Goal: Task Accomplishment & Management: Manage account settings

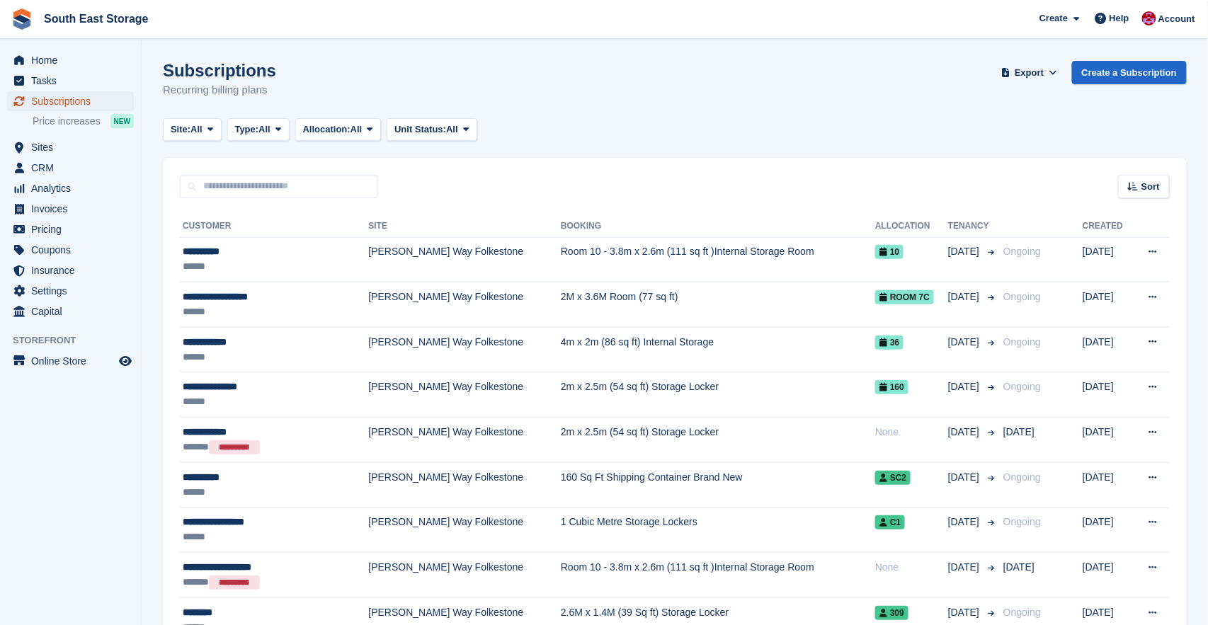
click at [77, 100] on span "Subscriptions" at bounding box center [73, 101] width 85 height 20
click at [213, 128] on icon at bounding box center [211, 129] width 6 height 9
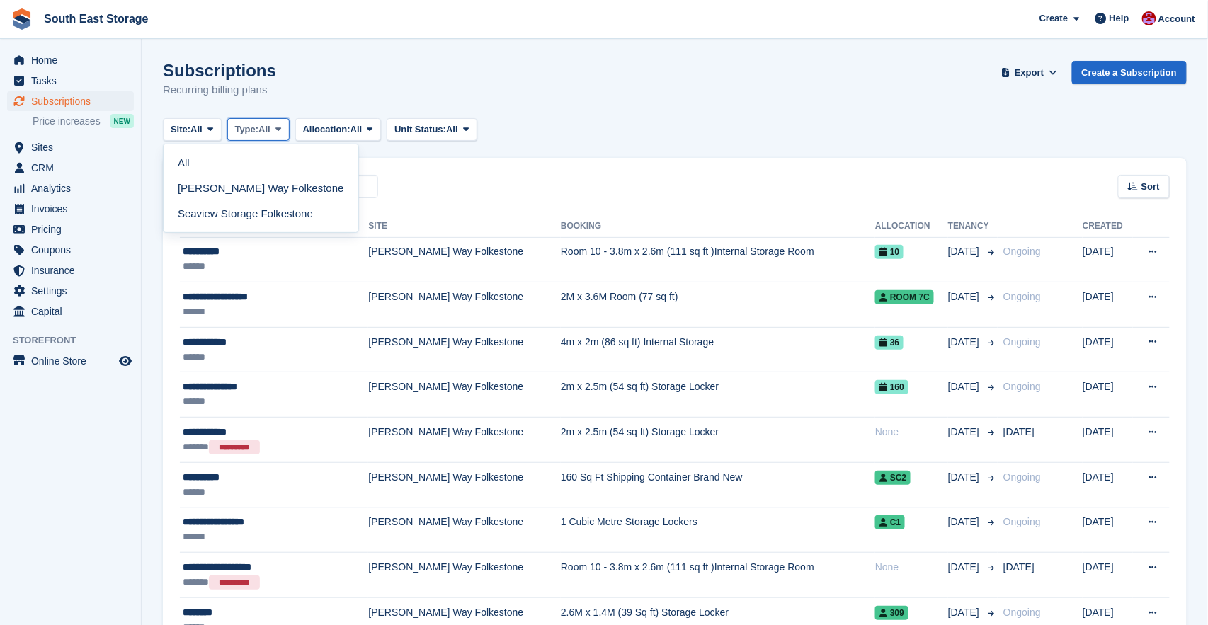
click at [271, 129] on span "All" at bounding box center [265, 130] width 12 height 14
click at [267, 207] on link "Previous" at bounding box center [295, 214] width 123 height 26
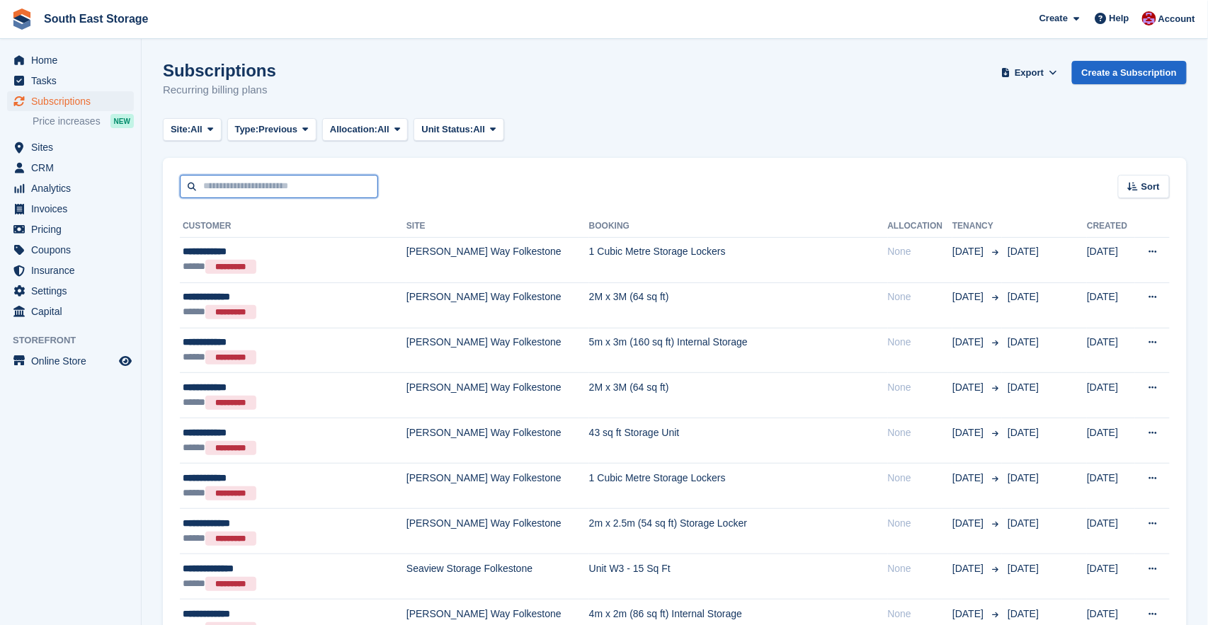
click at [247, 186] on input "text" at bounding box center [279, 186] width 198 height 23
type input "****"
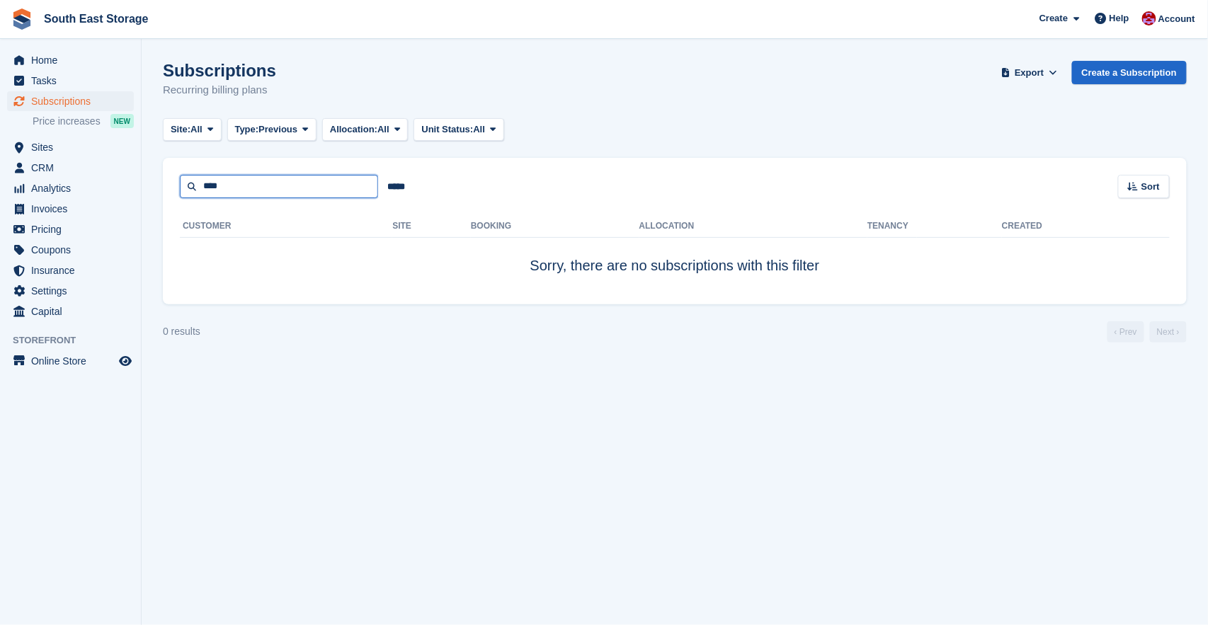
click at [280, 186] on input "****" at bounding box center [279, 186] width 198 height 23
type input "*******"
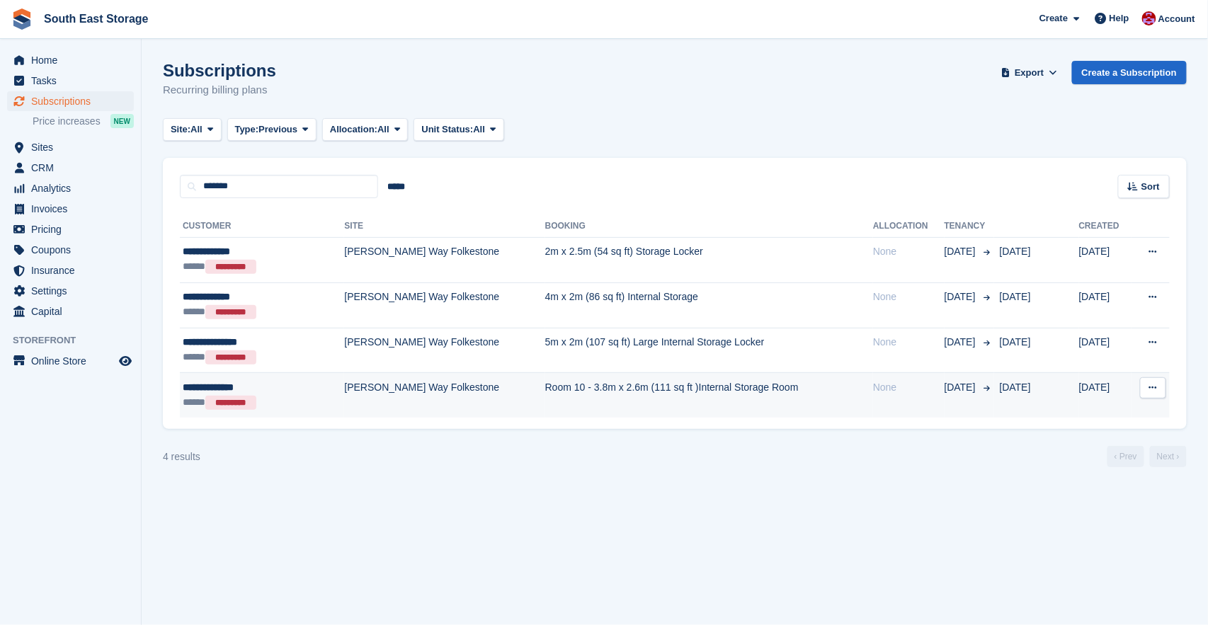
click at [346, 383] on td "[PERSON_NAME] Way Folkestone" at bounding box center [444, 395] width 200 height 45
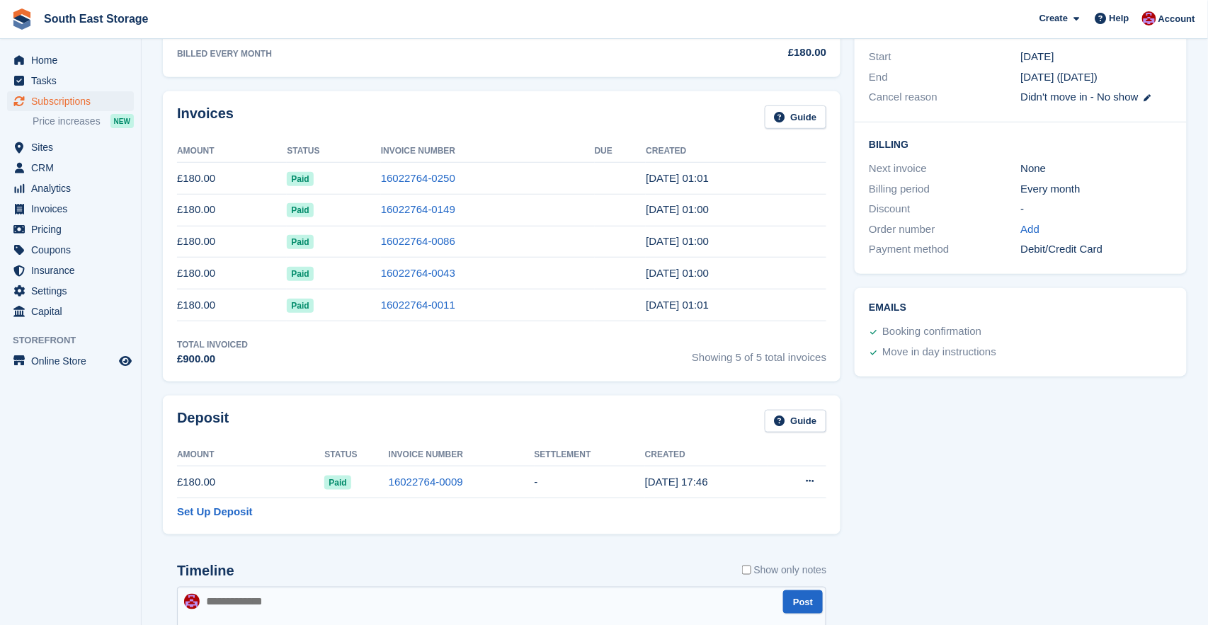
scroll to position [296, 0]
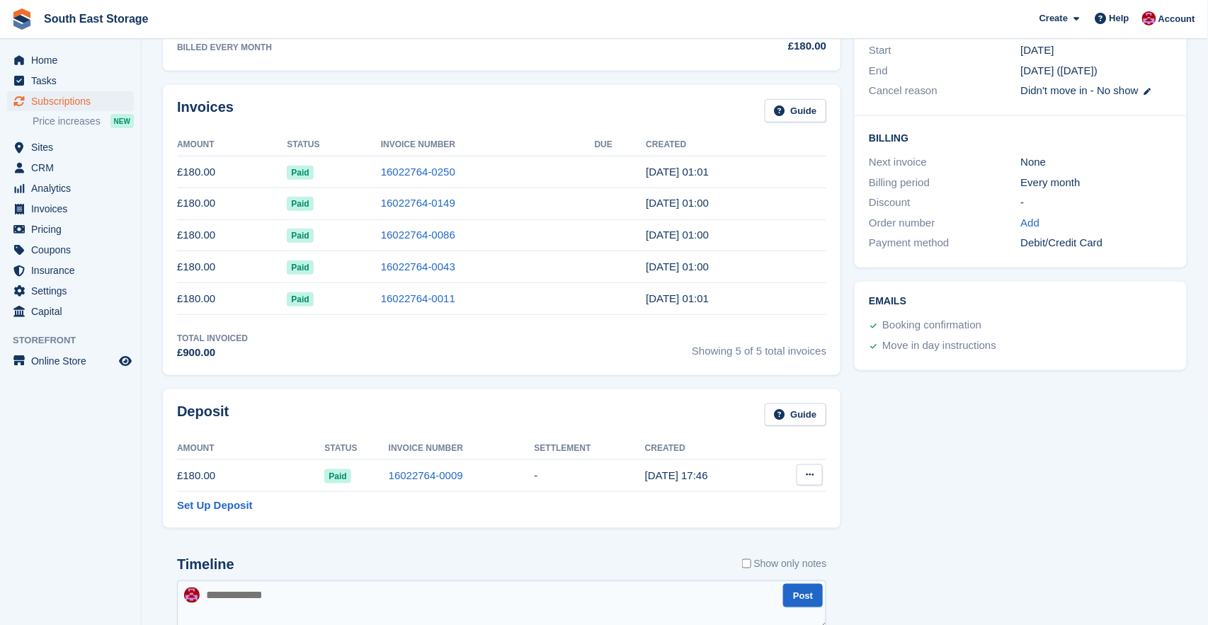
click at [816, 472] on button at bounding box center [810, 475] width 26 height 21
click at [797, 465] on button at bounding box center [810, 475] width 26 height 21
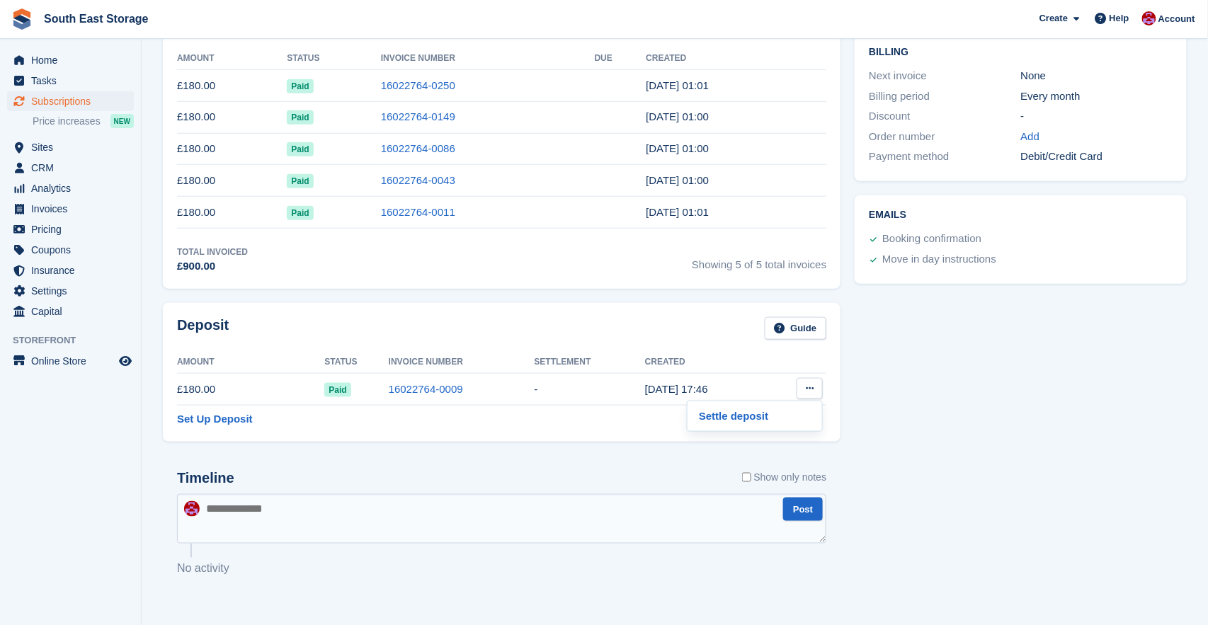
scroll to position [385, 0]
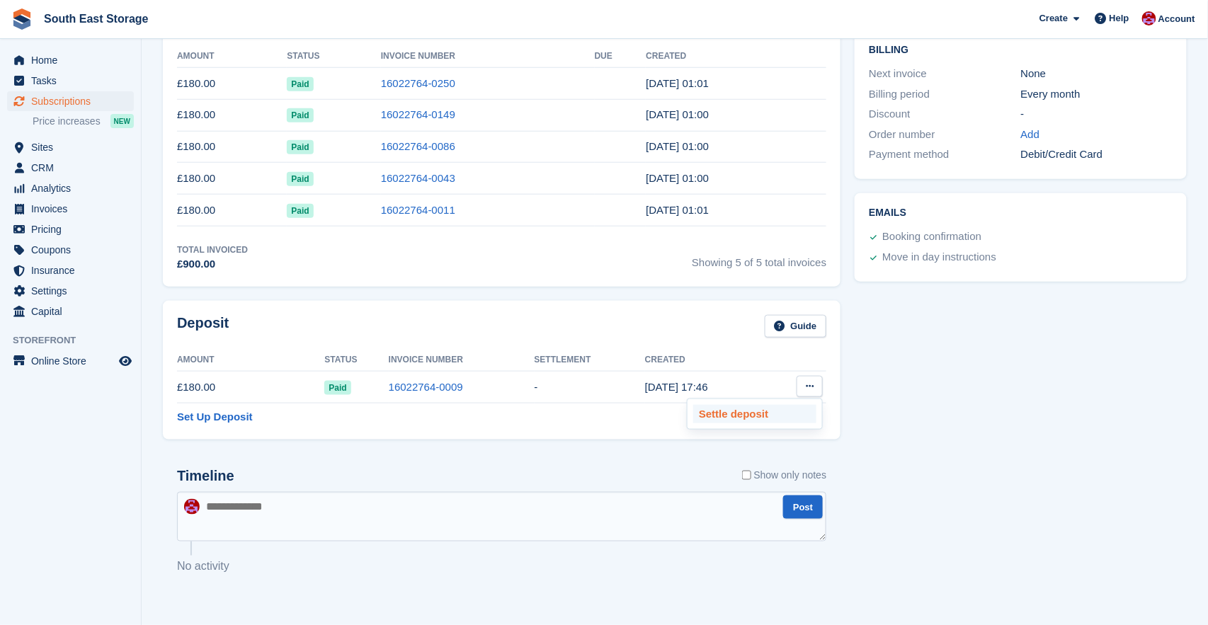
click at [732, 414] on p "Settle deposit" at bounding box center [754, 414] width 123 height 18
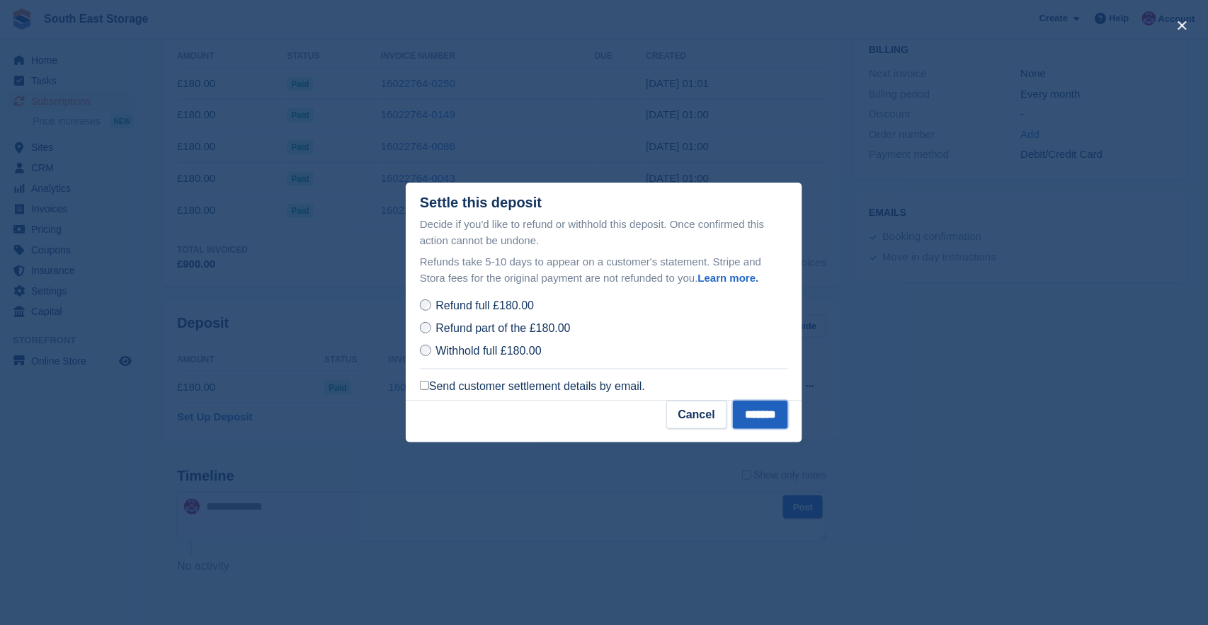
click at [757, 414] on input "*******" at bounding box center [760, 415] width 55 height 28
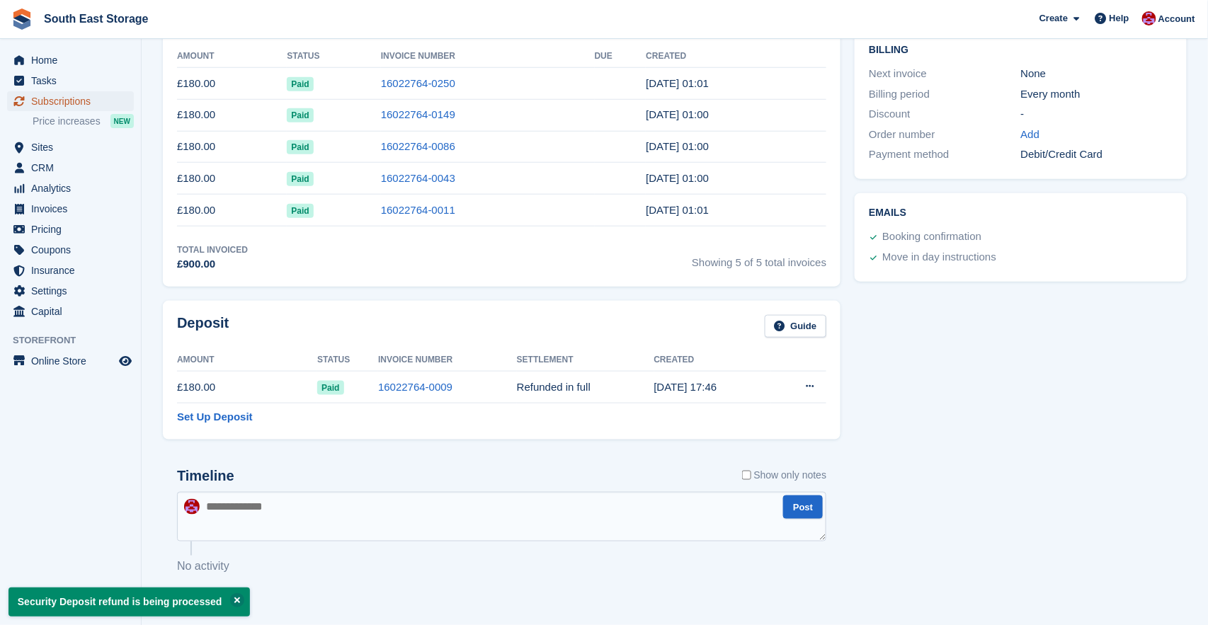
click at [67, 104] on span "Subscriptions" at bounding box center [73, 101] width 85 height 20
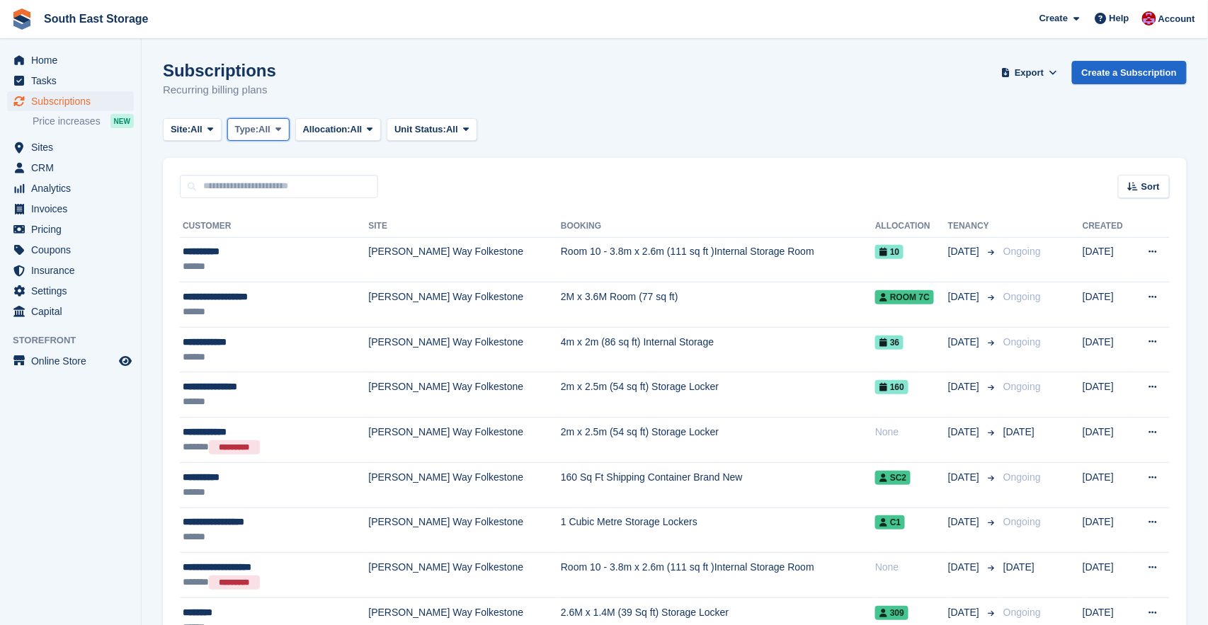
click at [271, 129] on span "All" at bounding box center [265, 130] width 12 height 14
click at [363, 128] on span "All" at bounding box center [357, 130] width 12 height 14
click at [458, 131] on span "All" at bounding box center [452, 130] width 12 height 14
click at [53, 208] on span "Invoices" at bounding box center [73, 209] width 85 height 20
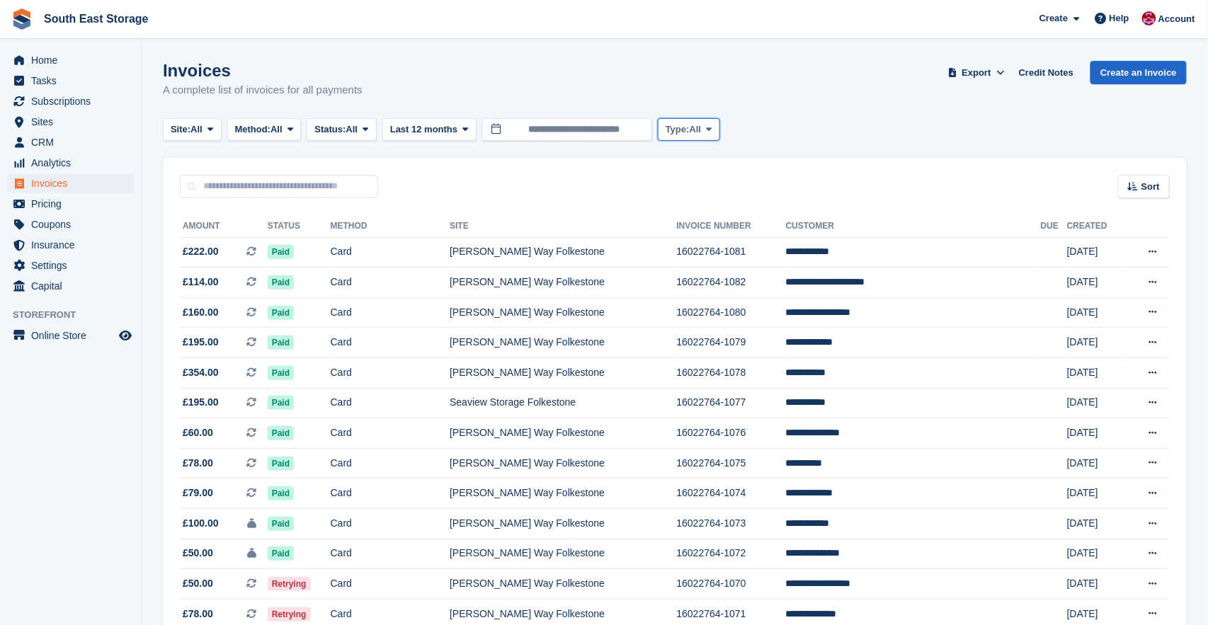
click at [715, 132] on span at bounding box center [709, 129] width 11 height 11
click at [711, 186] on link "Deposit" at bounding box center [725, 189] width 123 height 26
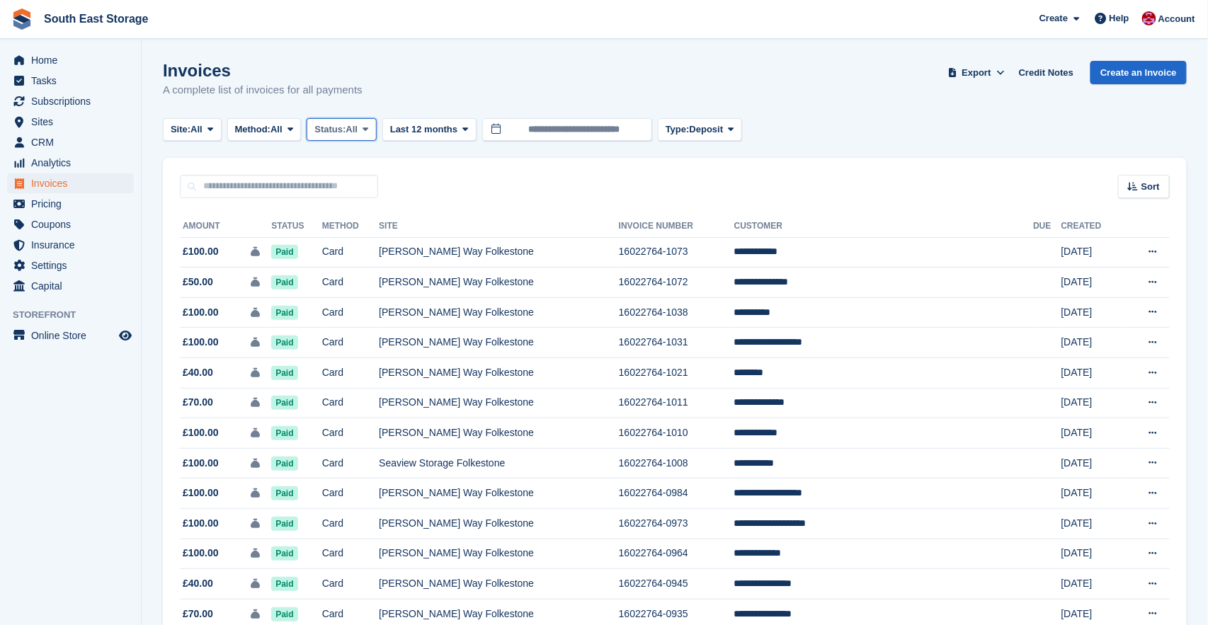
click at [346, 130] on span "Status:" at bounding box center [330, 130] width 31 height 14
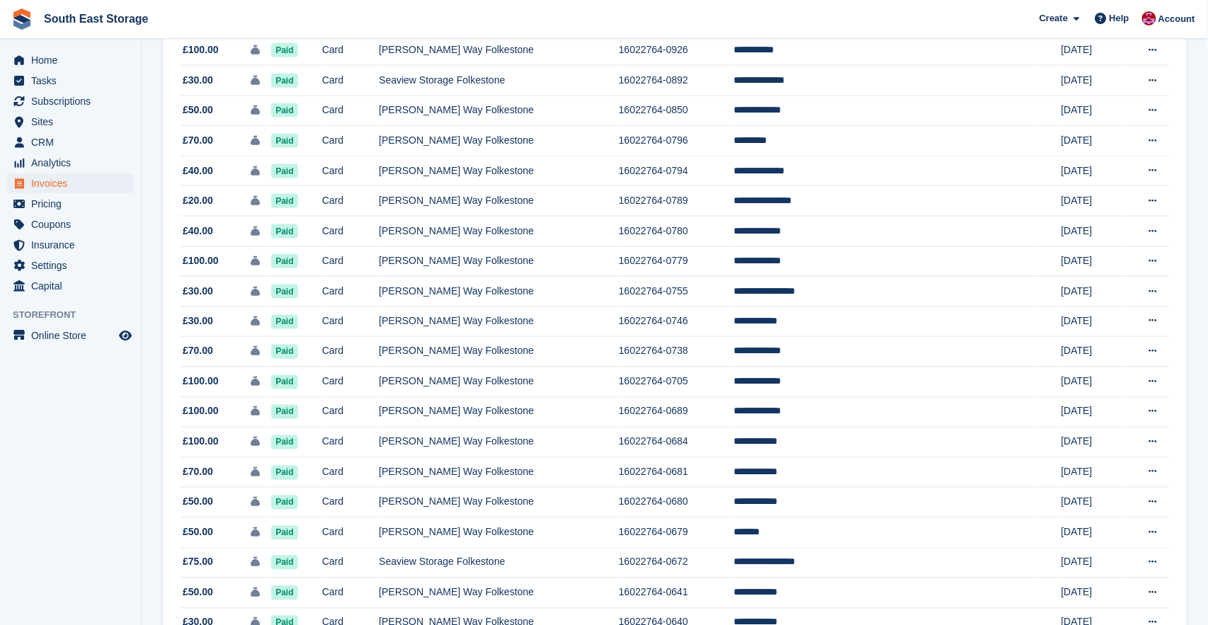
scroll to position [1202, 0]
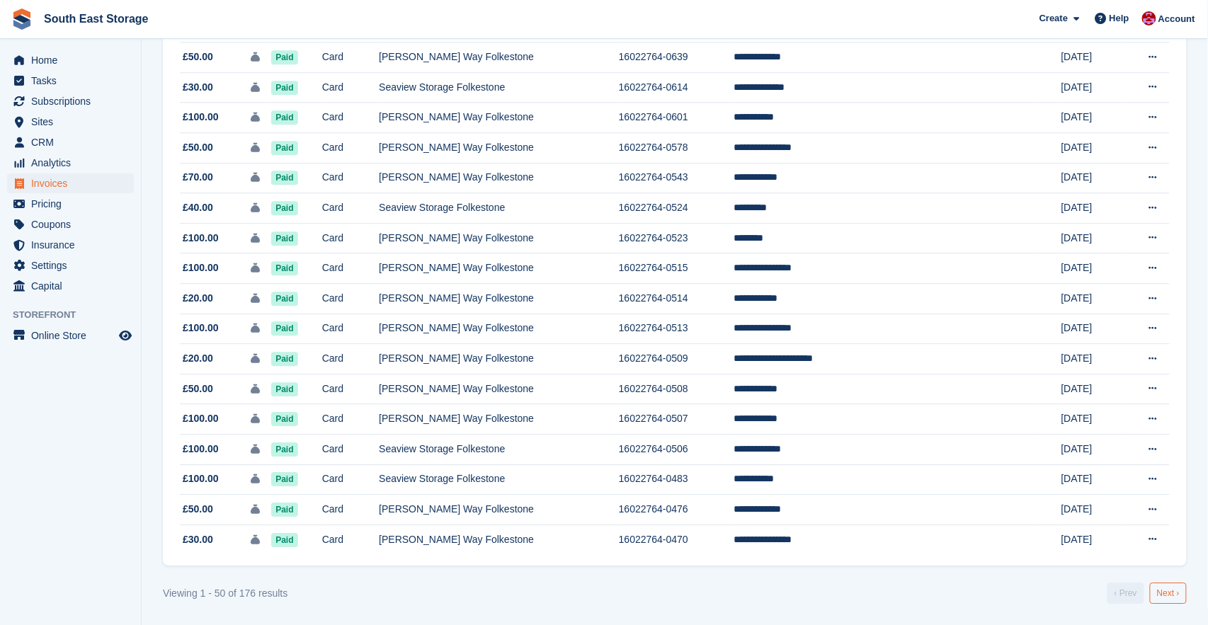
click at [1172, 594] on link "Next ›" at bounding box center [1168, 593] width 37 height 21
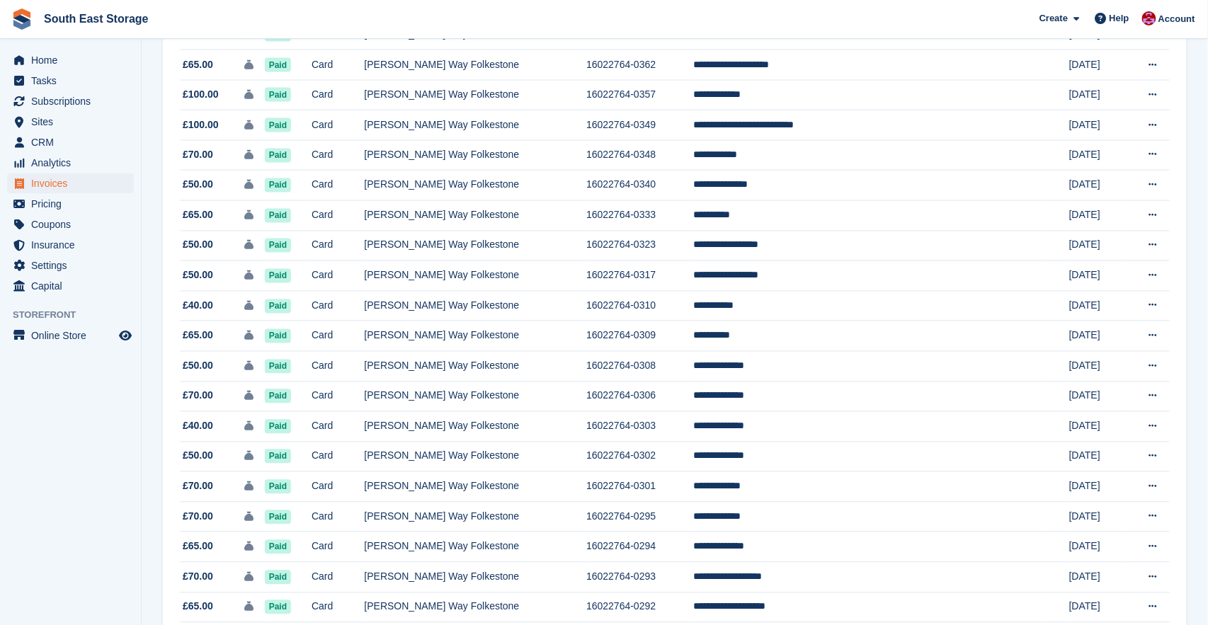
scroll to position [1202, 0]
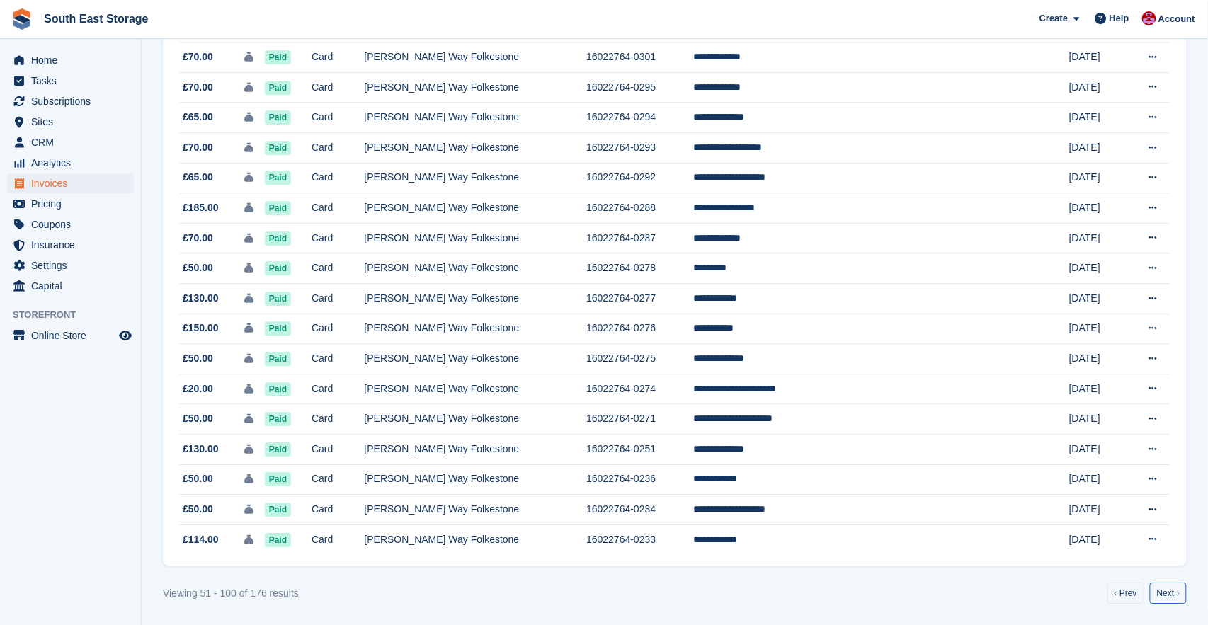
click at [1154, 596] on link "Next ›" at bounding box center [1168, 593] width 37 height 21
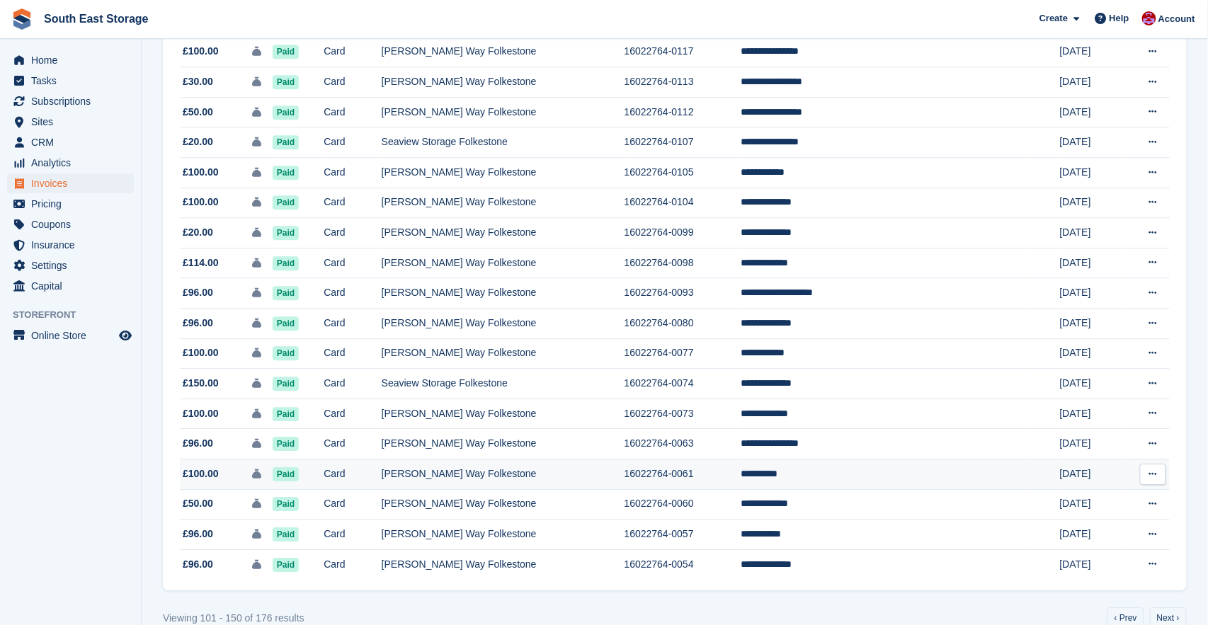
scroll to position [1202, 0]
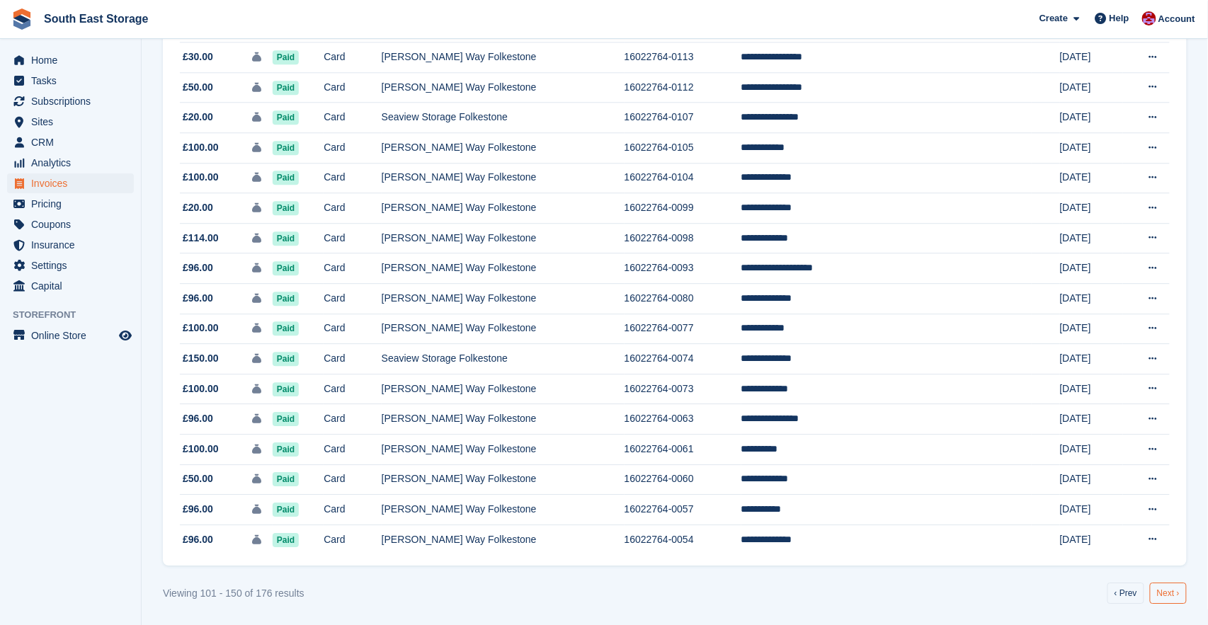
click at [1169, 596] on link "Next ›" at bounding box center [1168, 593] width 37 height 21
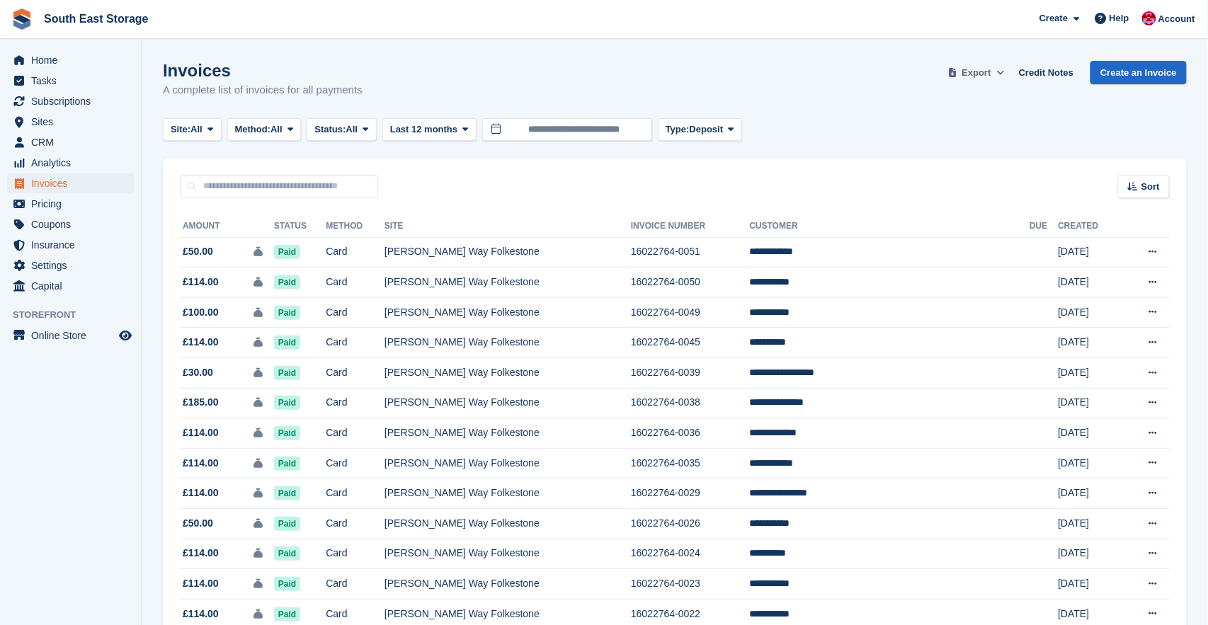
click at [997, 71] on icon at bounding box center [1001, 72] width 8 height 9
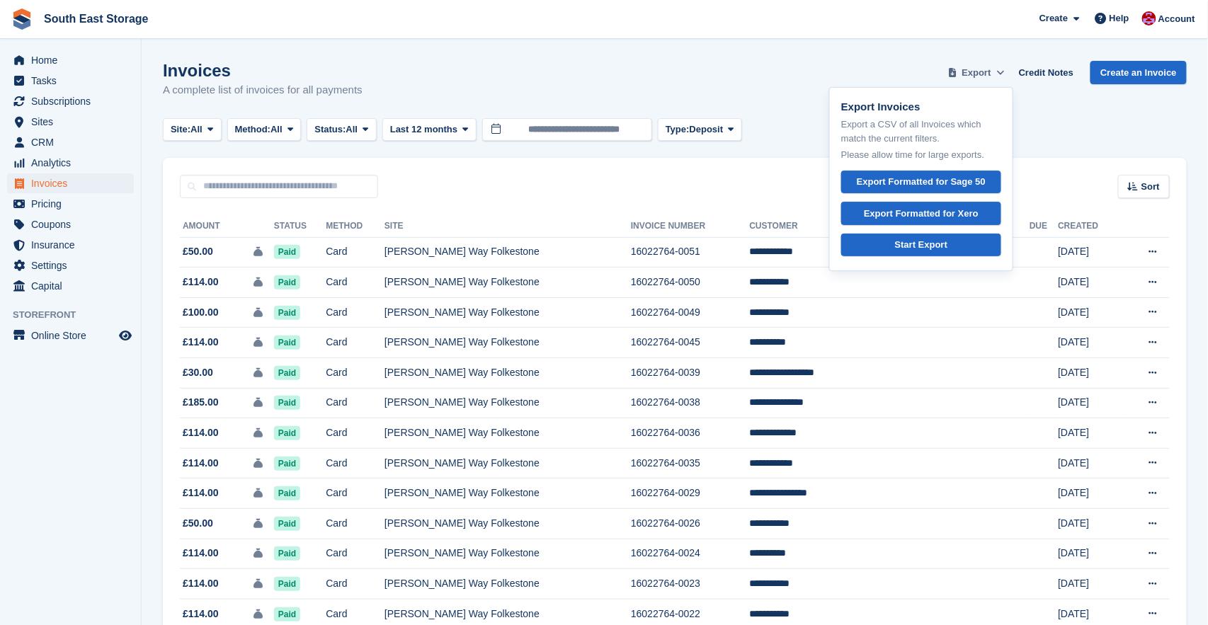
click at [997, 71] on icon at bounding box center [1001, 72] width 8 height 9
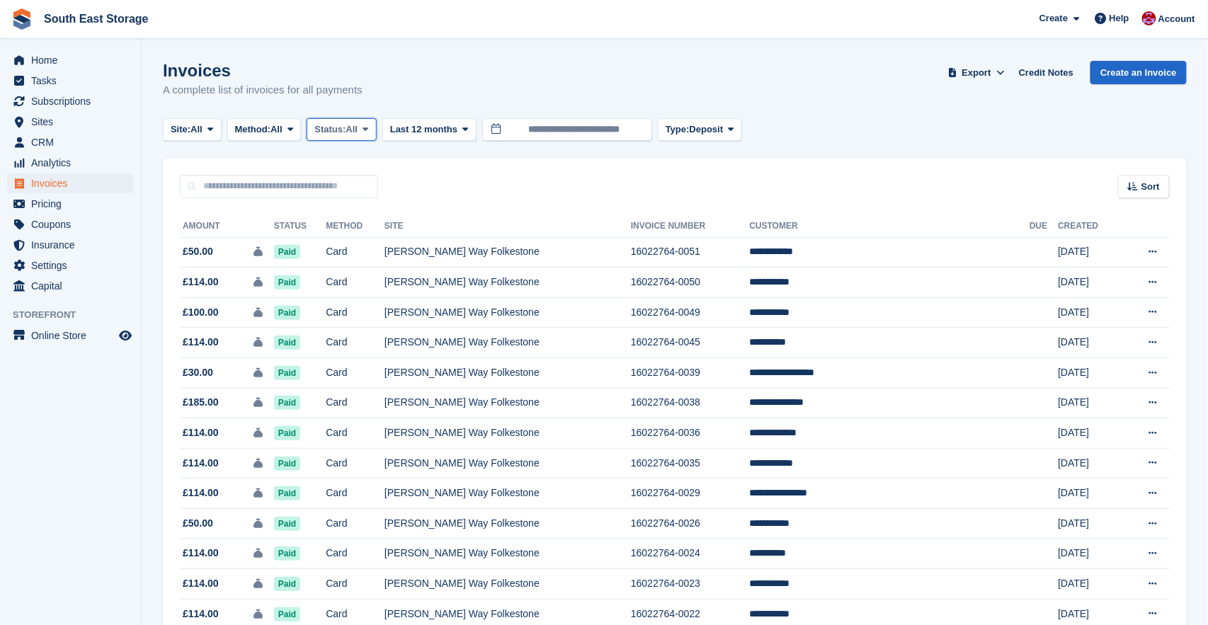
click at [374, 126] on button "Status: All" at bounding box center [341, 129] width 69 height 23
click at [296, 126] on span at bounding box center [290, 129] width 11 height 11
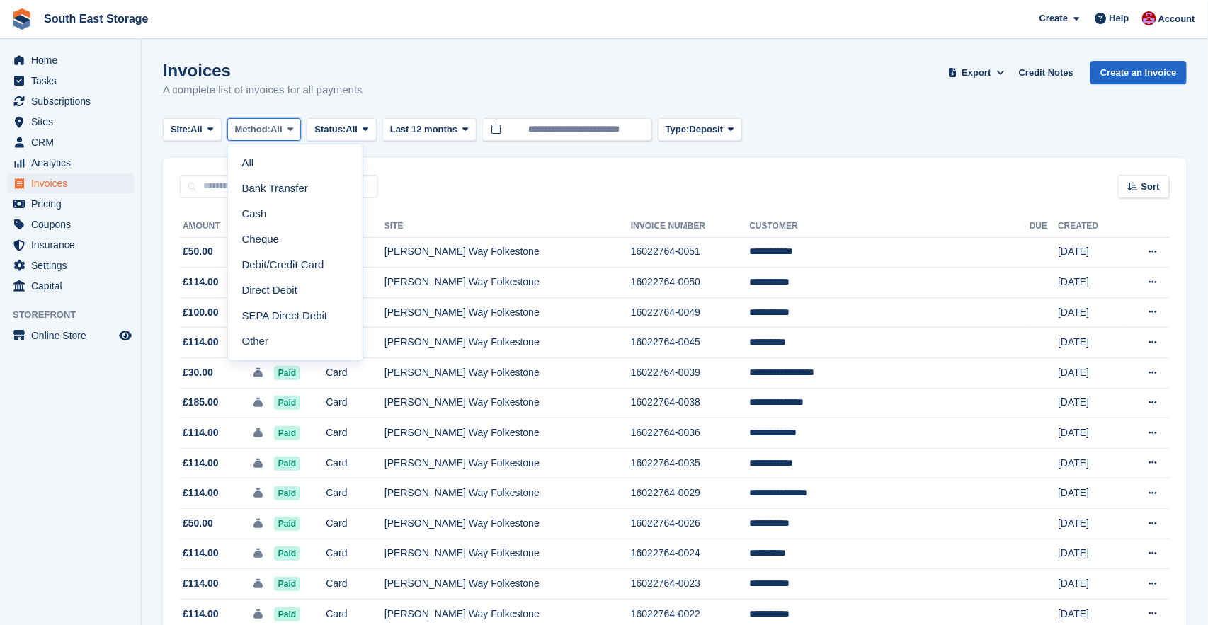
click at [296, 126] on span at bounding box center [290, 129] width 11 height 11
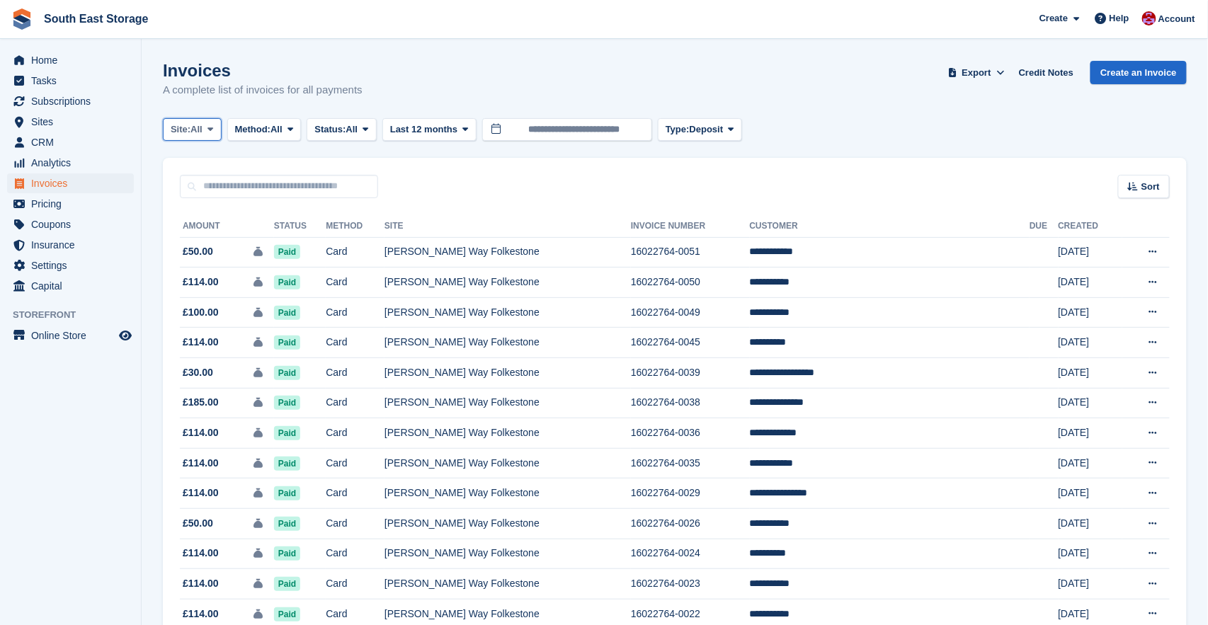
click at [214, 121] on button "Site: All" at bounding box center [192, 129] width 59 height 23
click at [40, 162] on span "Analytics" at bounding box center [73, 163] width 85 height 20
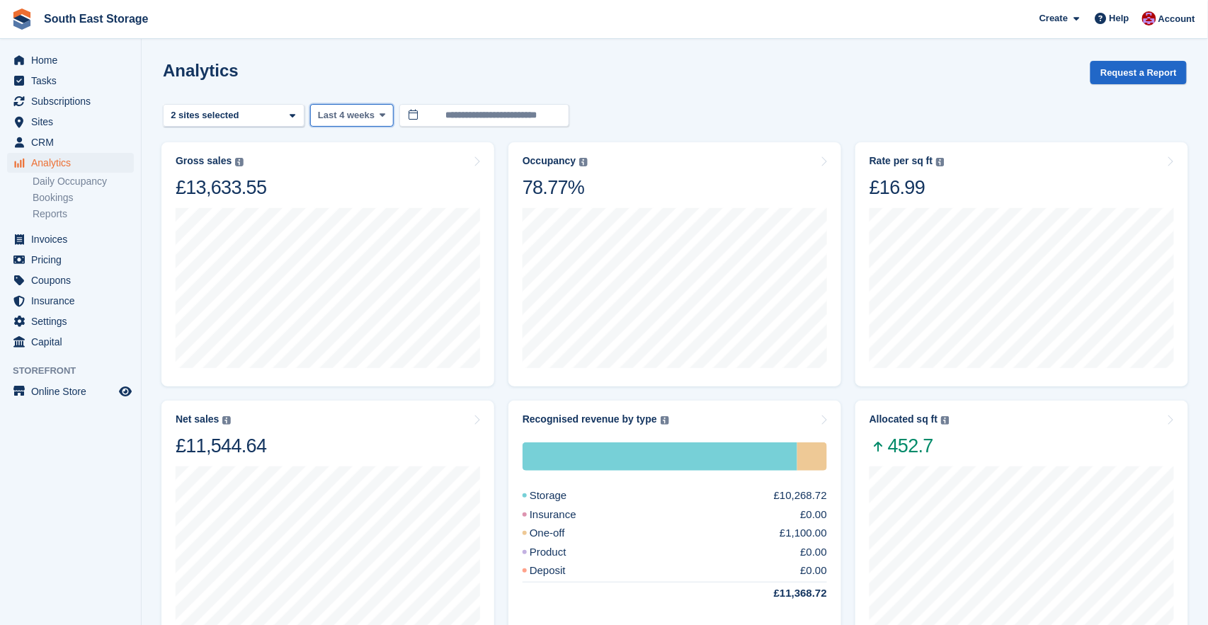
click at [374, 116] on span "Last 4 weeks" at bounding box center [346, 115] width 57 height 14
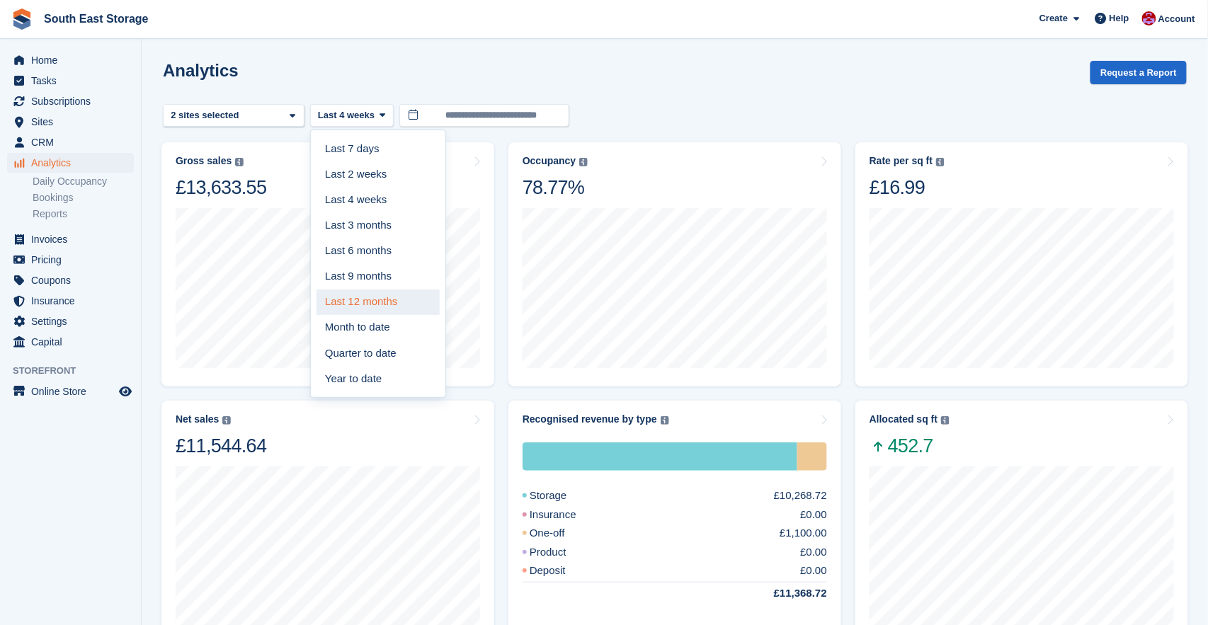
click at [350, 296] on link "Last 12 months" at bounding box center [378, 303] width 123 height 26
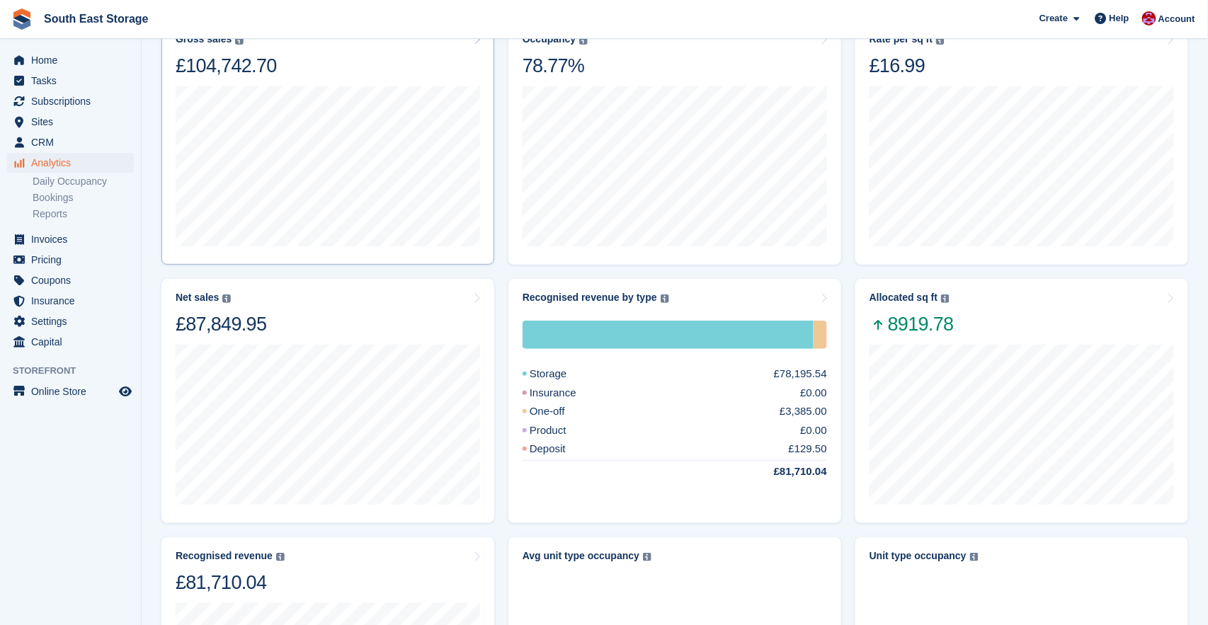
scroll to position [201, 0]
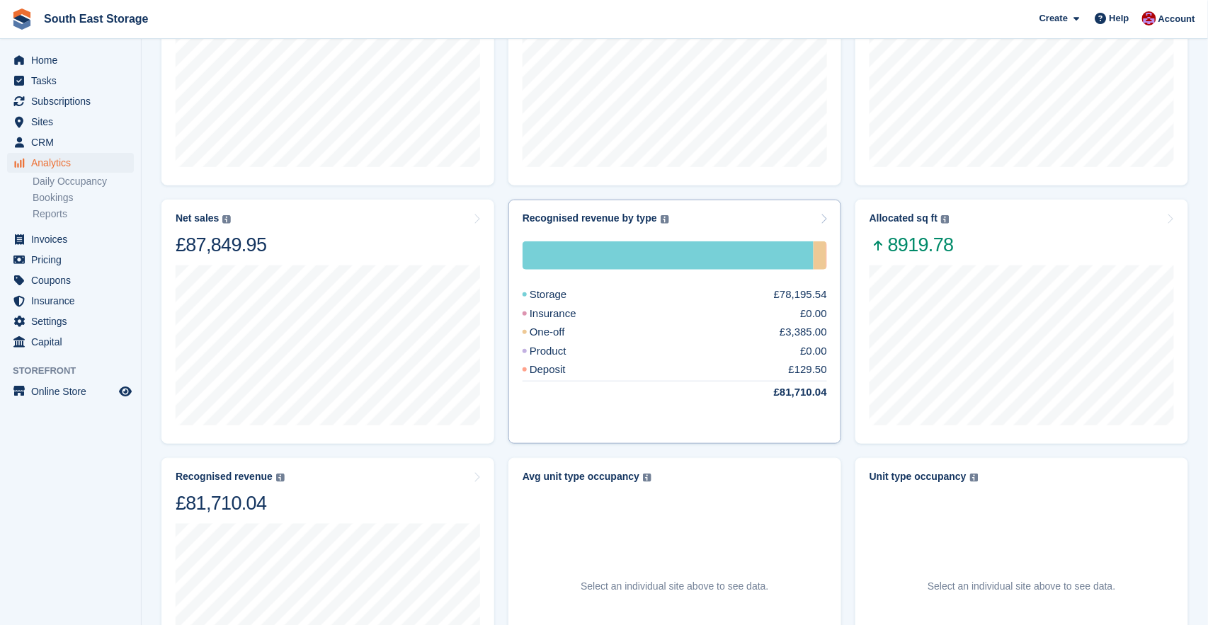
click at [798, 371] on div "£129.50" at bounding box center [808, 370] width 38 height 16
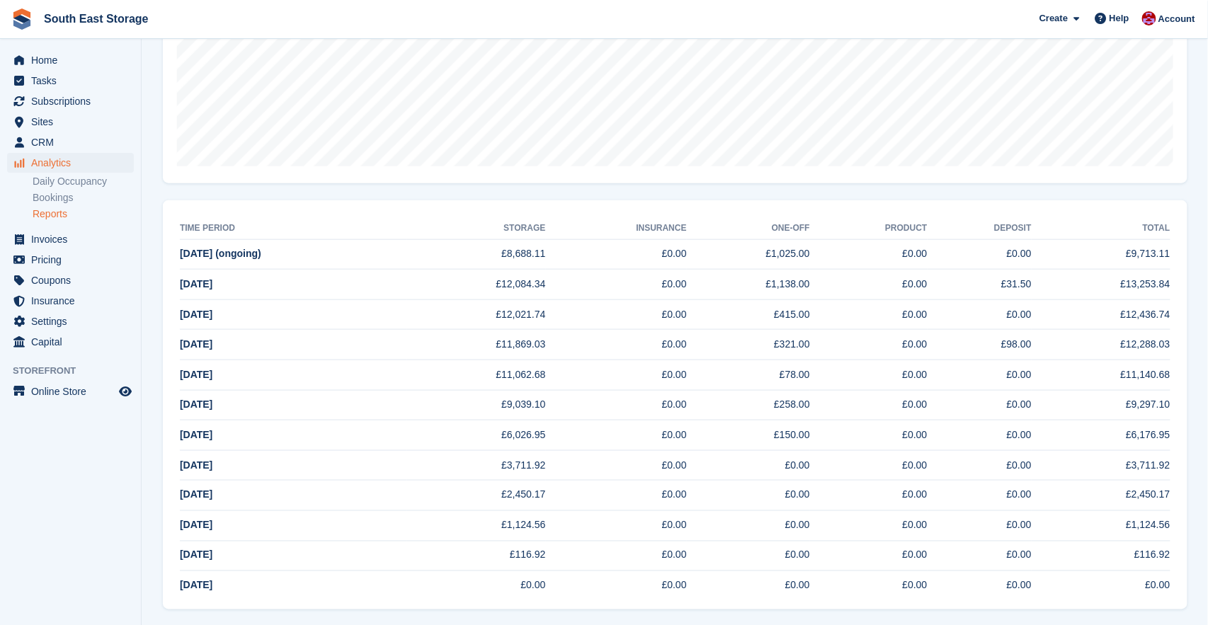
scroll to position [419, 0]
click at [1006, 349] on td "£98.00" at bounding box center [980, 346] width 104 height 30
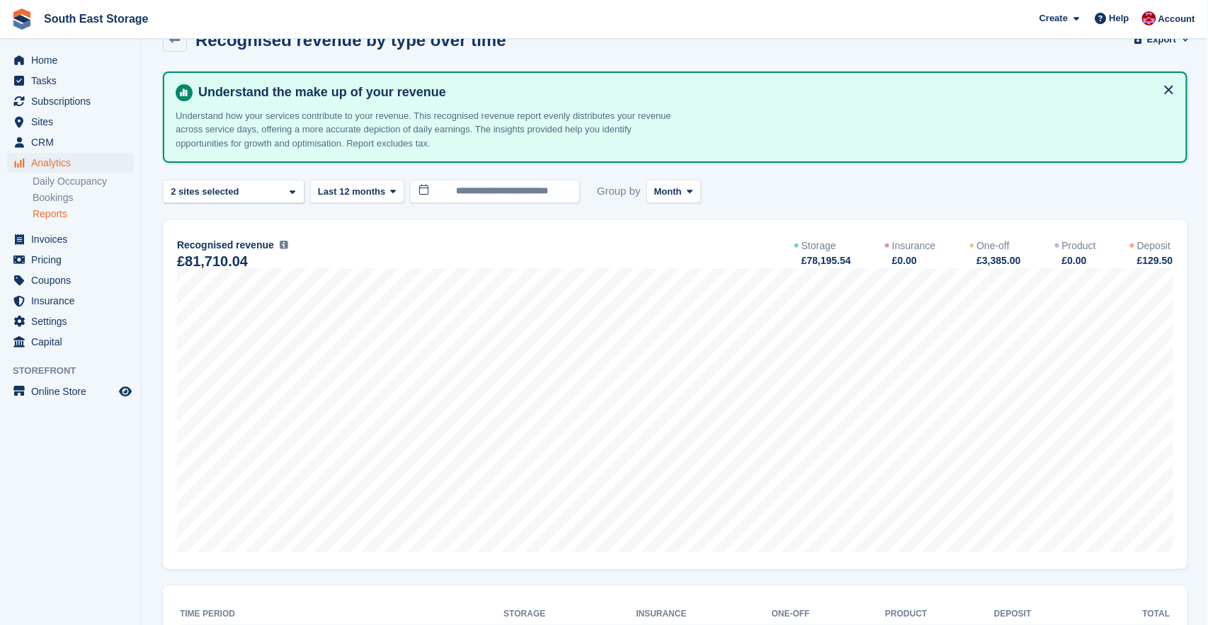
scroll to position [0, 0]
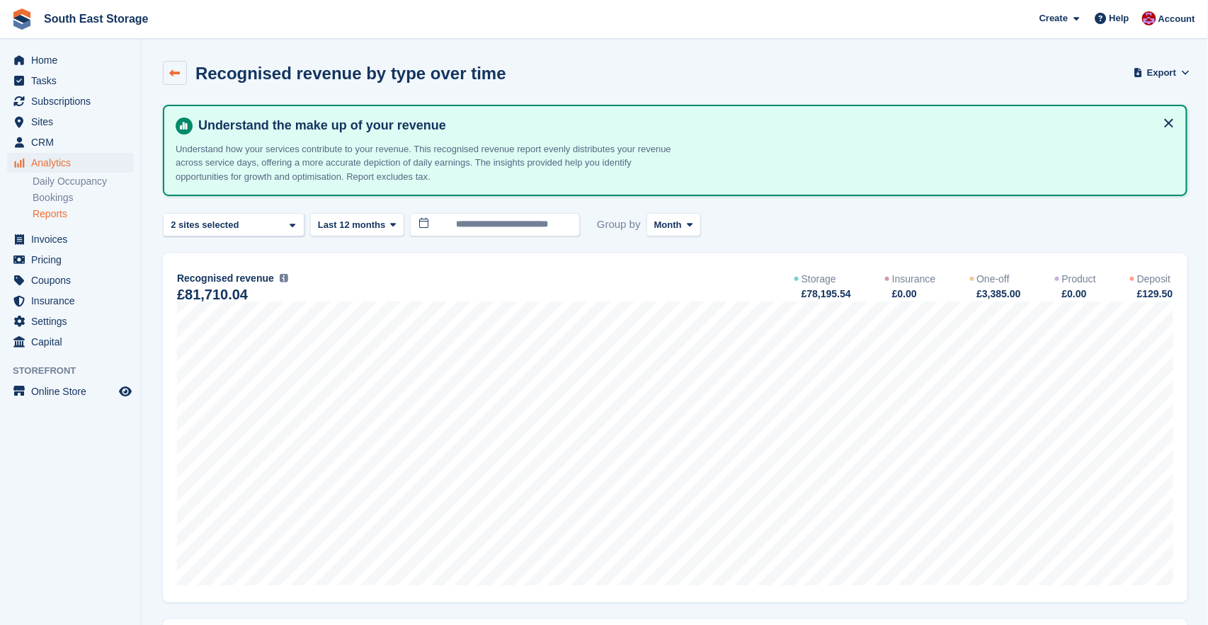
click at [171, 66] on link at bounding box center [175, 73] width 24 height 24
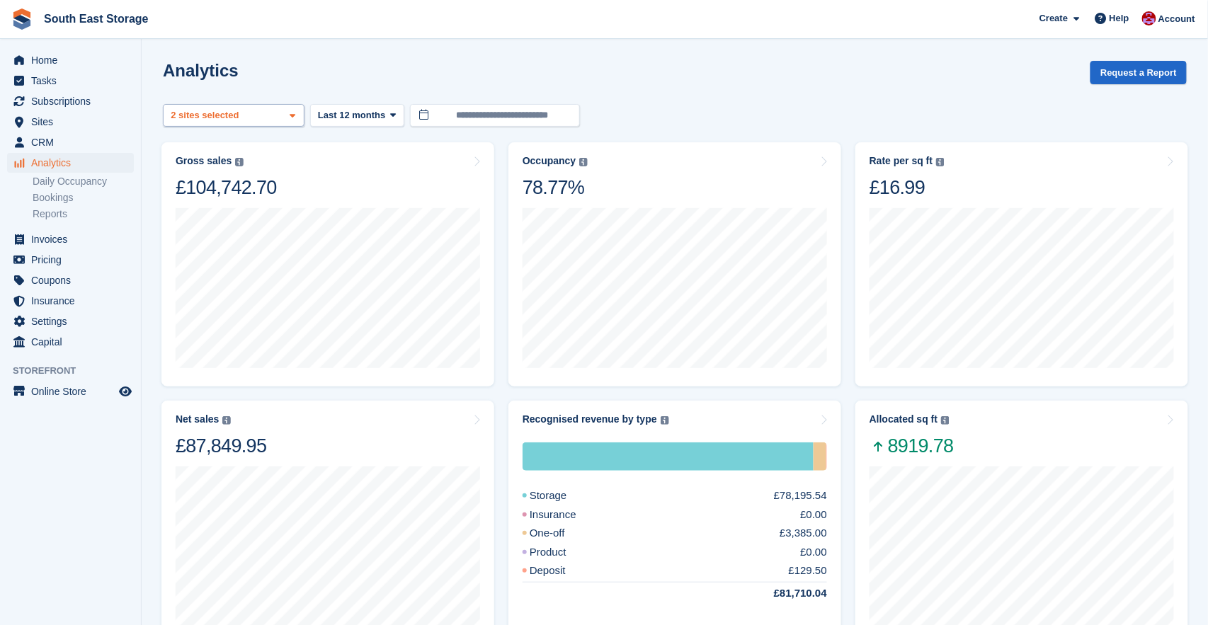
click at [279, 112] on div "Ross Way Folkestone 2 sites selected" at bounding box center [234, 115] width 142 height 23
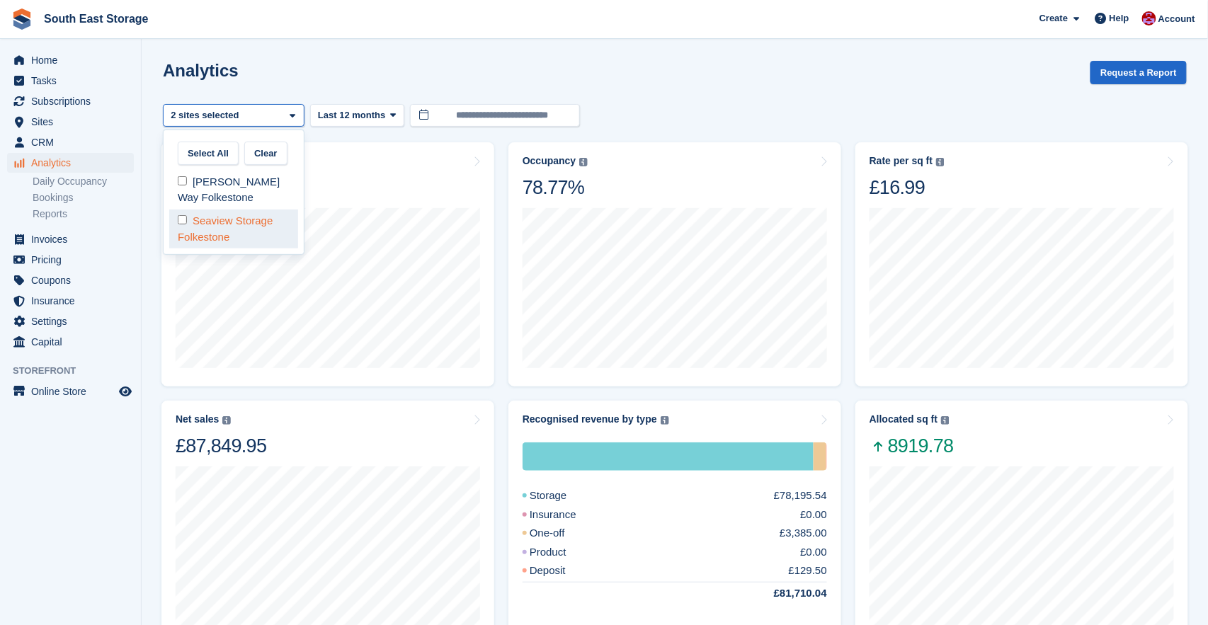
select select "****"
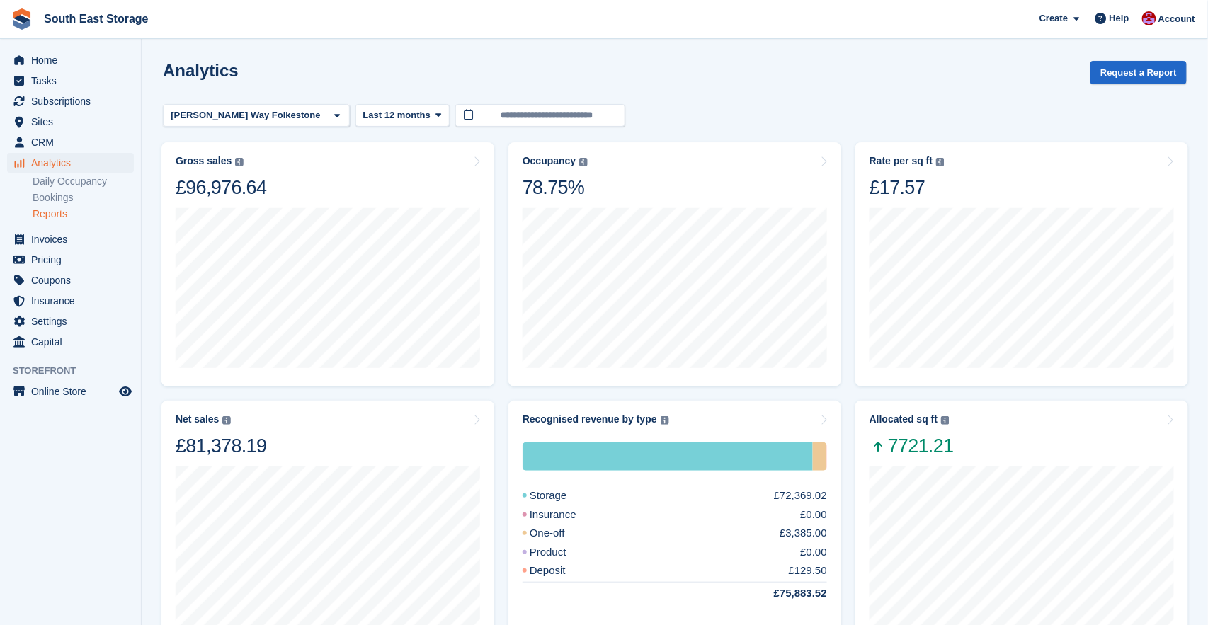
click at [45, 212] on link "Reports" at bounding box center [83, 214] width 101 height 13
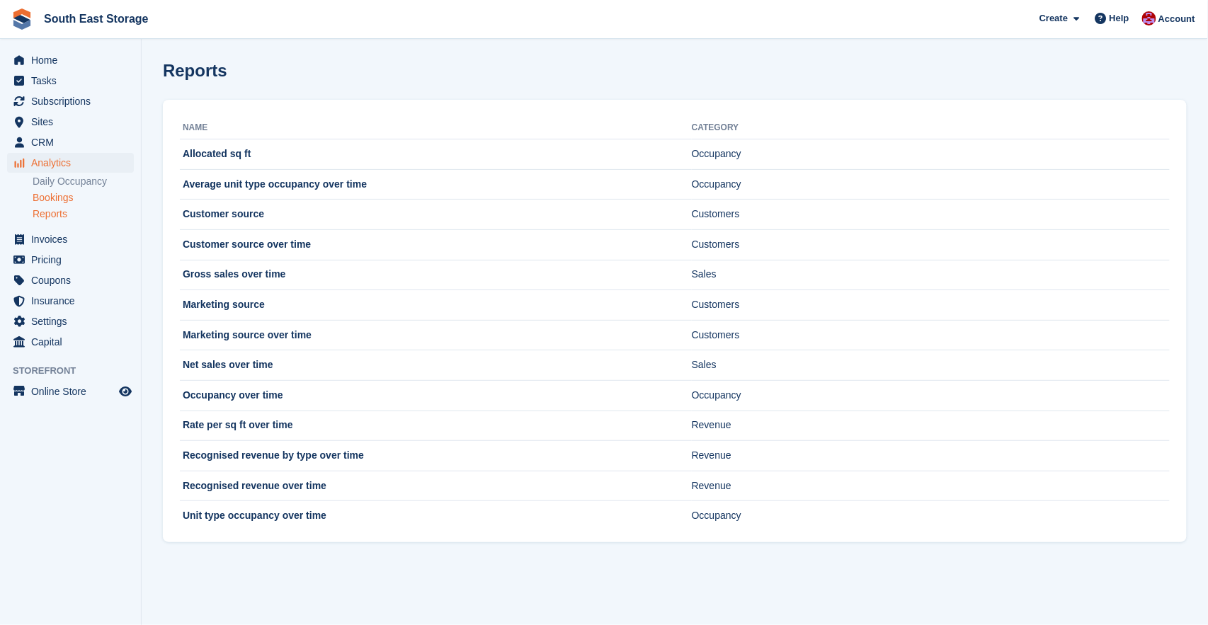
click at [62, 201] on link "Bookings" at bounding box center [83, 197] width 101 height 13
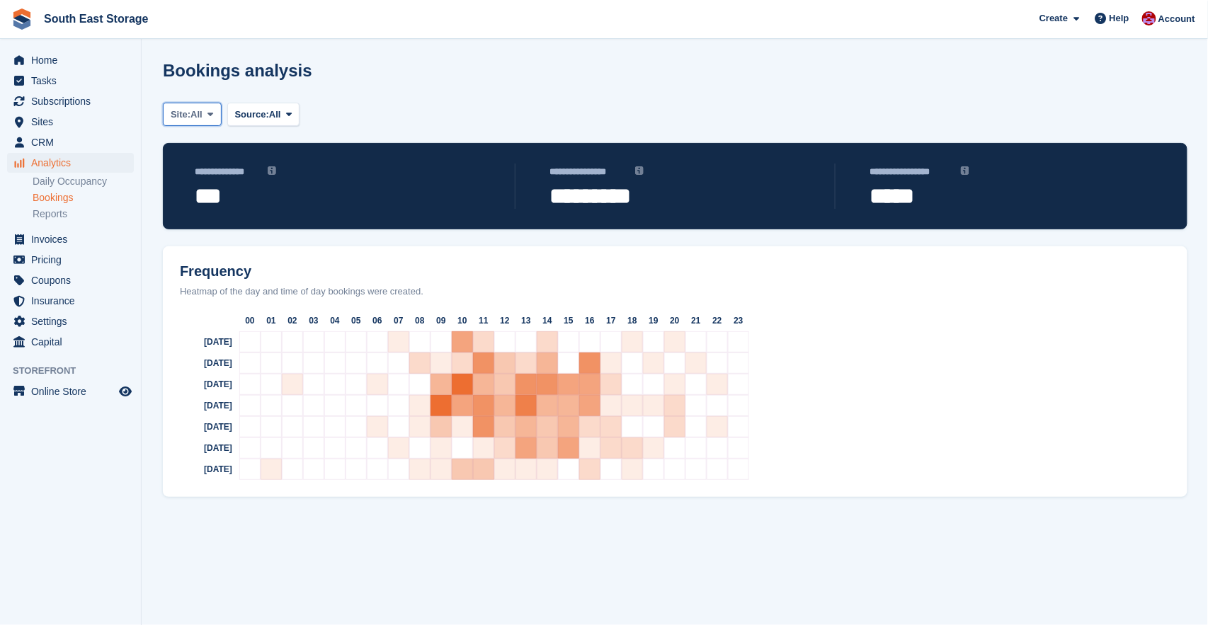
click at [216, 108] on span at bounding box center [210, 113] width 11 height 11
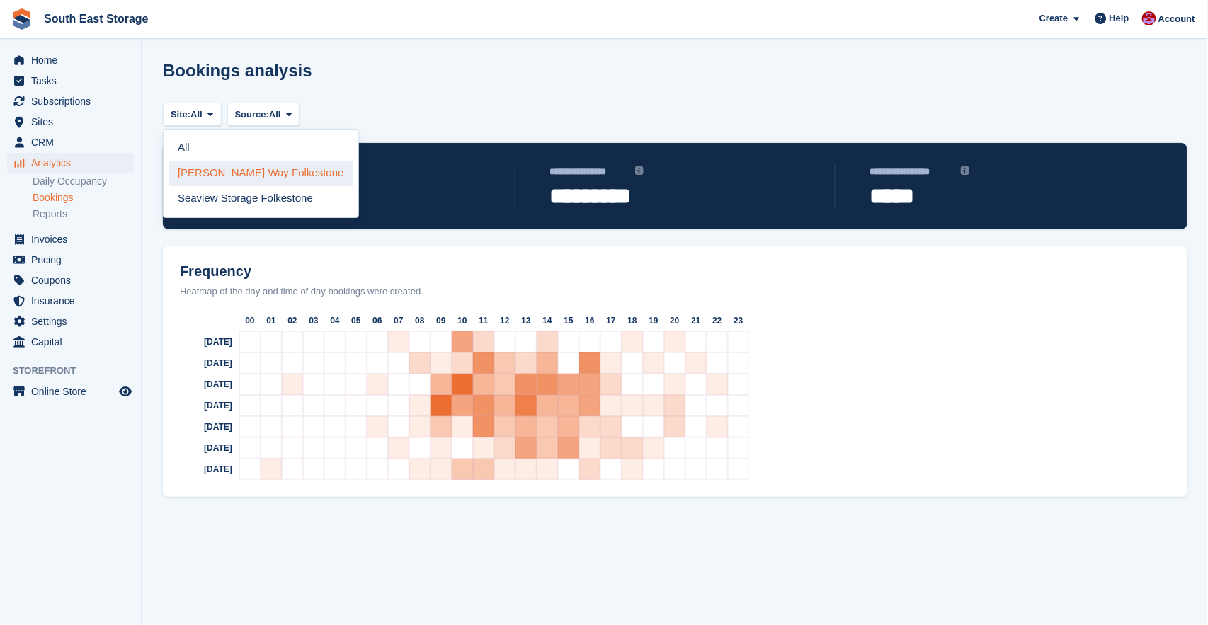
click at [228, 166] on link "[PERSON_NAME] Way Folkestone" at bounding box center [260, 174] width 183 height 26
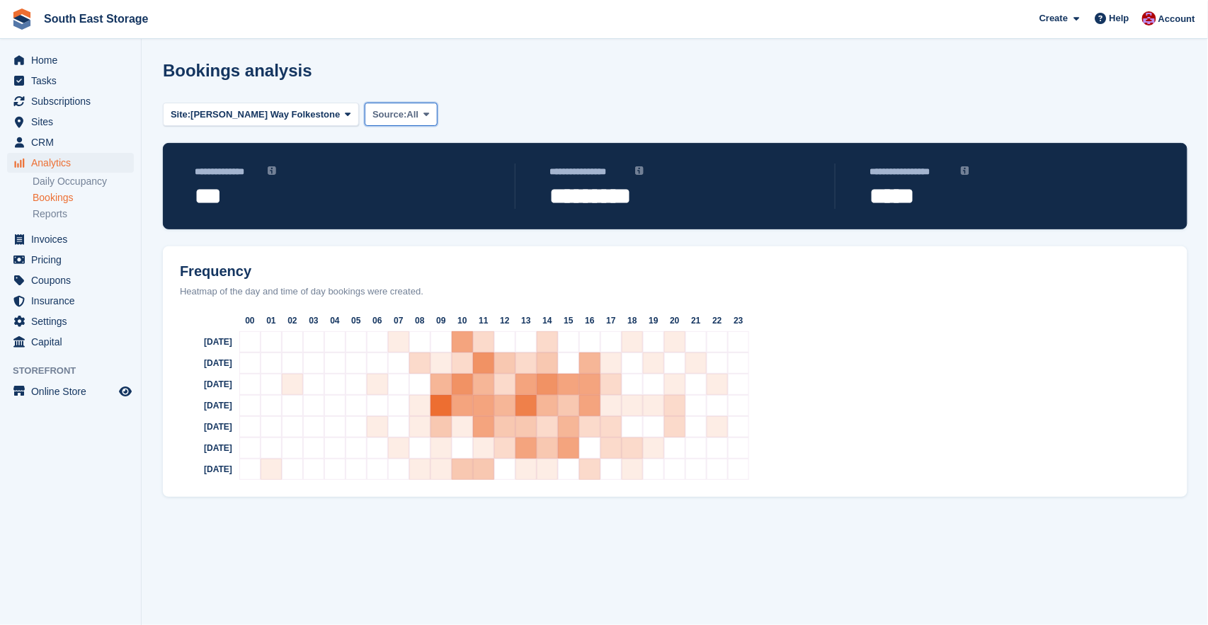
click at [424, 110] on icon at bounding box center [427, 114] width 6 height 9
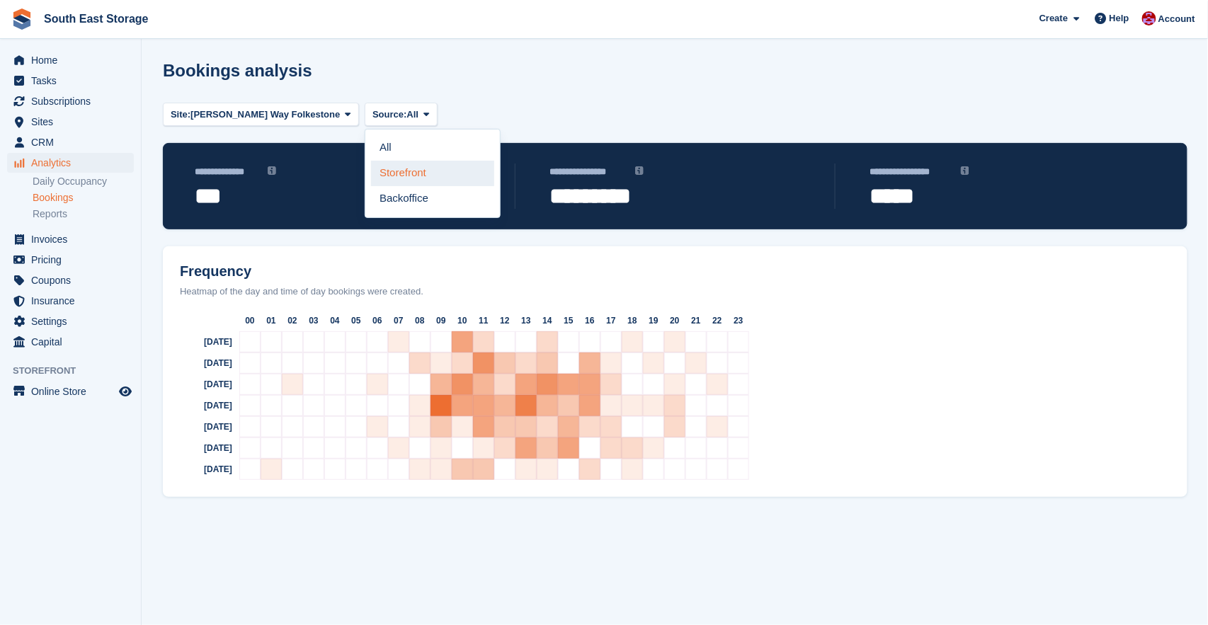
click at [371, 170] on link "Storefront" at bounding box center [432, 174] width 123 height 26
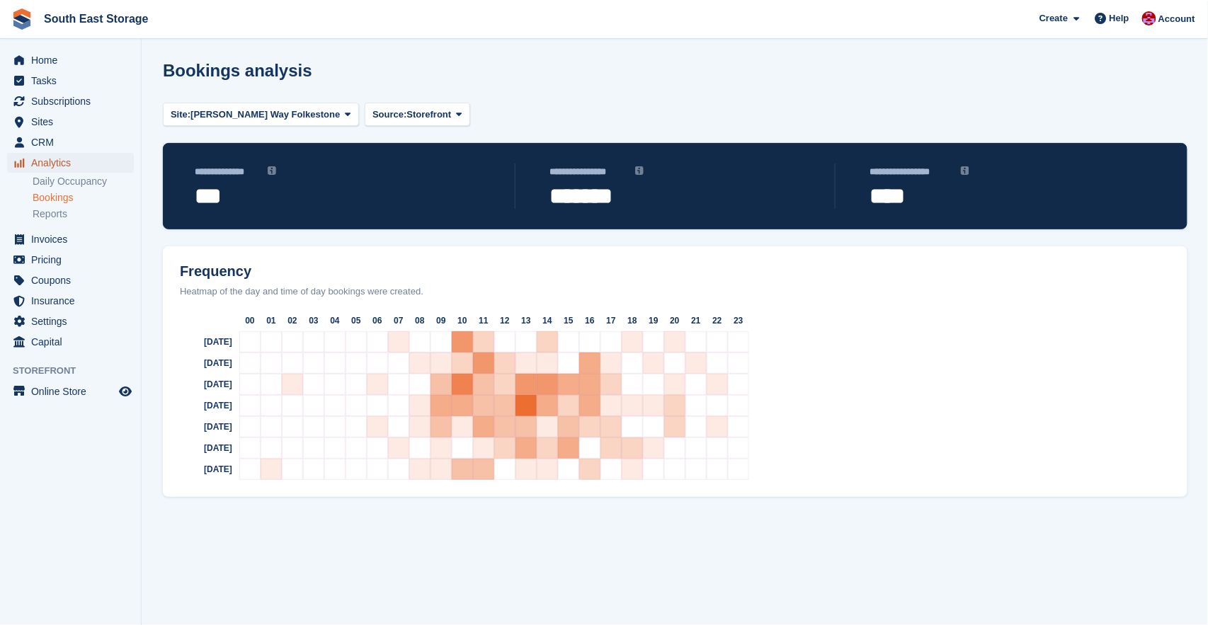
click at [51, 164] on span "Analytics" at bounding box center [73, 163] width 85 height 20
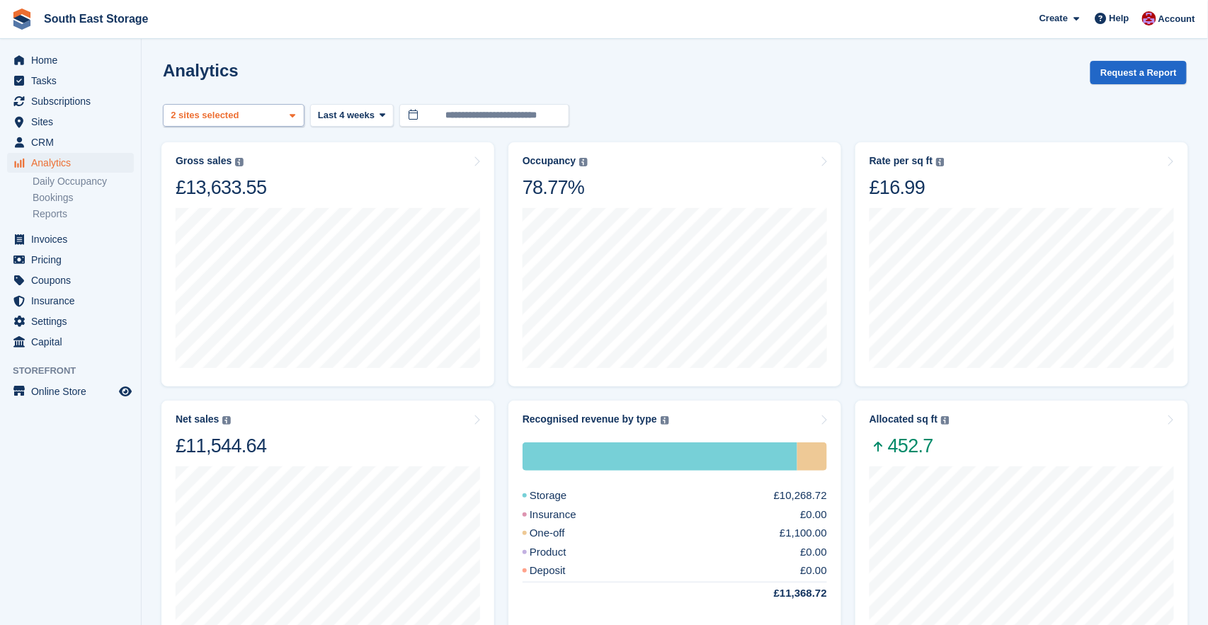
click at [283, 115] on div "Ross Way Folkestone 2 sites selected" at bounding box center [234, 115] width 142 height 23
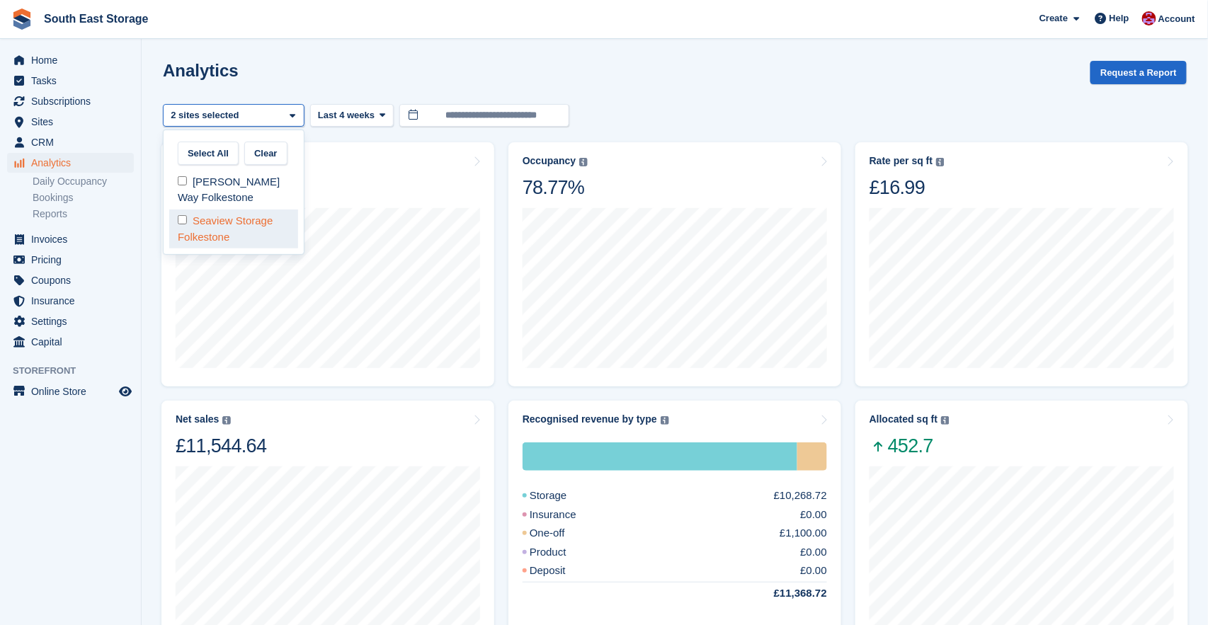
select select "****"
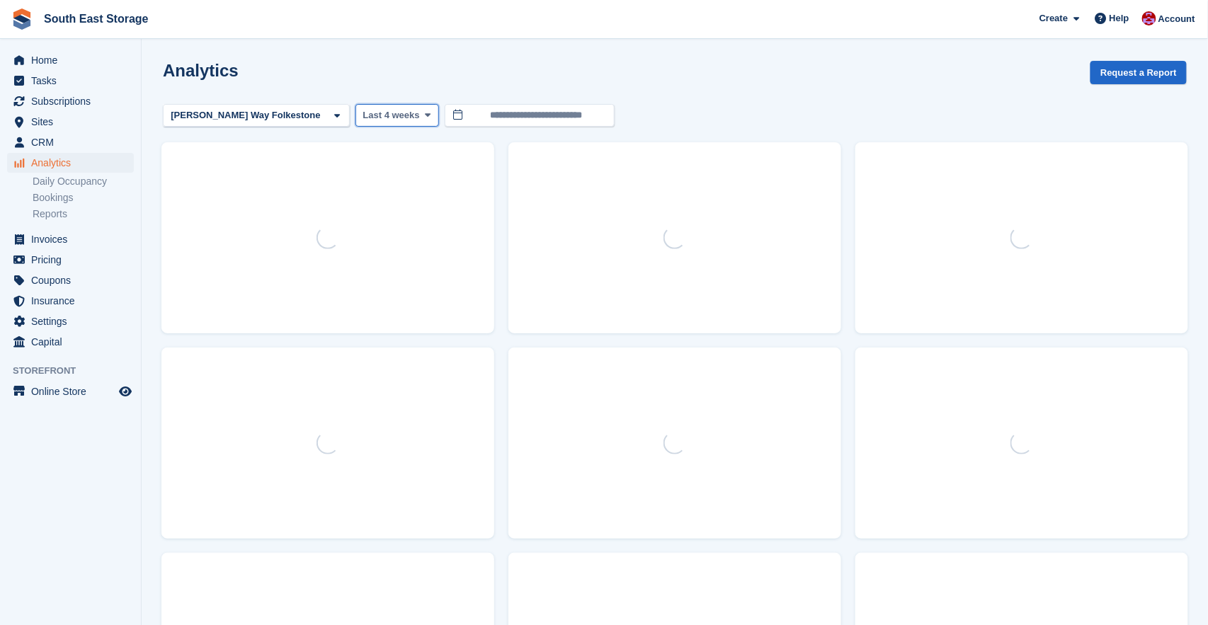
click at [425, 117] on icon at bounding box center [428, 115] width 6 height 9
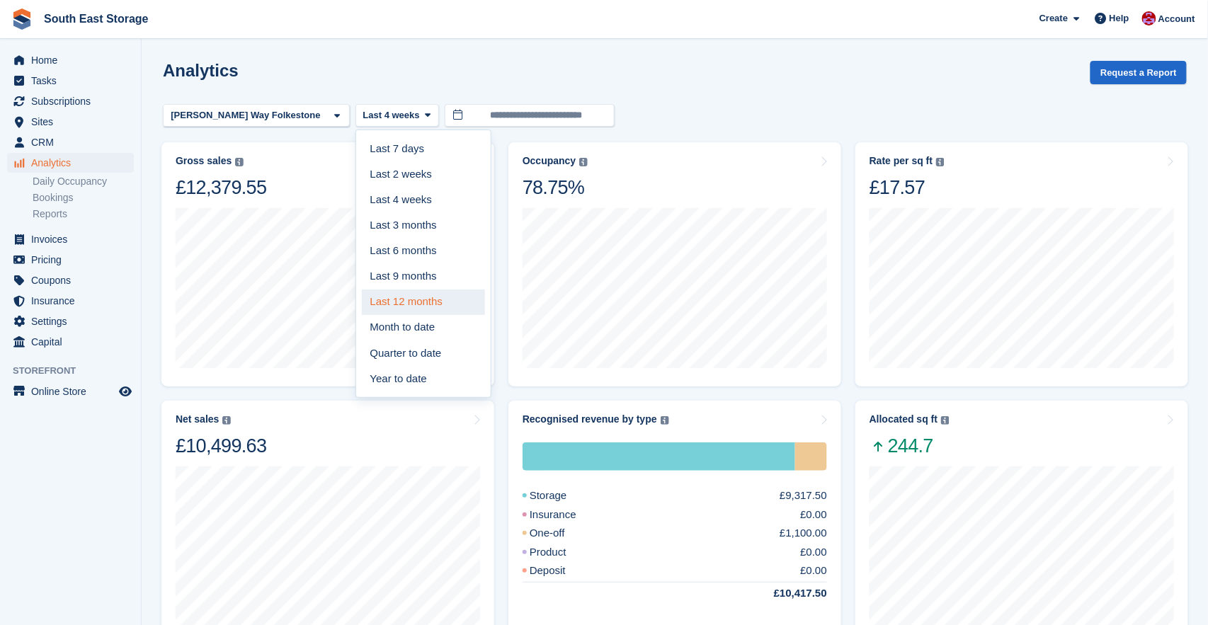
click at [362, 292] on link "Last 12 months" at bounding box center [423, 303] width 123 height 26
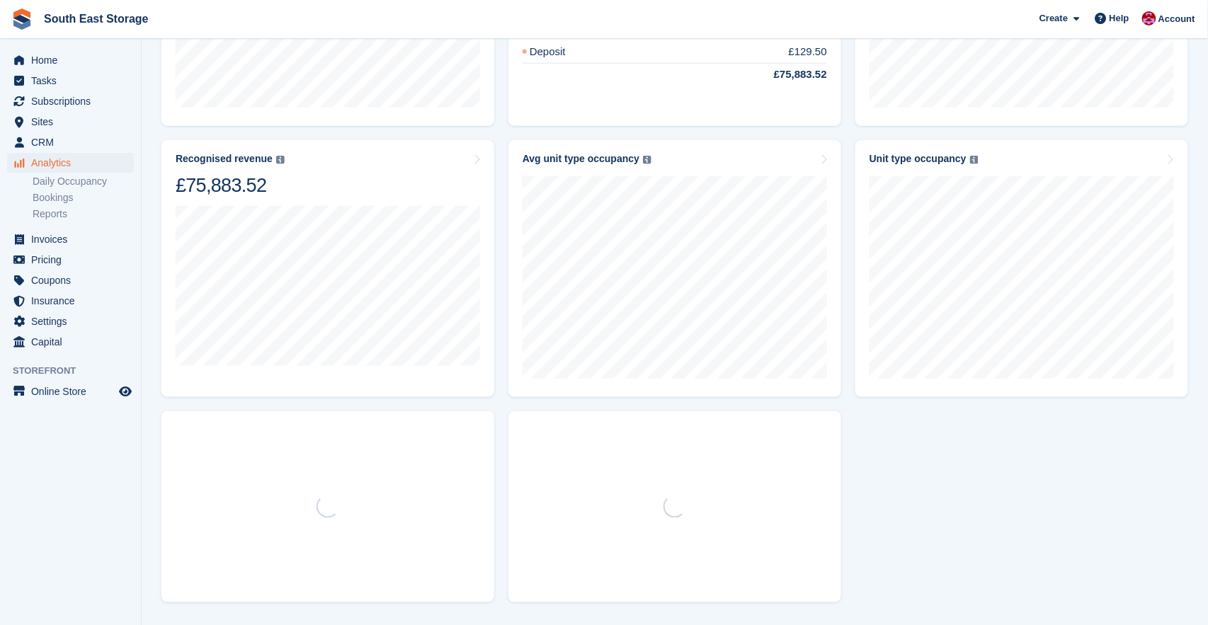
scroll to position [558, 0]
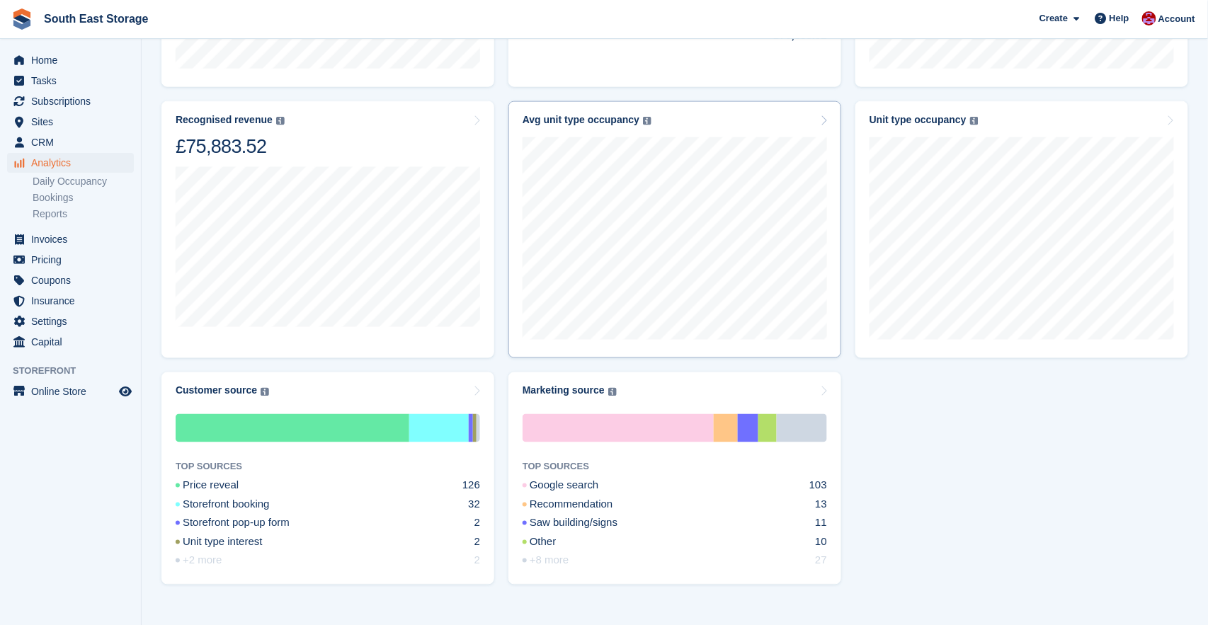
click at [821, 119] on icon at bounding box center [823, 120] width 7 height 11
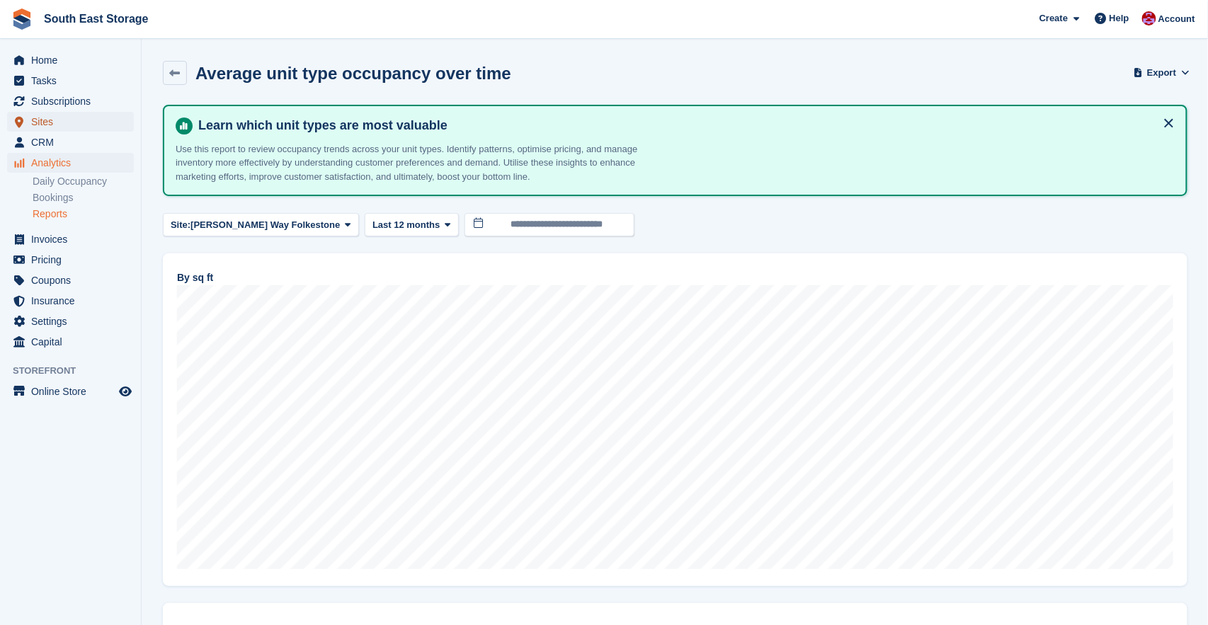
click at [39, 123] on span "Sites" at bounding box center [73, 122] width 85 height 20
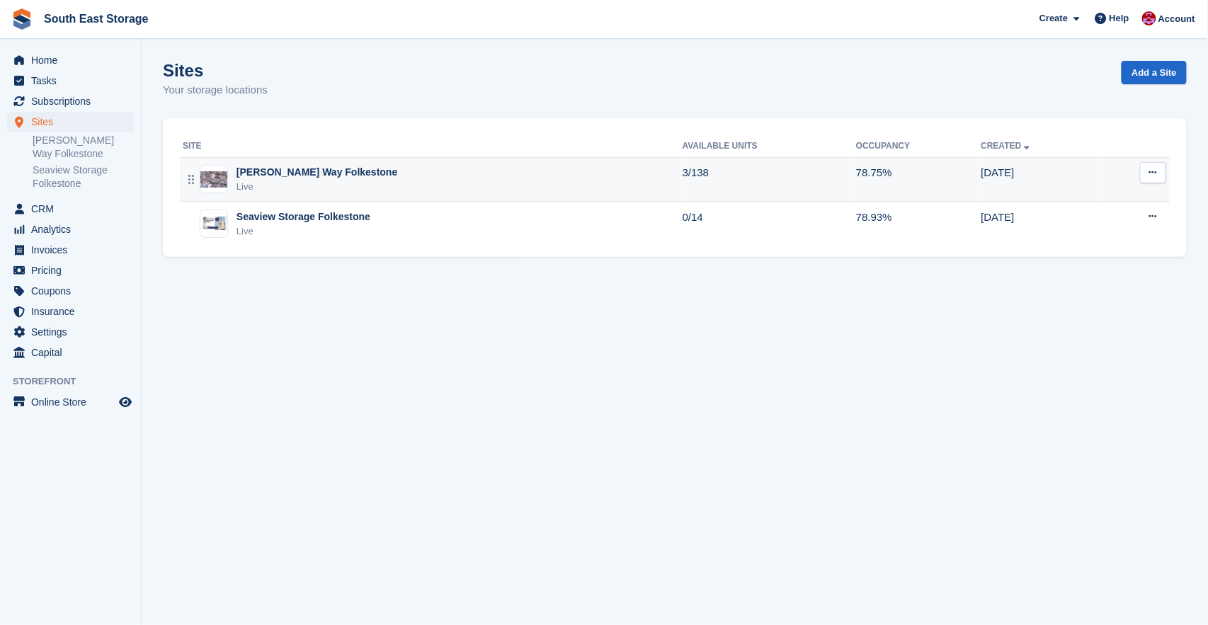
click at [277, 173] on div "[PERSON_NAME] Way Folkestone" at bounding box center [317, 172] width 161 height 15
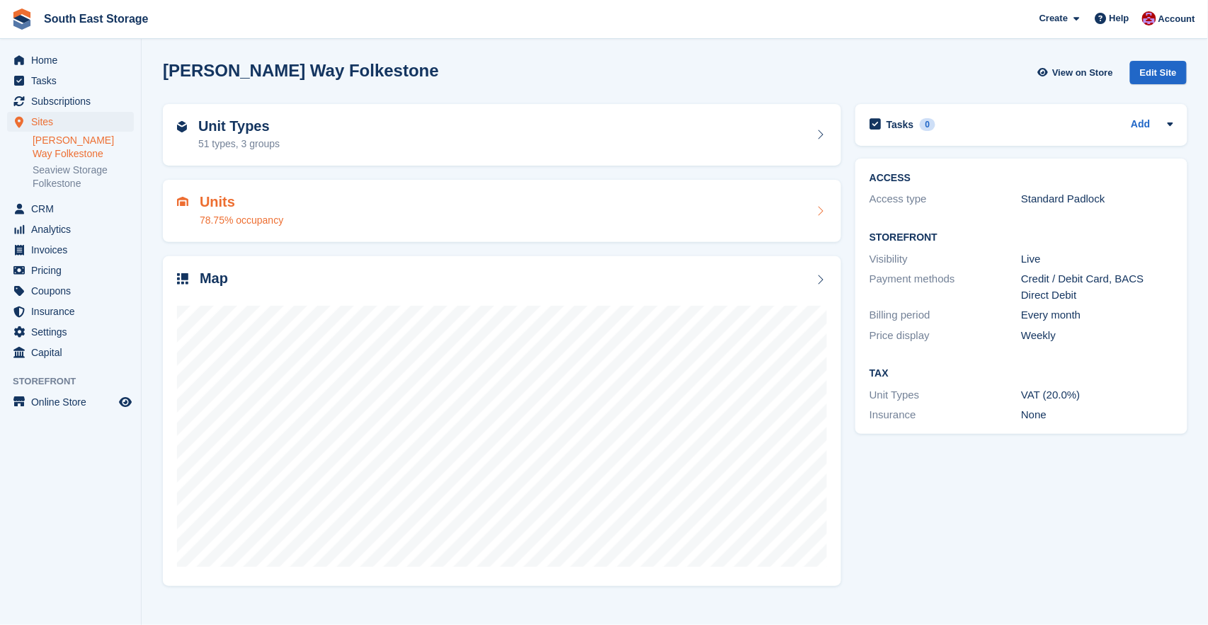
click at [315, 201] on div "Units 78.75% occupancy" at bounding box center [502, 211] width 650 height 34
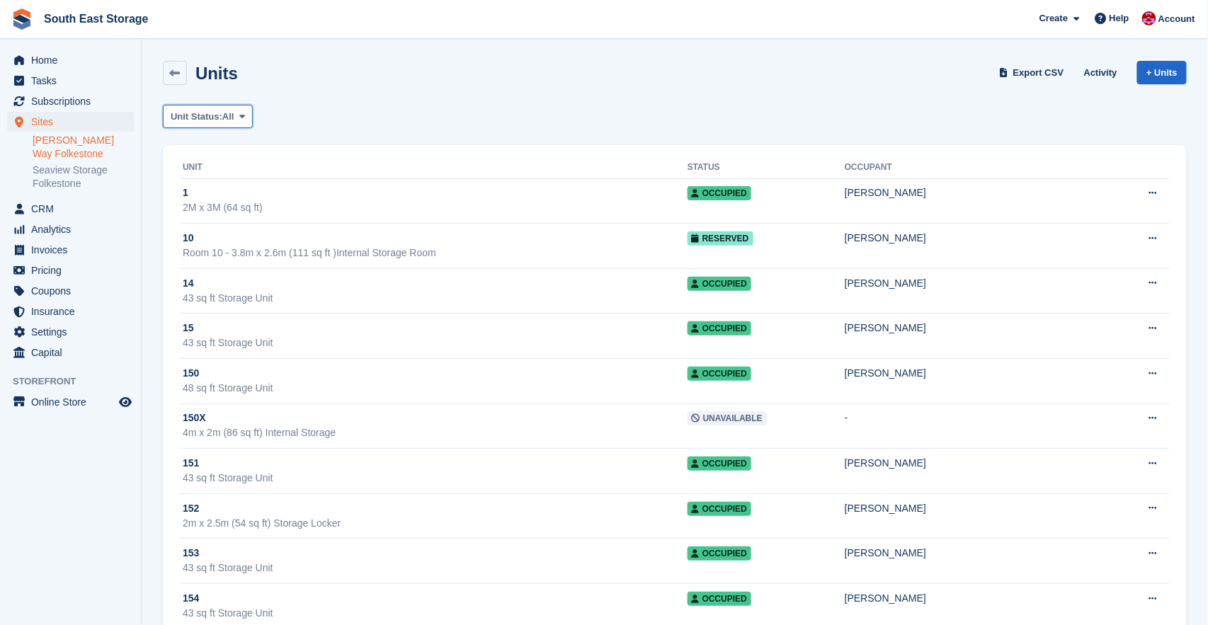
click at [248, 118] on span at bounding box center [242, 116] width 11 height 11
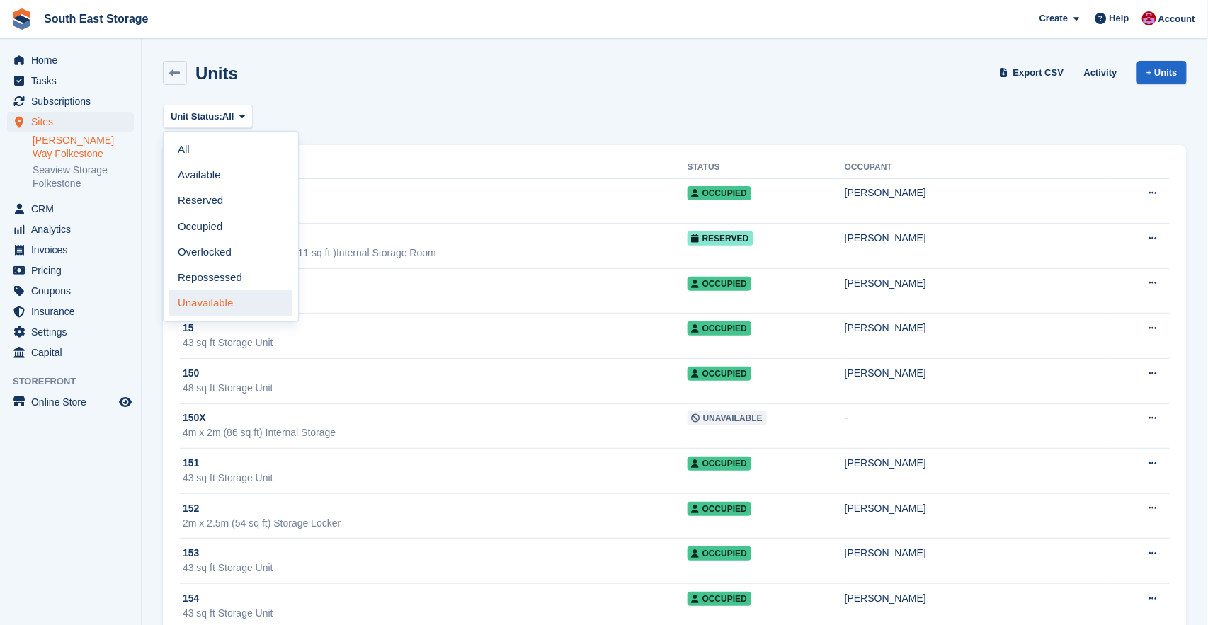
click at [208, 305] on link "Unavailable" at bounding box center [230, 303] width 123 height 26
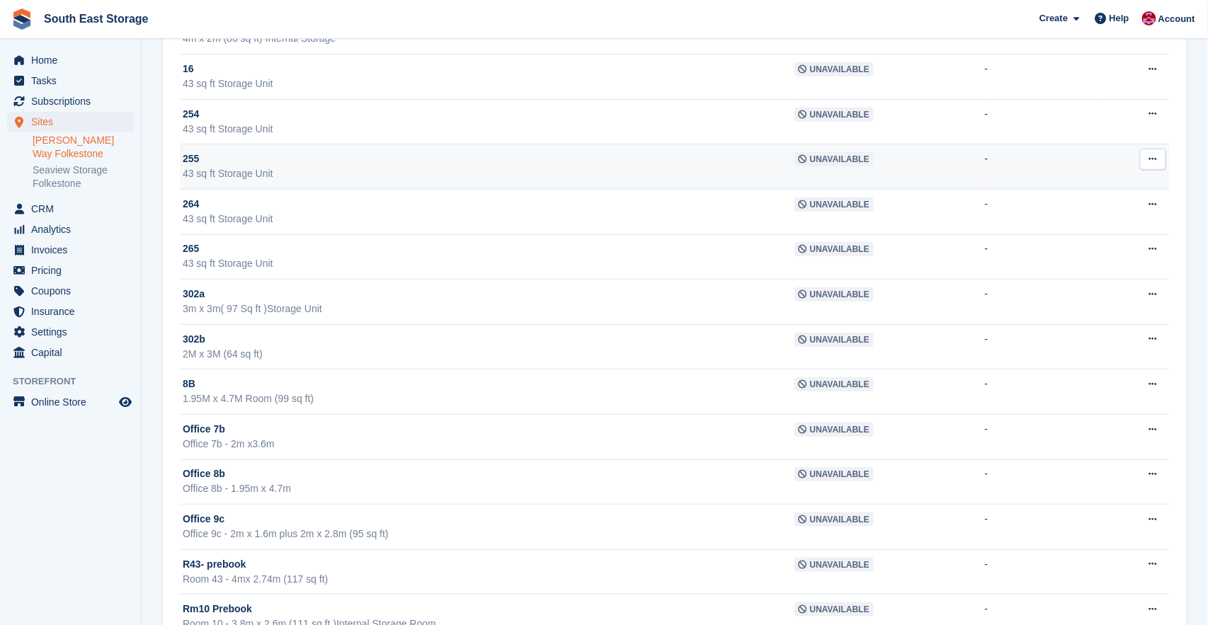
scroll to position [215, 0]
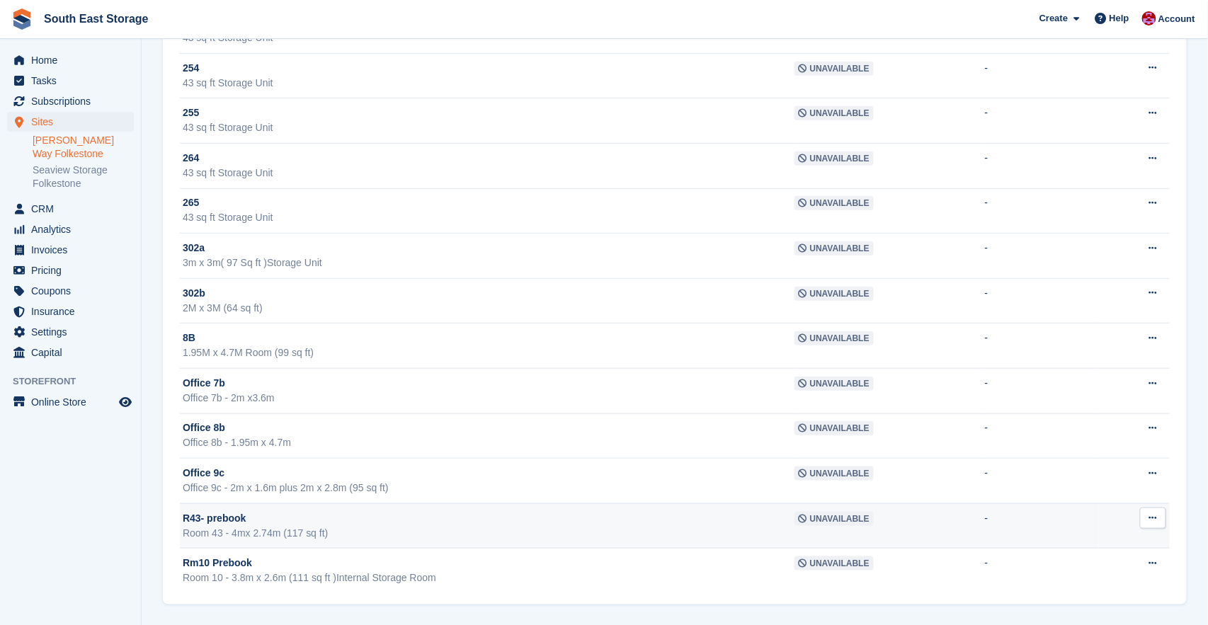
click at [1157, 516] on icon at bounding box center [1154, 518] width 8 height 9
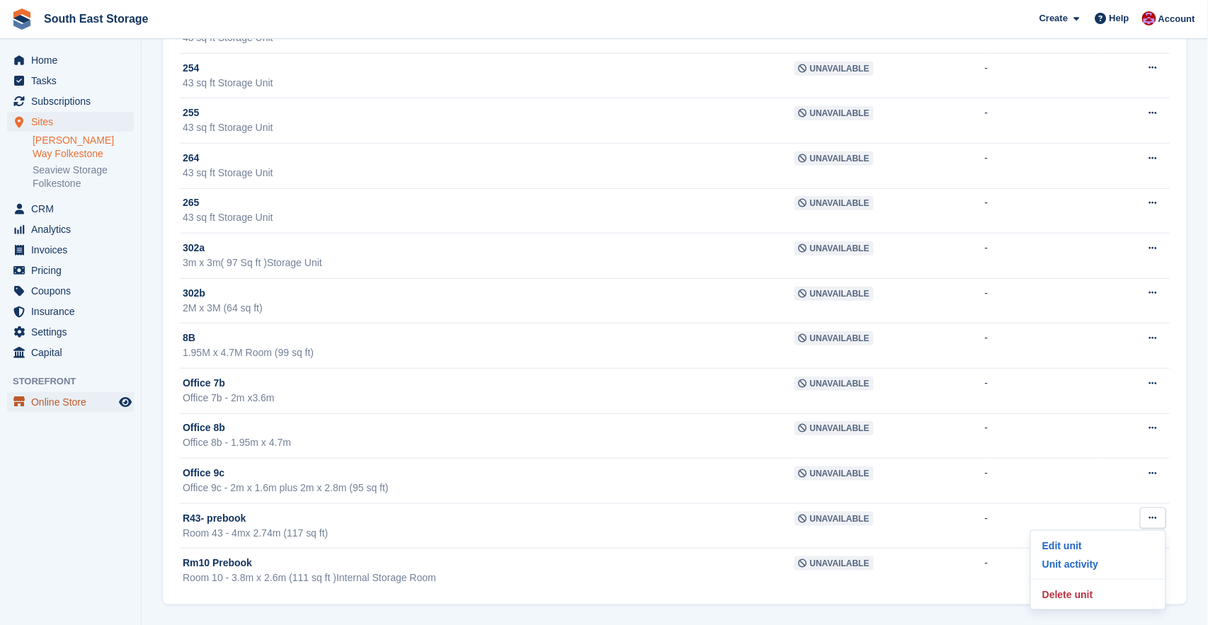
click at [53, 392] on span "Online Store" at bounding box center [73, 402] width 85 height 20
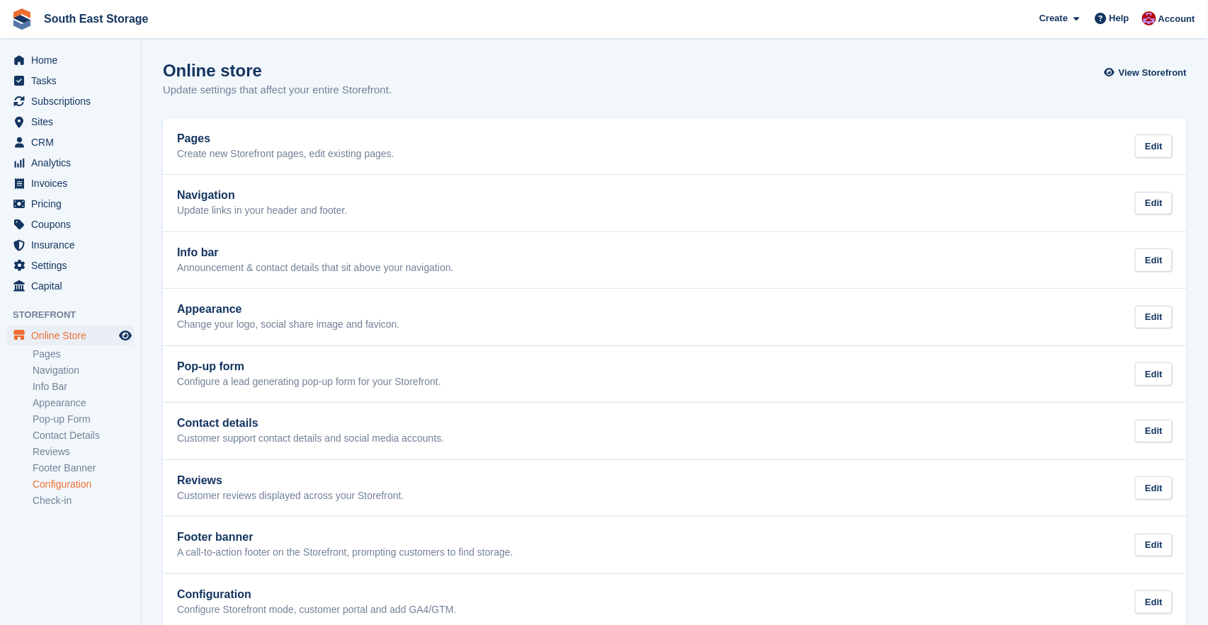
click at [57, 487] on link "Configuration" at bounding box center [83, 484] width 101 height 13
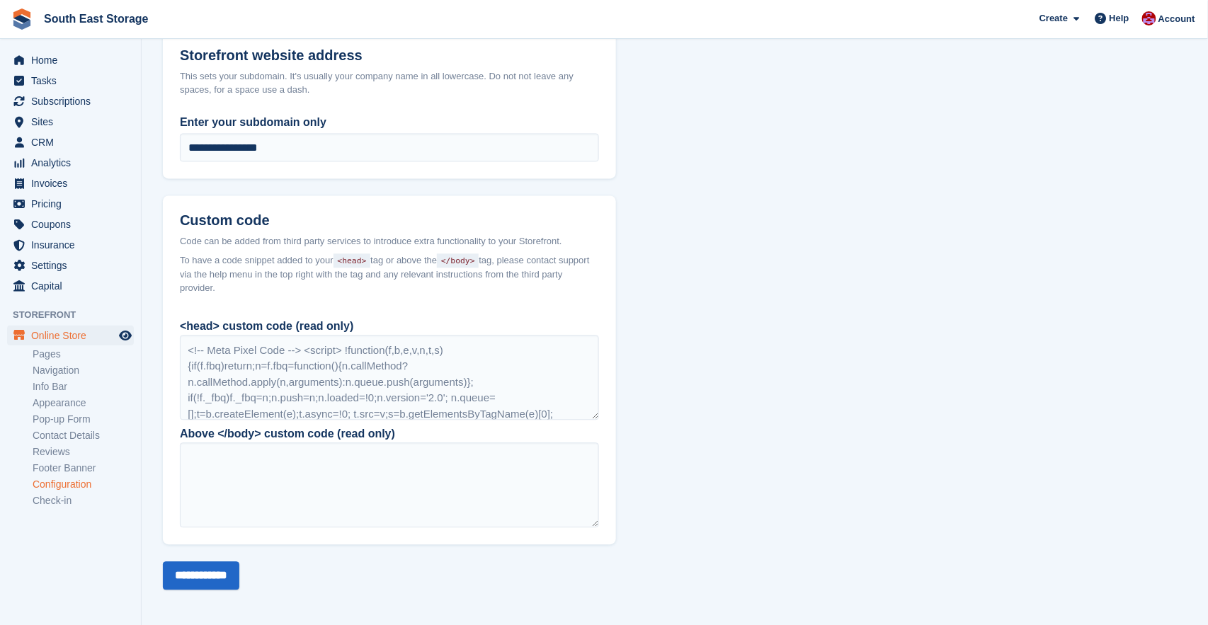
scroll to position [863, 0]
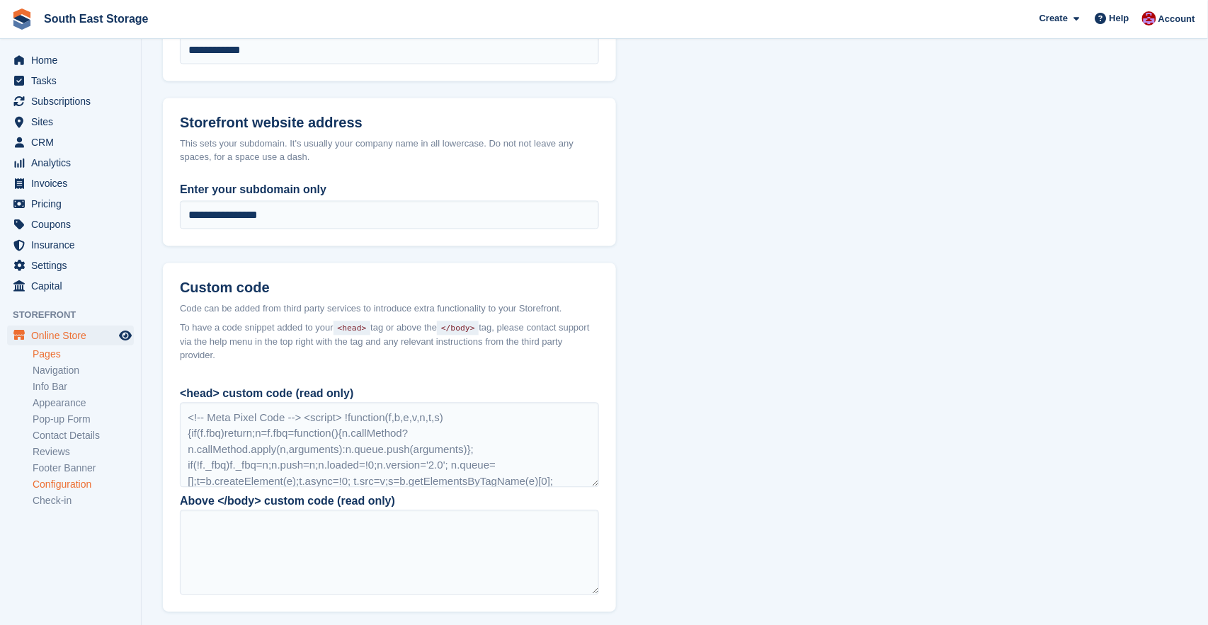
click at [50, 351] on link "Pages" at bounding box center [83, 354] width 101 height 13
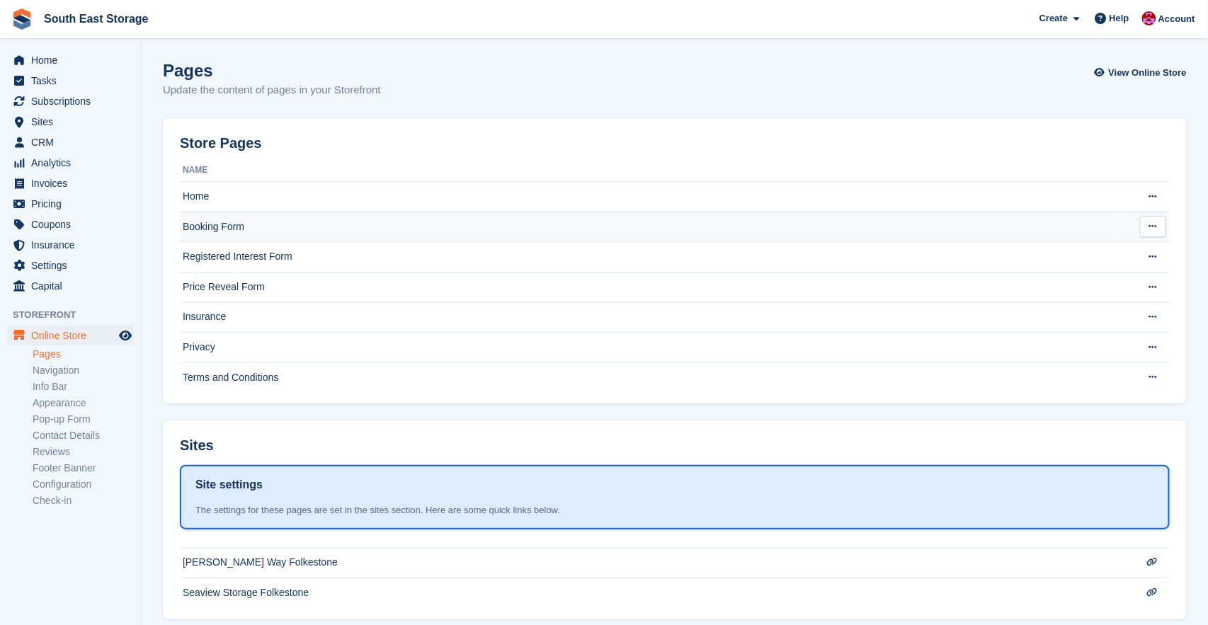
click at [216, 231] on td "Booking Form" at bounding box center [650, 227] width 941 height 30
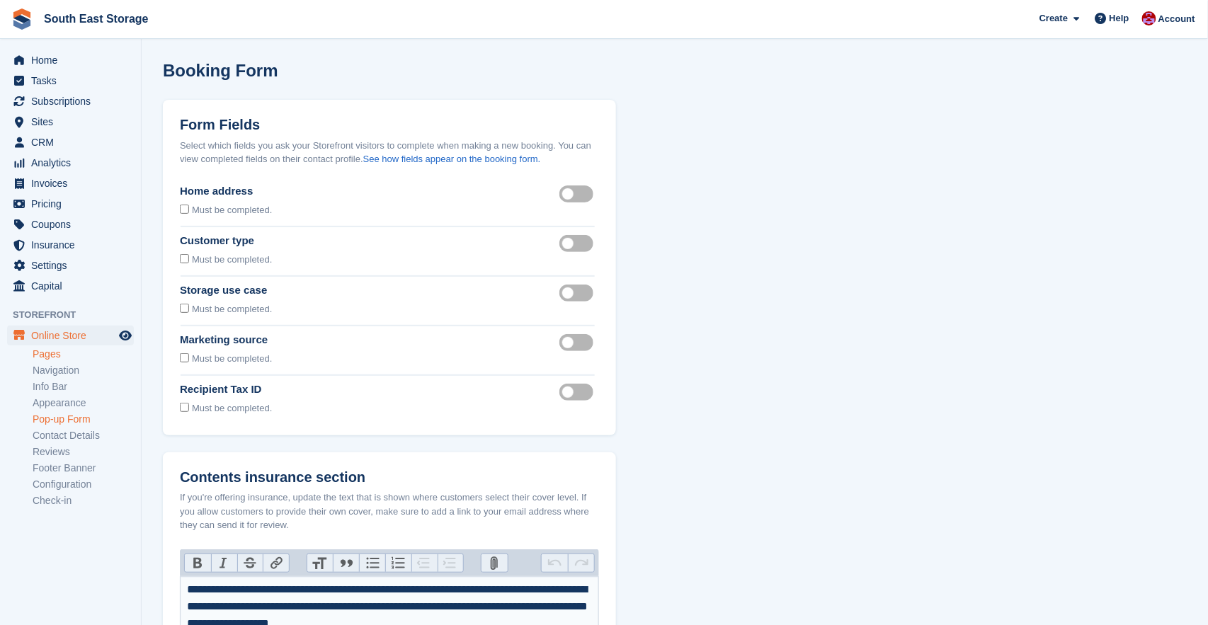
click at [63, 419] on link "Pop-up Form" at bounding box center [83, 419] width 101 height 13
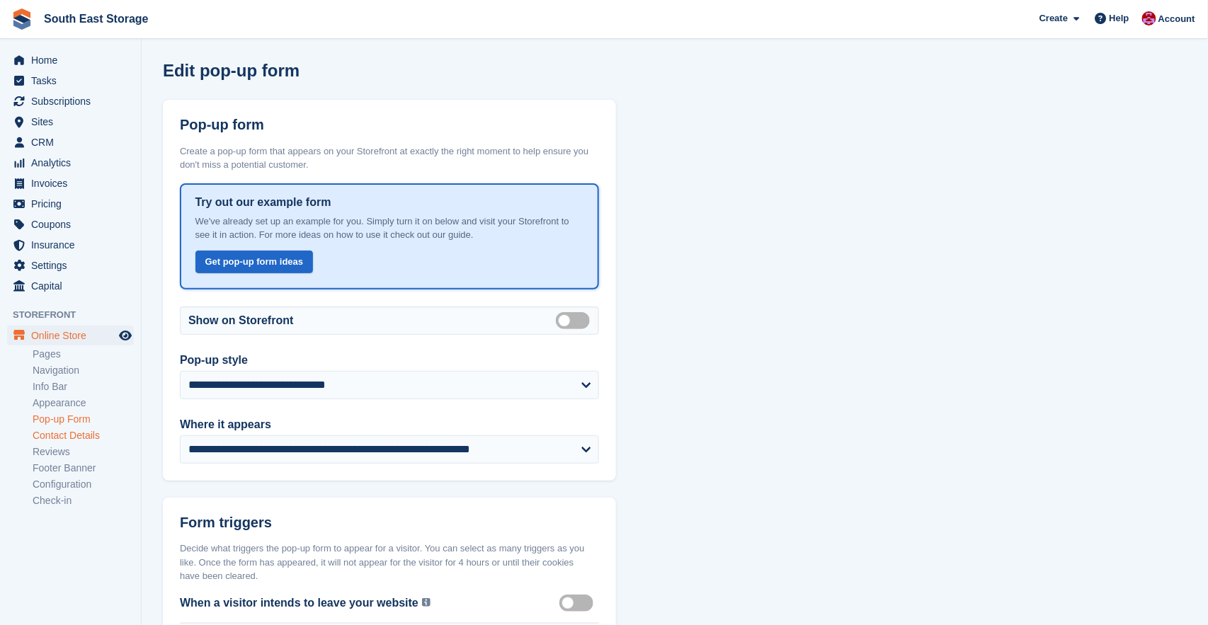
click at [59, 433] on link "Contact Details" at bounding box center [83, 435] width 101 height 13
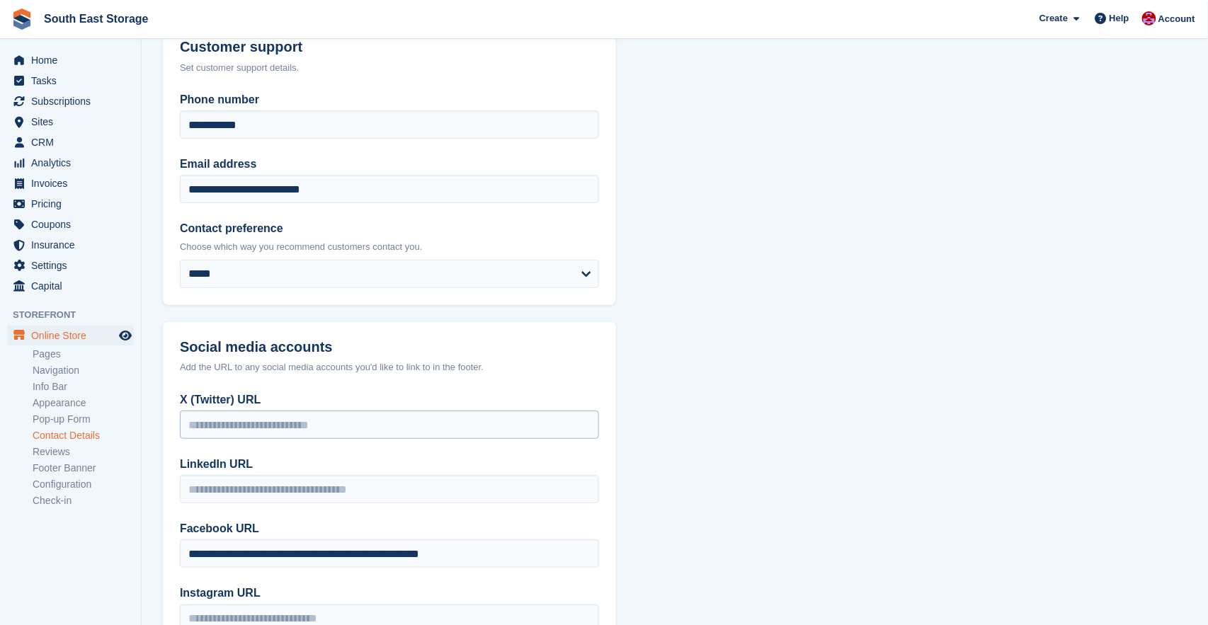
scroll to position [156, 0]
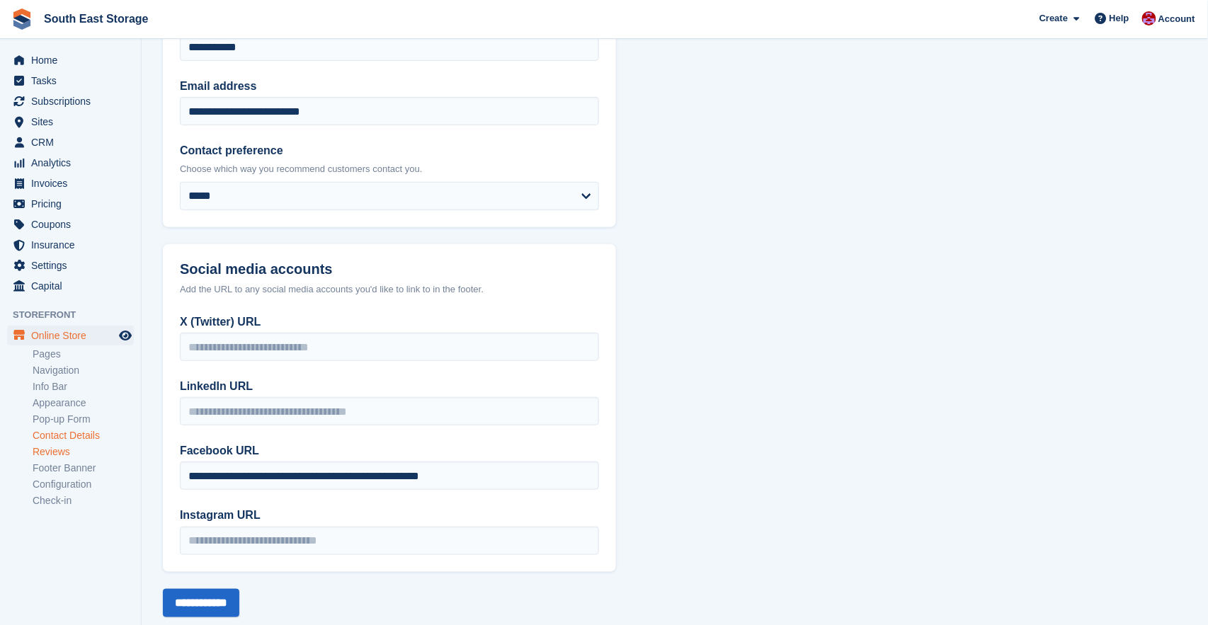
click at [48, 451] on link "Reviews" at bounding box center [83, 452] width 101 height 13
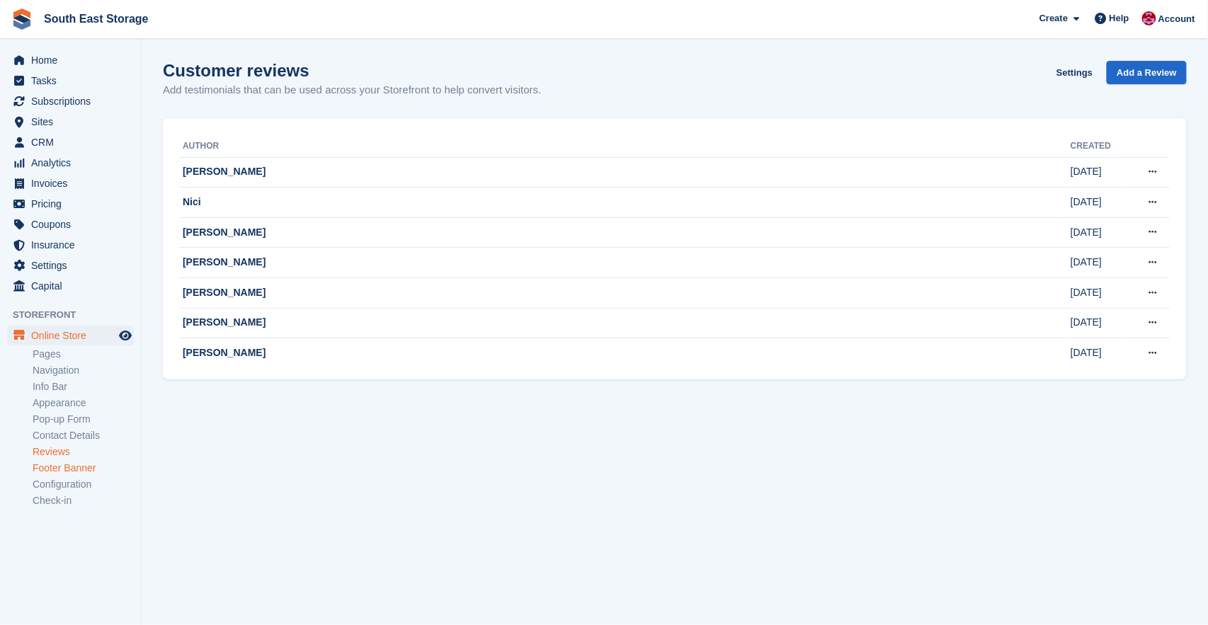
click at [53, 467] on link "Footer Banner" at bounding box center [83, 468] width 101 height 13
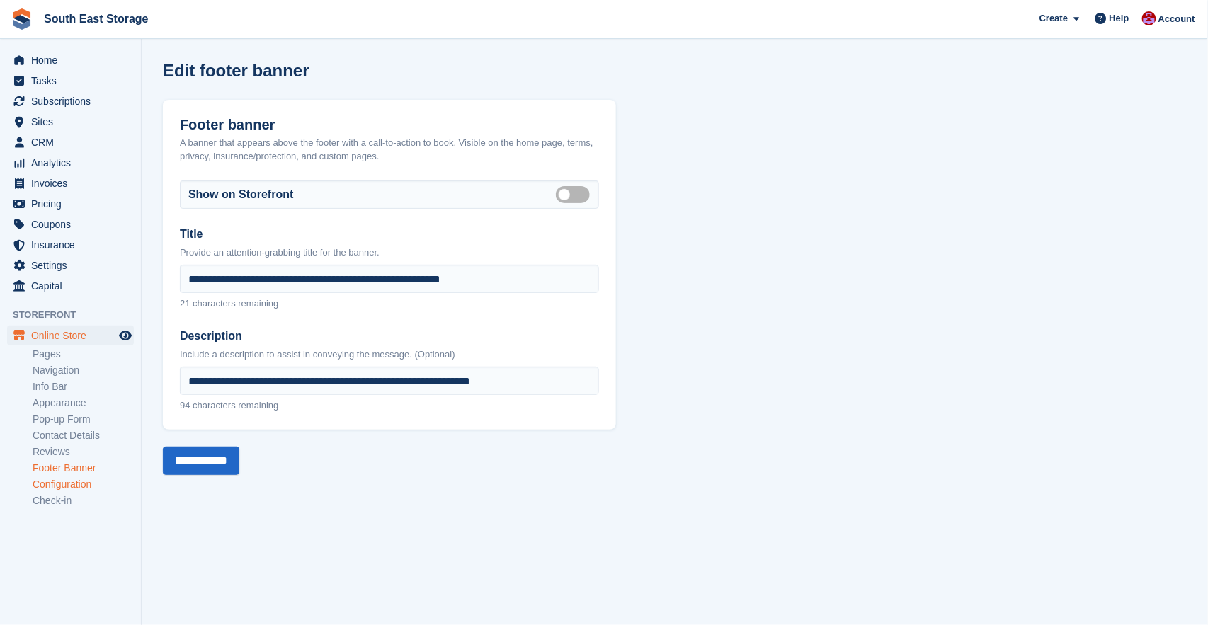
click at [57, 481] on link "Configuration" at bounding box center [83, 484] width 101 height 13
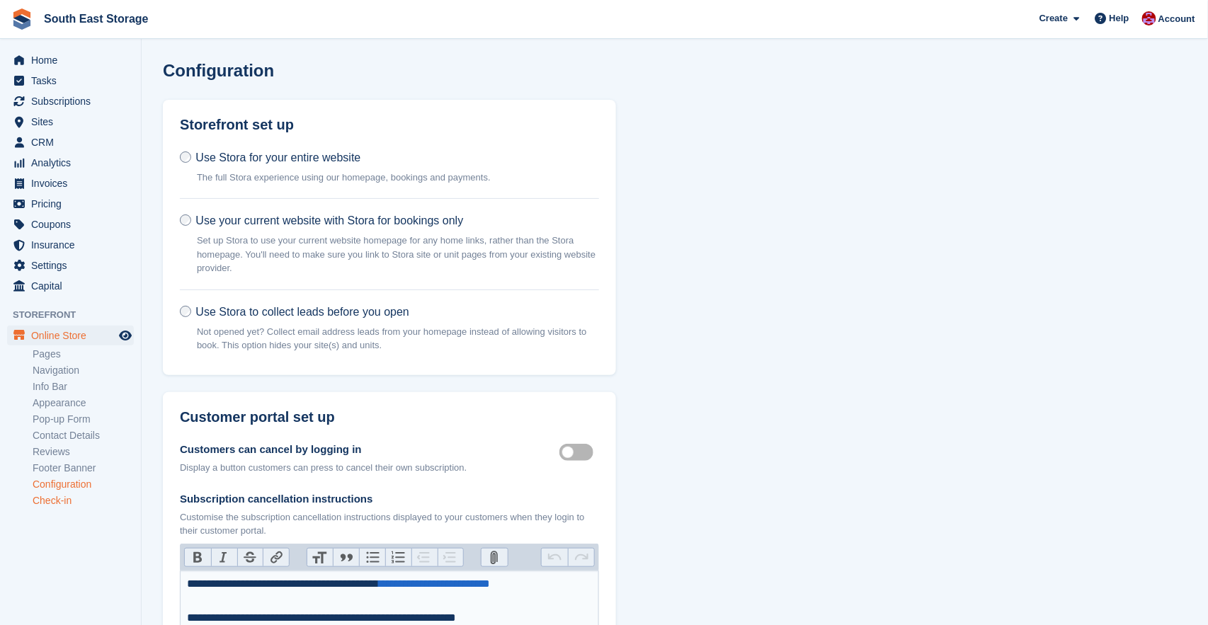
click at [47, 501] on link "Check-in" at bounding box center [83, 500] width 101 height 13
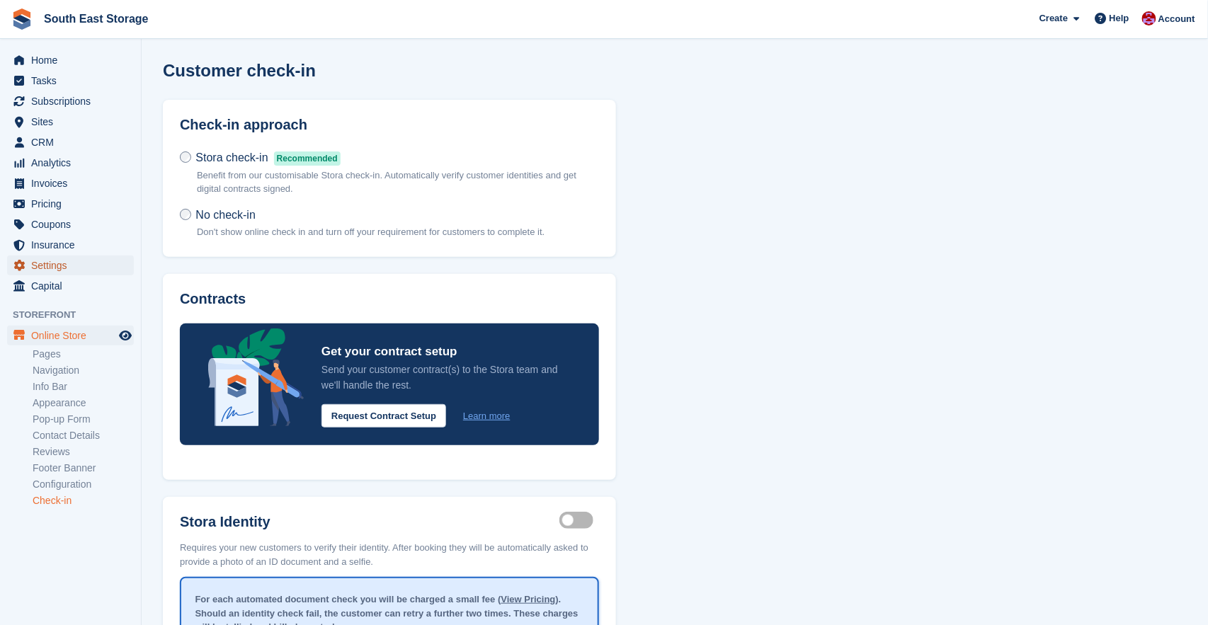
click at [45, 266] on span "Settings" at bounding box center [73, 266] width 85 height 20
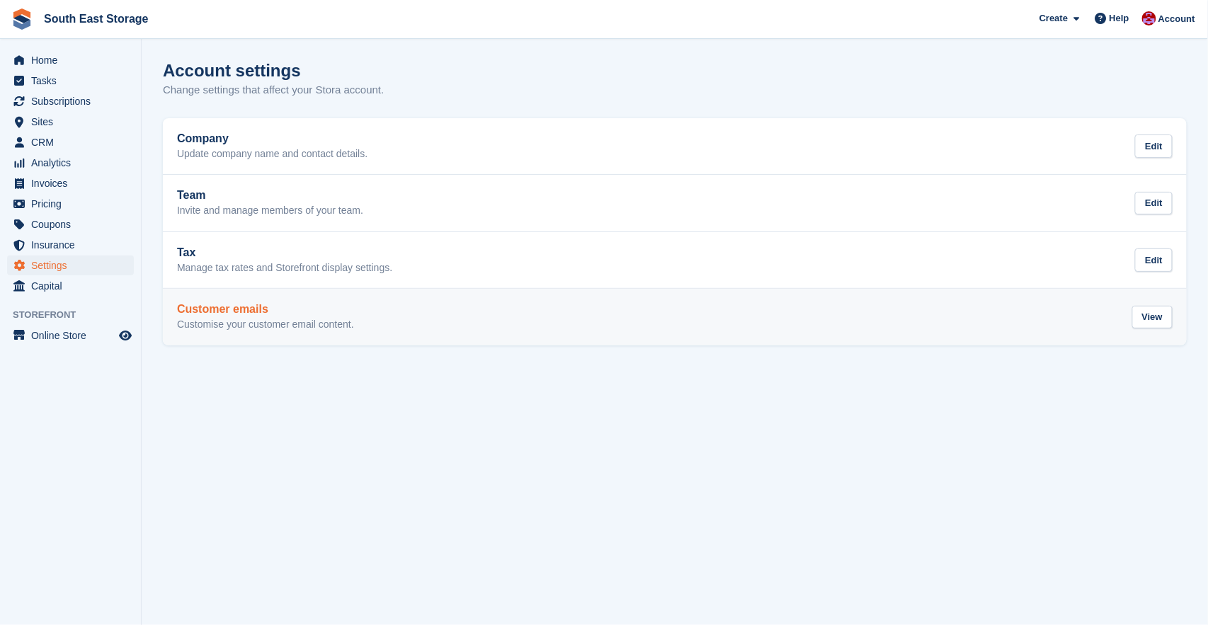
click at [271, 308] on h2 "Customer emails" at bounding box center [265, 309] width 177 height 13
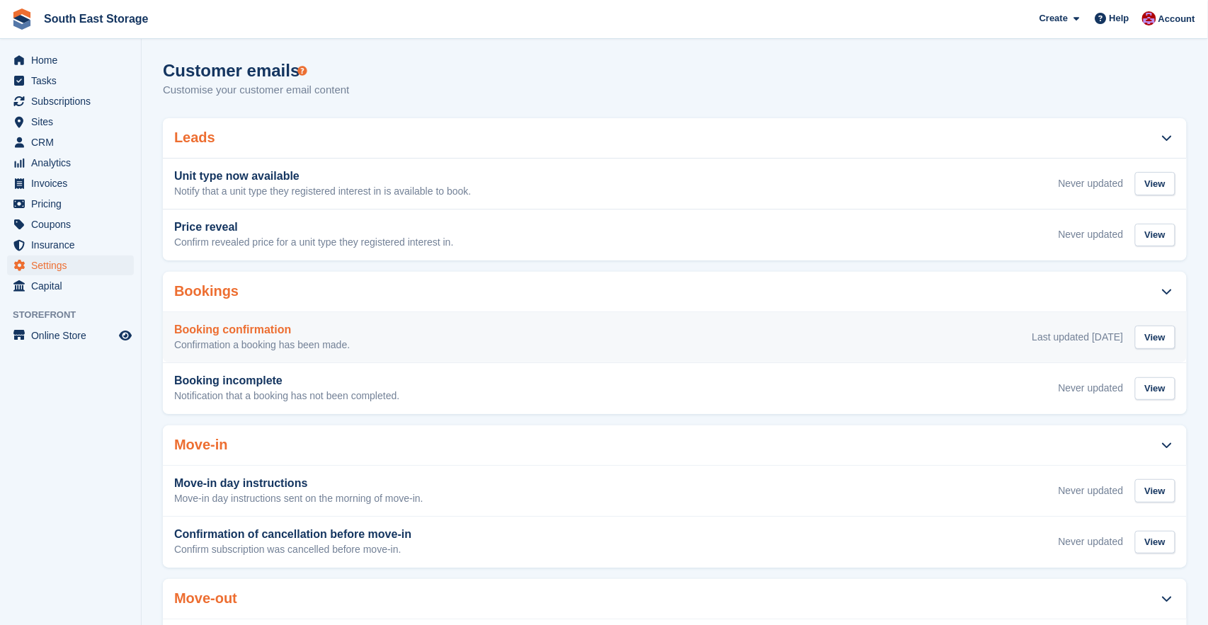
click at [247, 327] on h3 "Booking confirmation" at bounding box center [262, 330] width 176 height 13
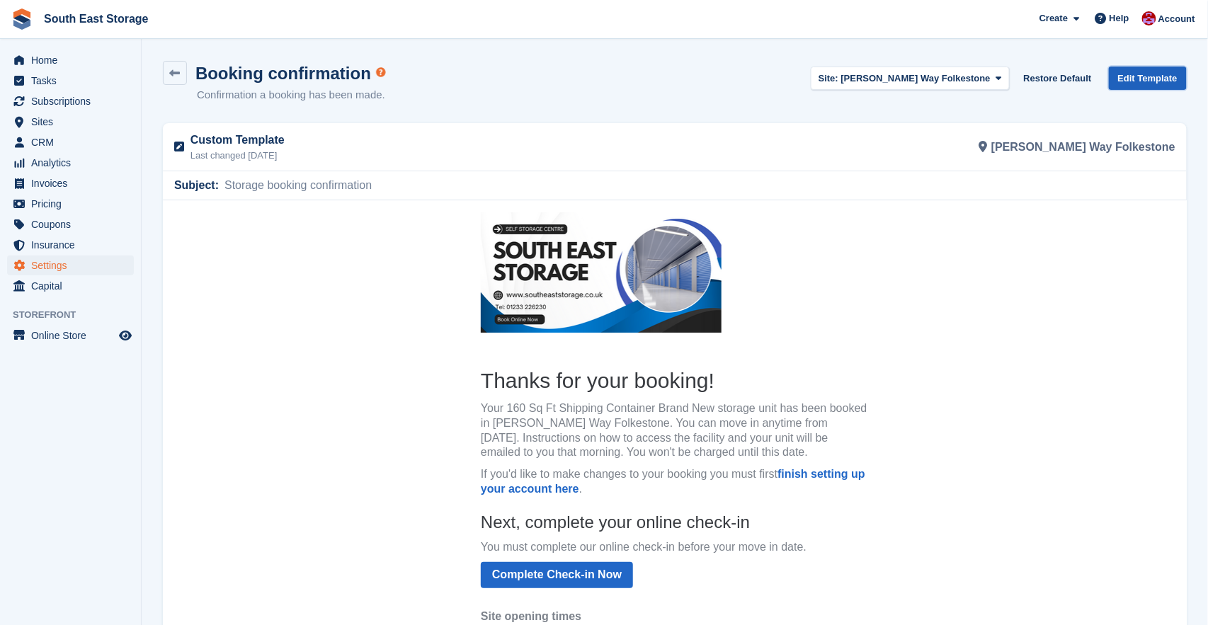
click at [1141, 76] on link "Edit Template" at bounding box center [1148, 78] width 78 height 23
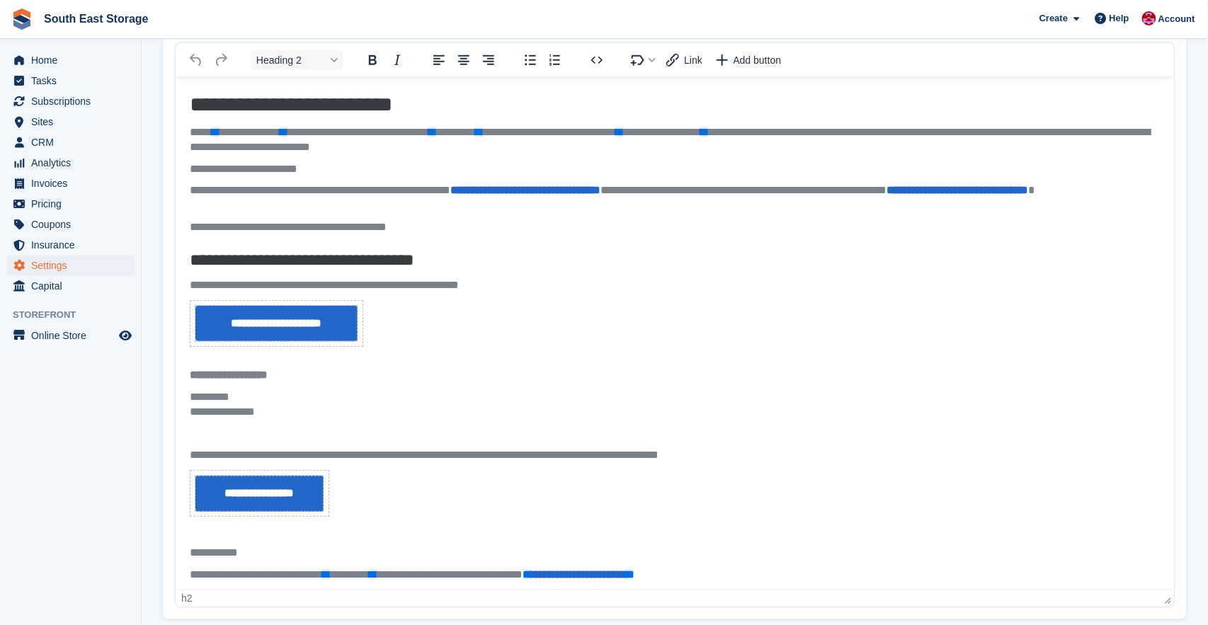
scroll to position [211, 0]
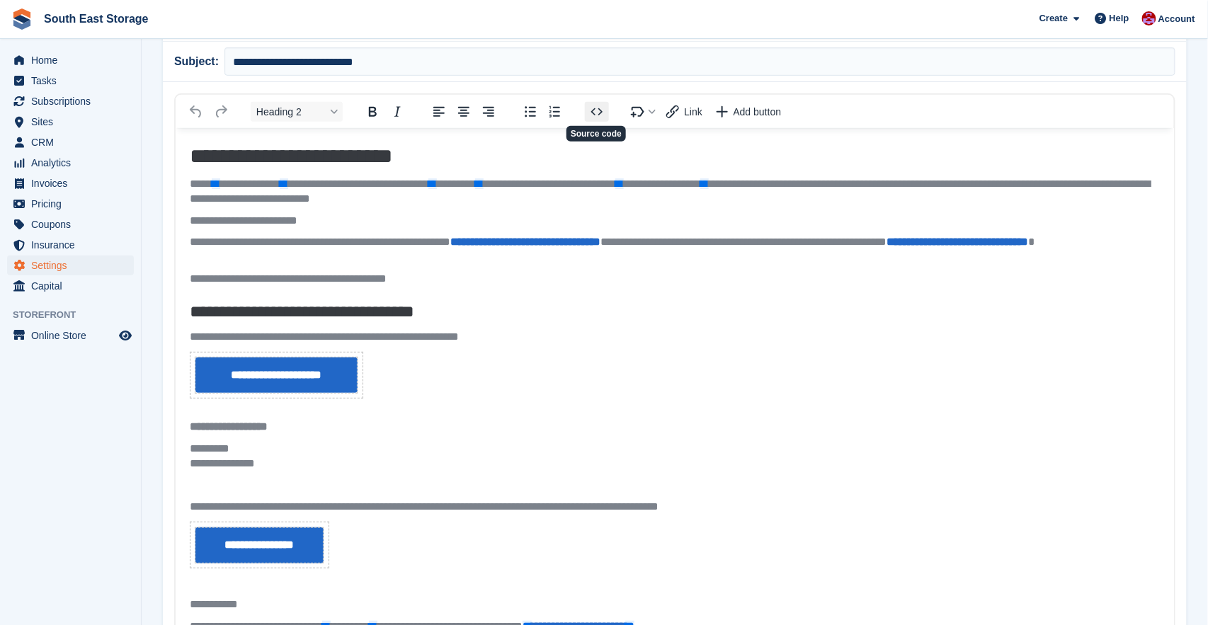
click at [594, 105] on icon "Source code" at bounding box center [597, 111] width 17 height 17
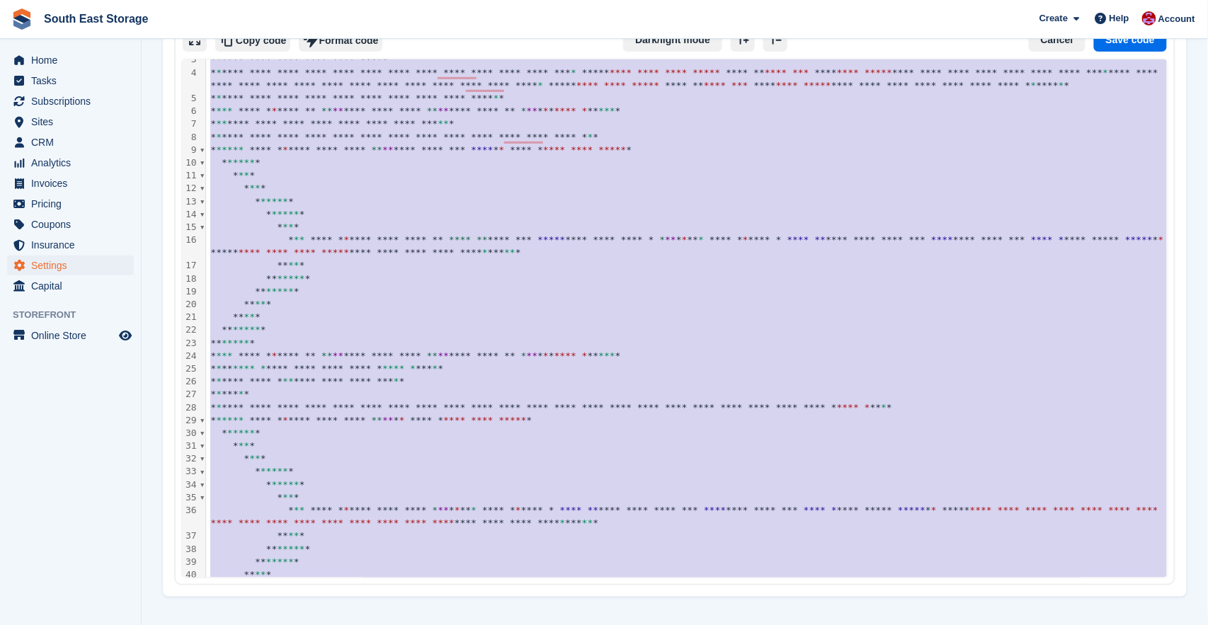
scroll to position [0, 0]
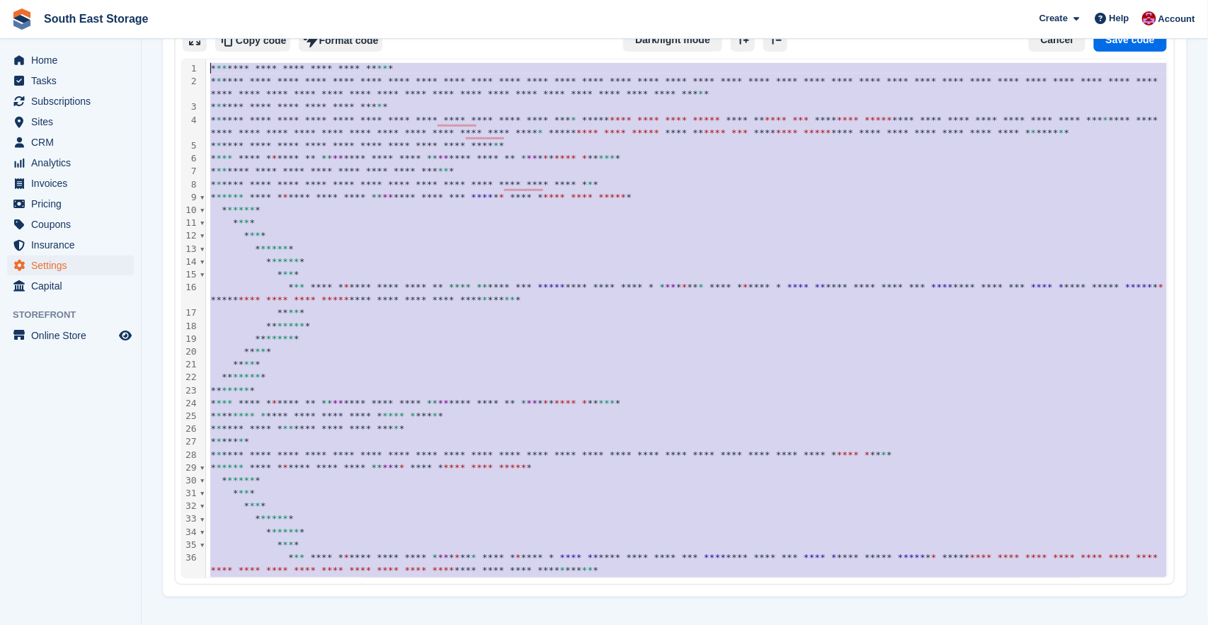
drag, startPoint x: 295, startPoint y: 567, endPoint x: 194, endPoint y: -14, distance: 589.5
click at [194, 0] on html "South East Storage Create Subscription Invoice Contact Deal Discount Page Help …" at bounding box center [604, 27] width 1208 height 625
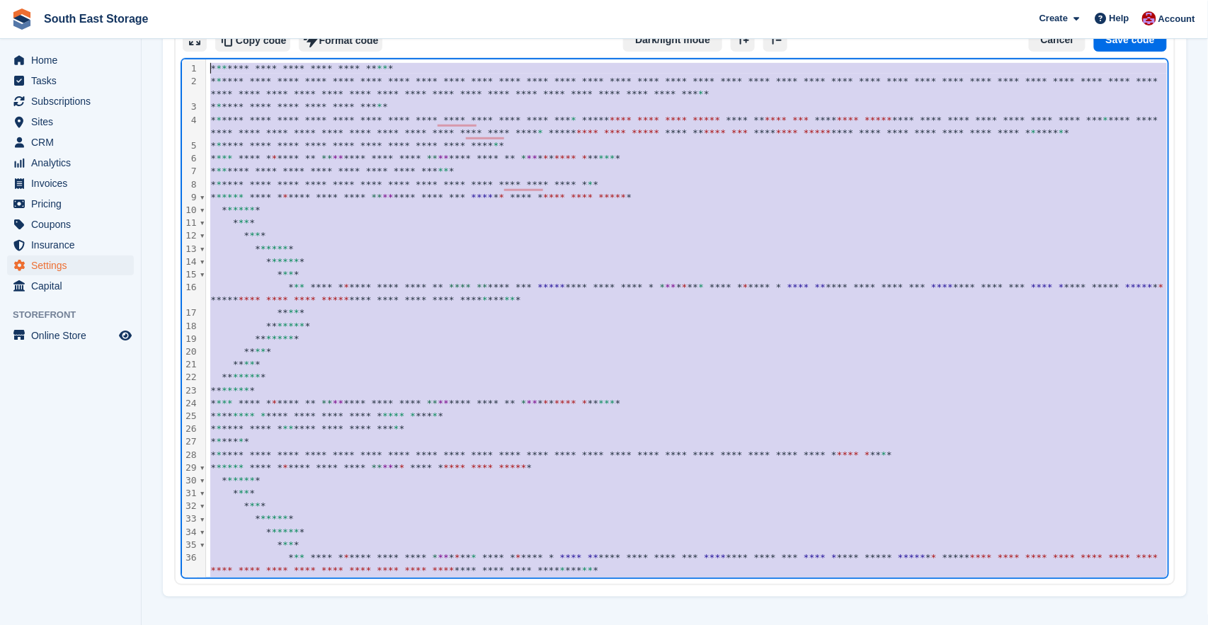
scroll to position [94, 0]
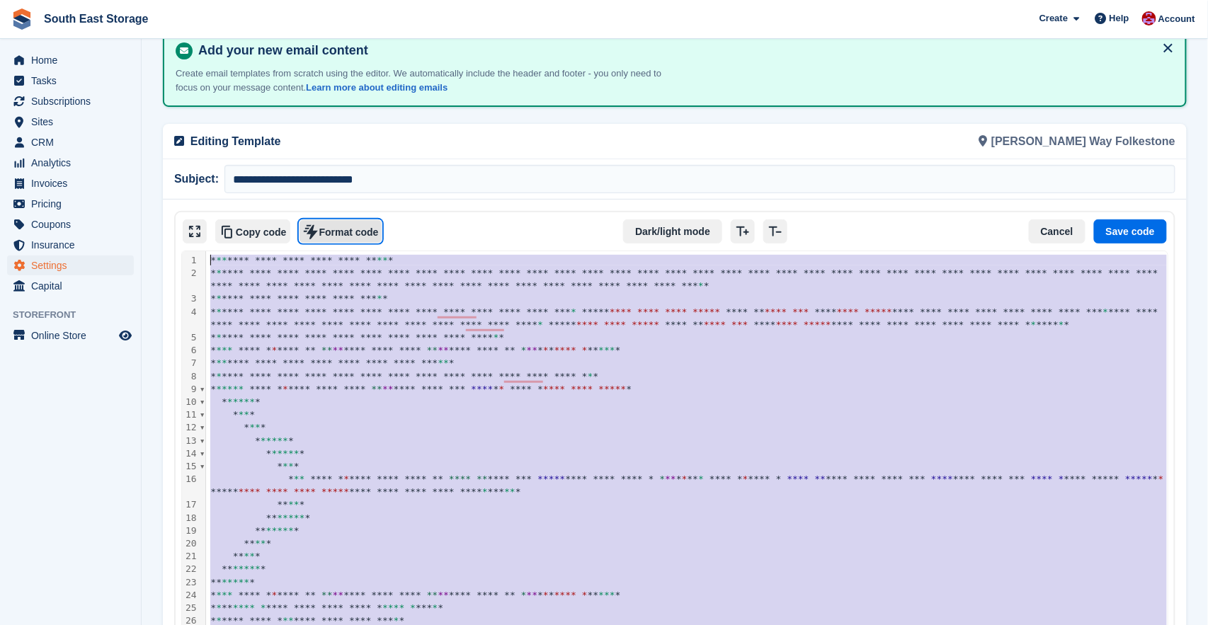
click at [339, 230] on button "Format code" at bounding box center [341, 232] width 84 height 24
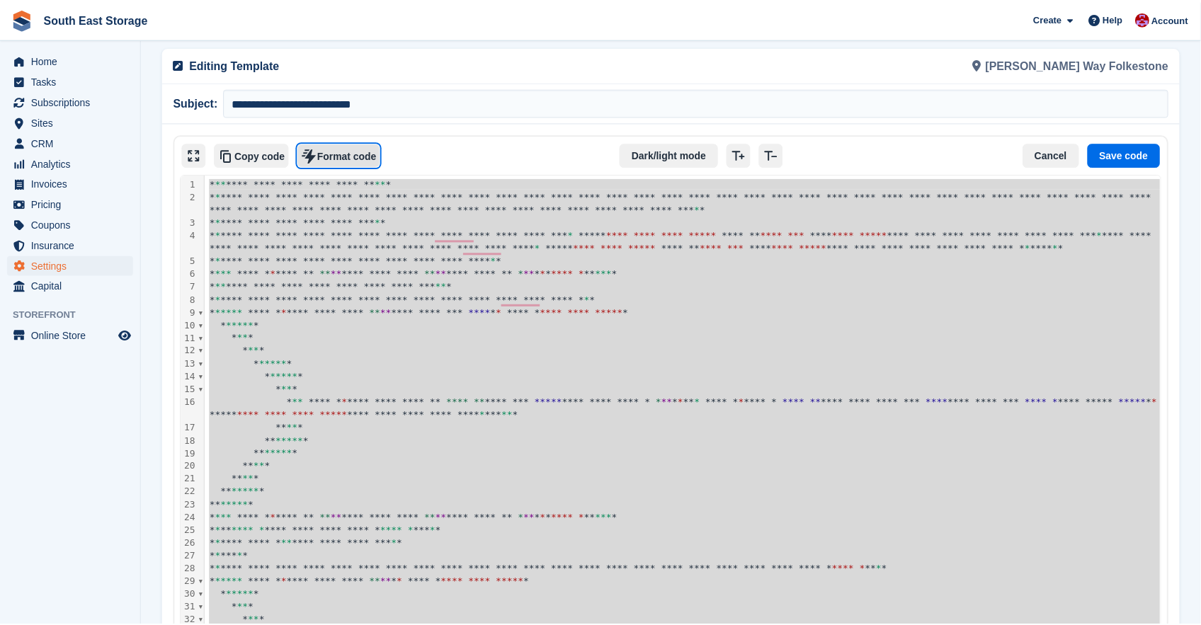
scroll to position [0, 0]
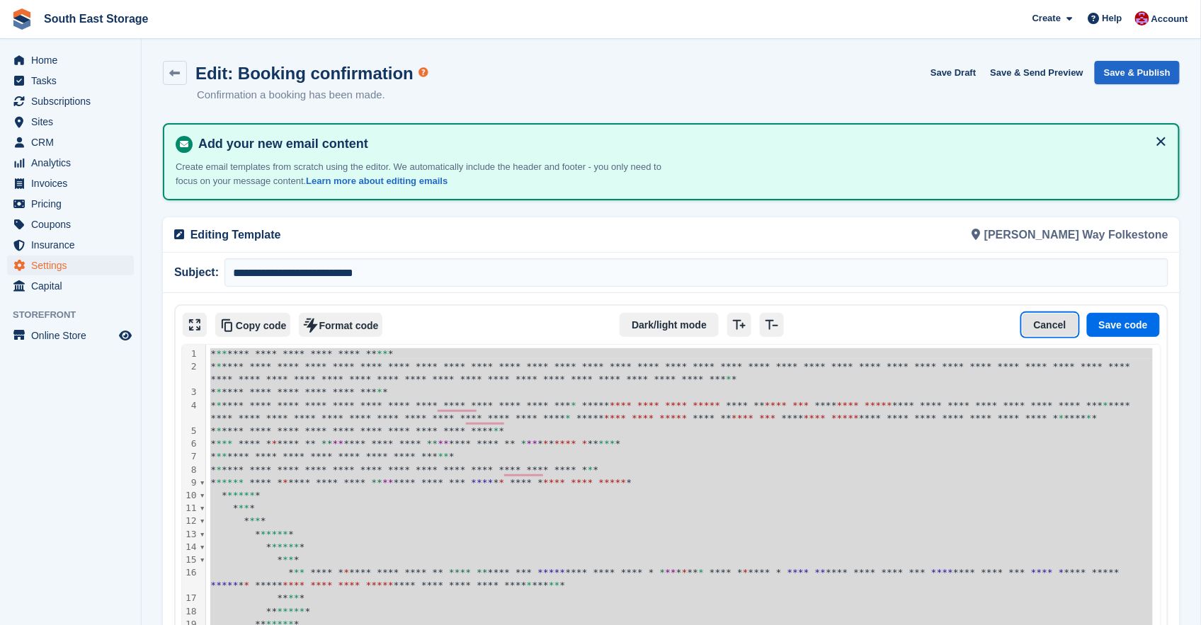
click at [1047, 328] on button "Cancel" at bounding box center [1050, 325] width 57 height 24
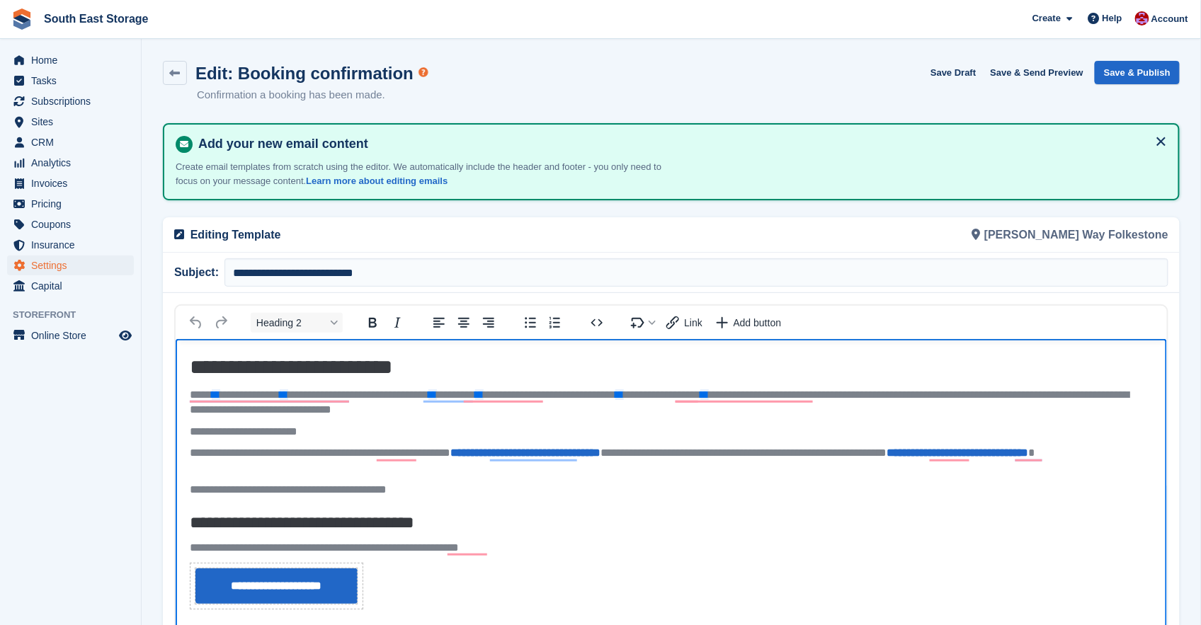
click at [1162, 135] on button at bounding box center [1161, 141] width 23 height 23
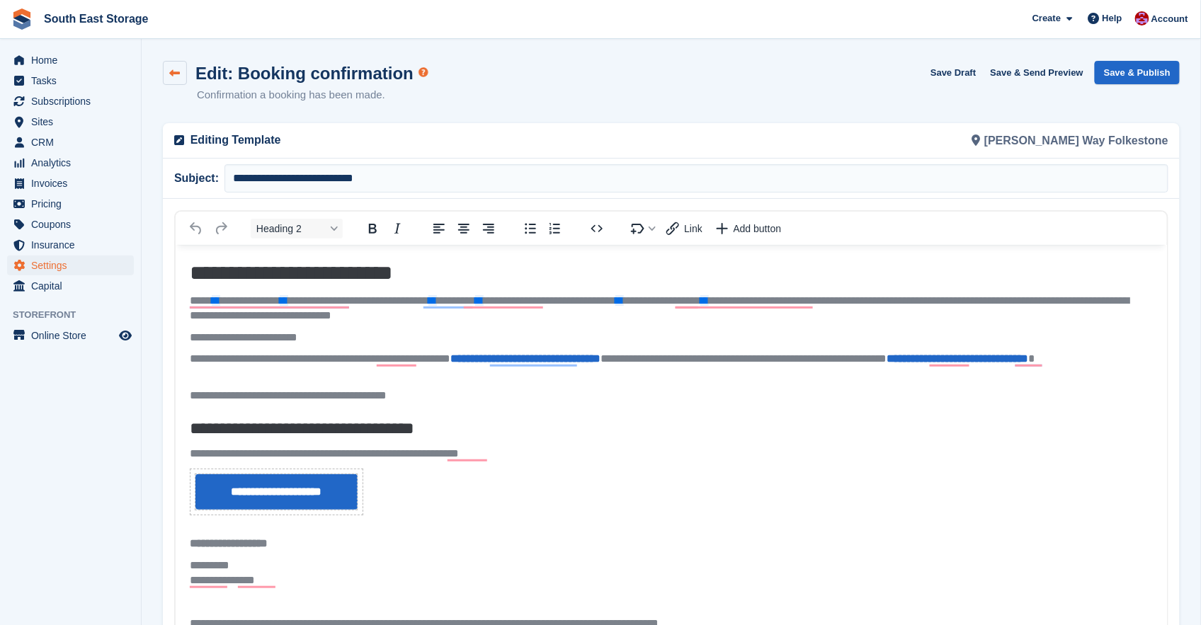
click at [181, 69] on link at bounding box center [175, 73] width 24 height 24
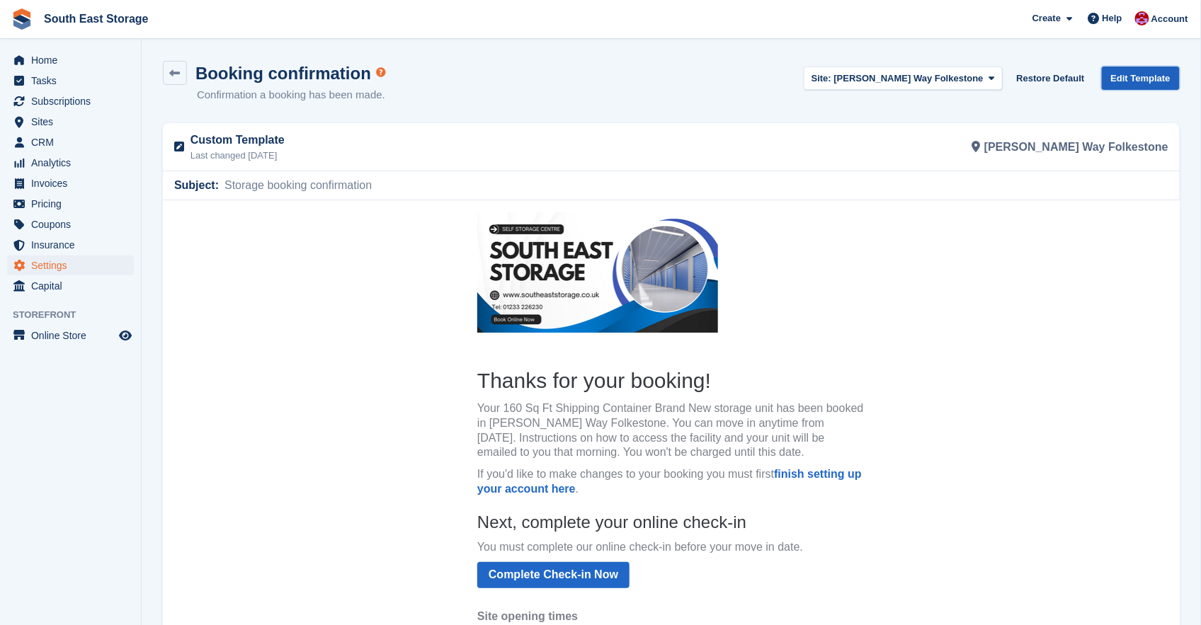
click at [1126, 76] on link "Edit Template" at bounding box center [1141, 78] width 78 height 23
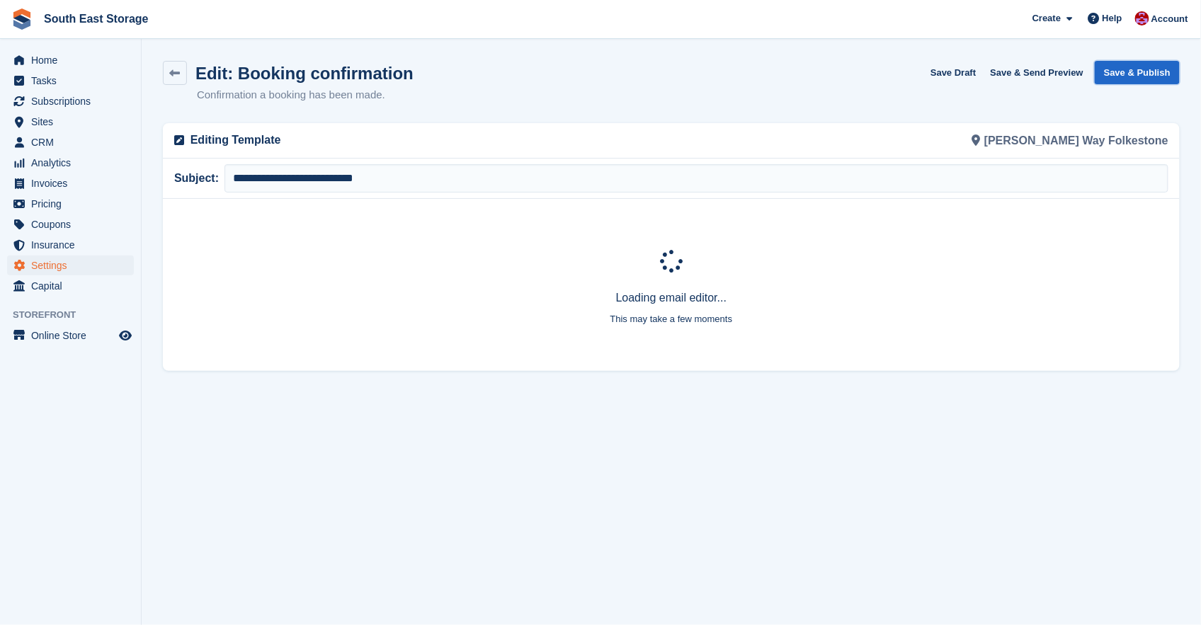
click at [1131, 77] on button "Save & Publish" at bounding box center [1137, 72] width 85 height 23
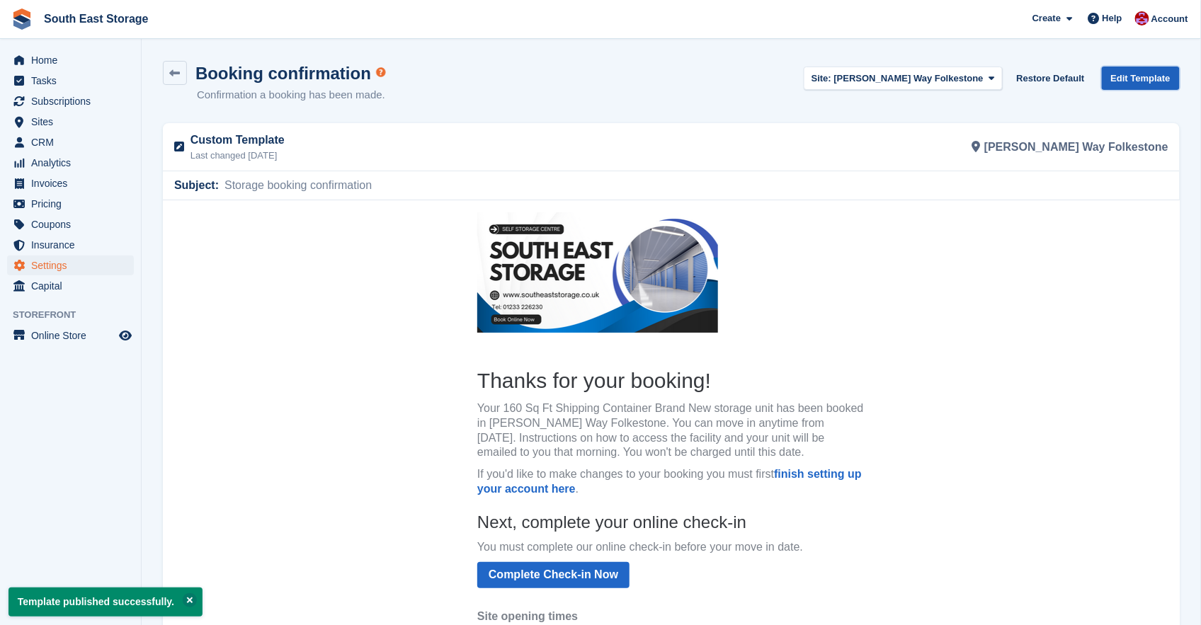
click at [1114, 76] on link "Edit Template" at bounding box center [1141, 78] width 78 height 23
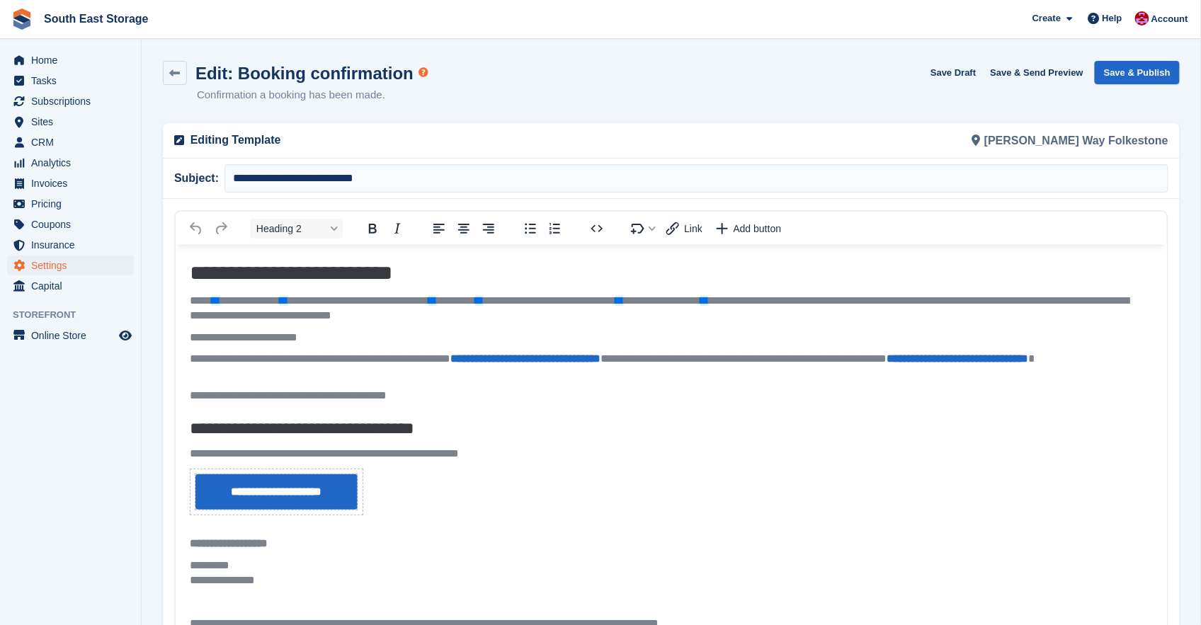
click at [815, 300] on p "**********" at bounding box center [667, 308] width 957 height 30
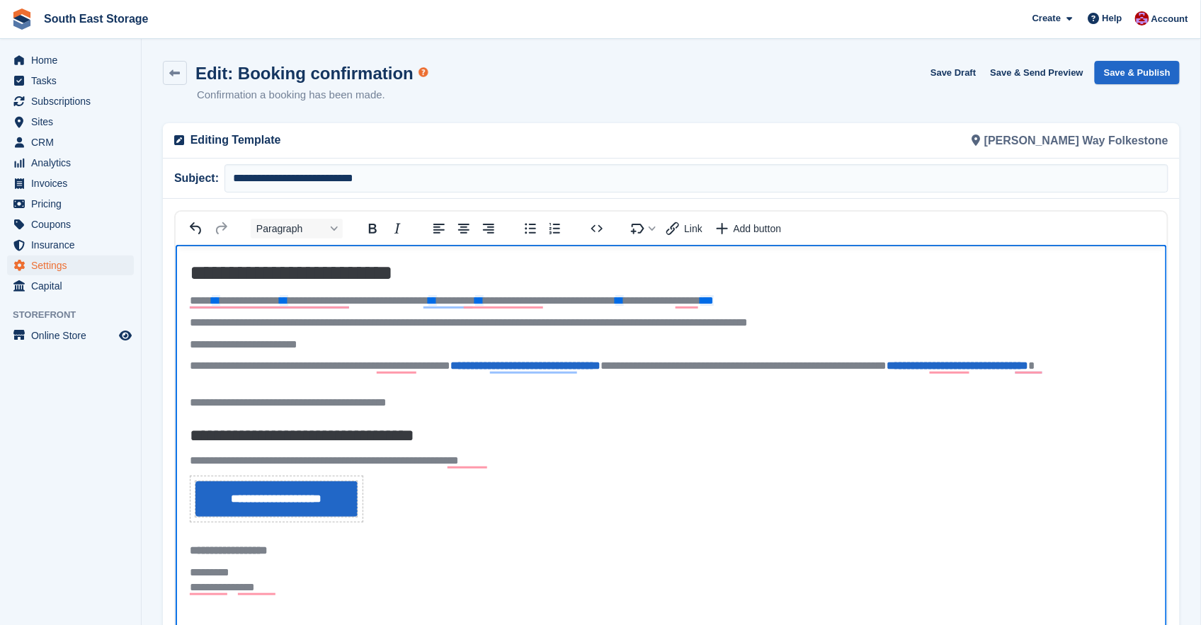
click at [594, 321] on p "**********" at bounding box center [667, 322] width 957 height 15
drag, startPoint x: 637, startPoint y: 322, endPoint x: 574, endPoint y: 320, distance: 63.1
click at [574, 320] on p "**********" at bounding box center [667, 322] width 957 height 15
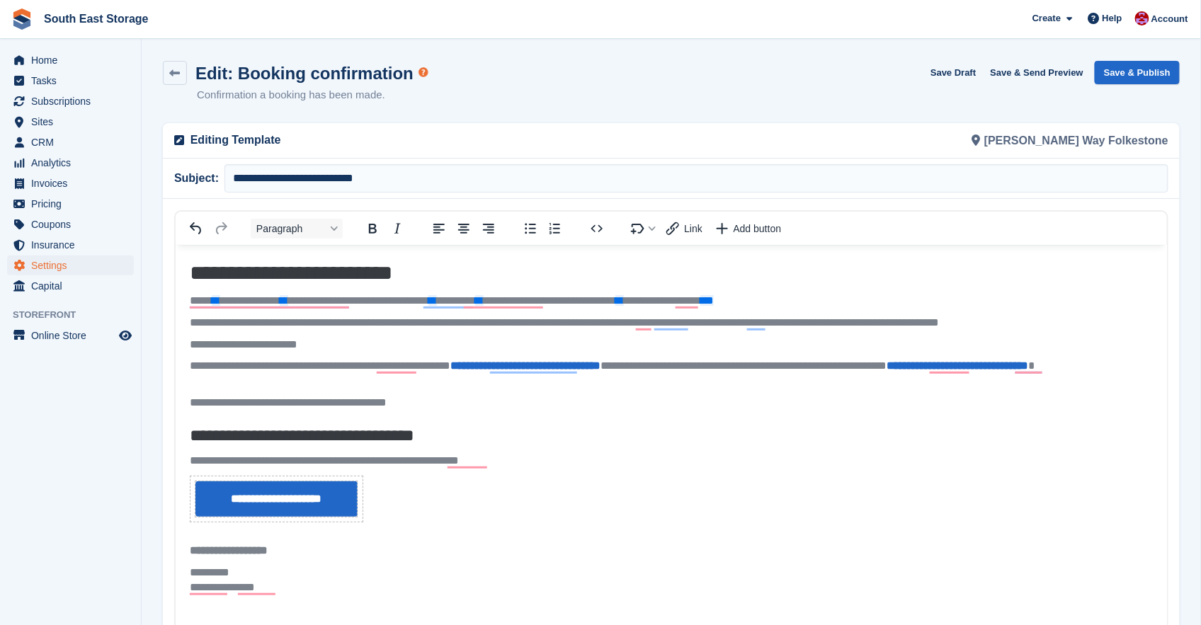
click at [879, 322] on p "**********" at bounding box center [667, 322] width 957 height 15
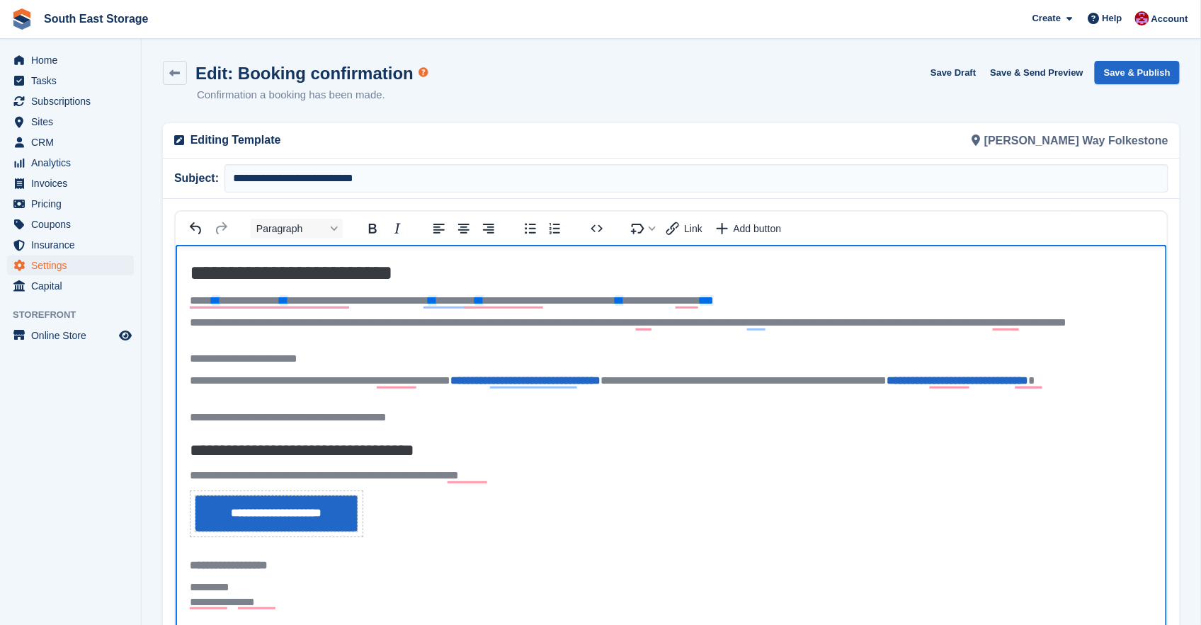
click at [395, 321] on p "**********" at bounding box center [667, 330] width 957 height 30
click at [876, 318] on p "**********" at bounding box center [667, 330] width 957 height 30
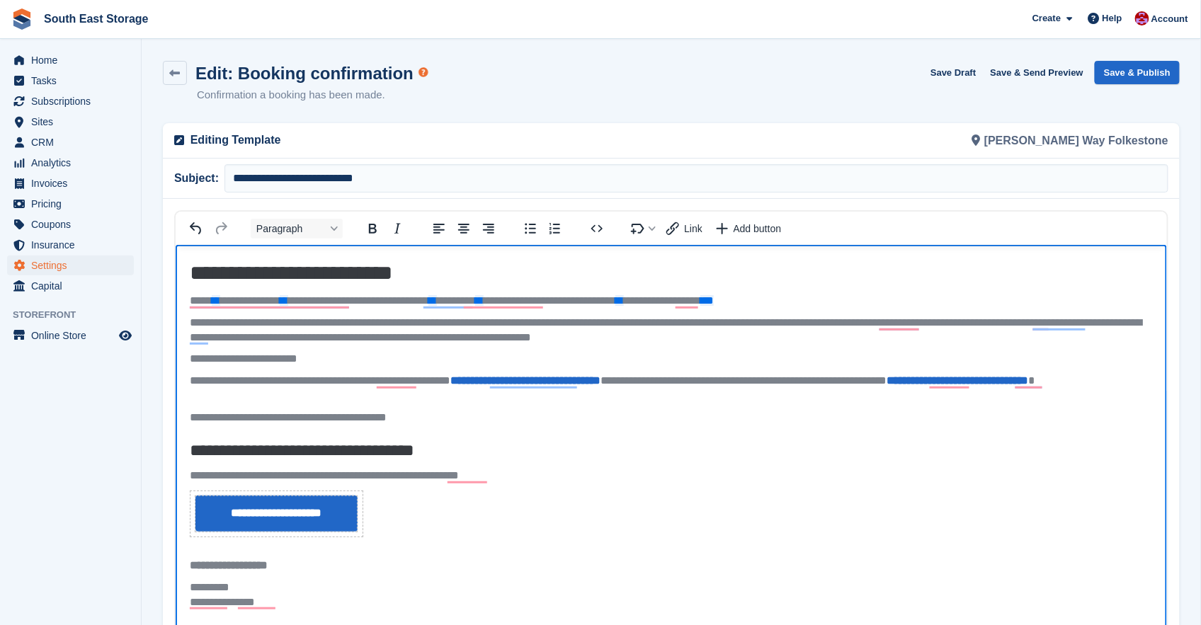
click at [1026, 319] on p "**********" at bounding box center [667, 330] width 957 height 30
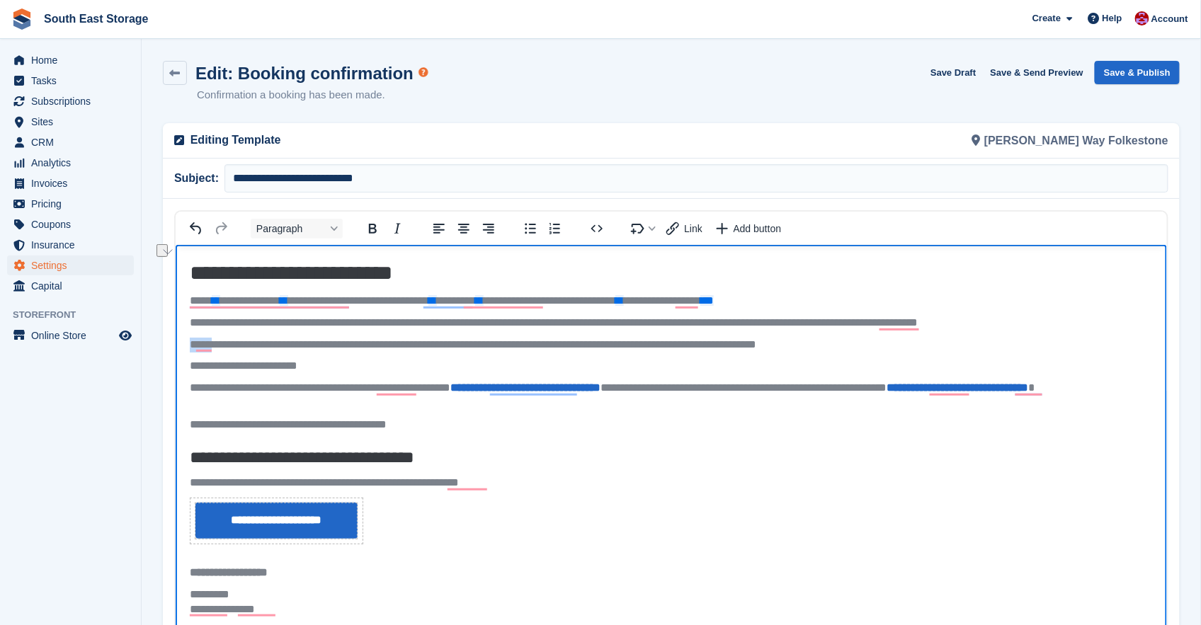
drag, startPoint x: 219, startPoint y: 340, endPoint x: 186, endPoint y: 339, distance: 32.6
click at [186, 339] on body "**********" at bounding box center [671, 533] width 992 height 578
click at [565, 343] on p "**********" at bounding box center [667, 344] width 957 height 15
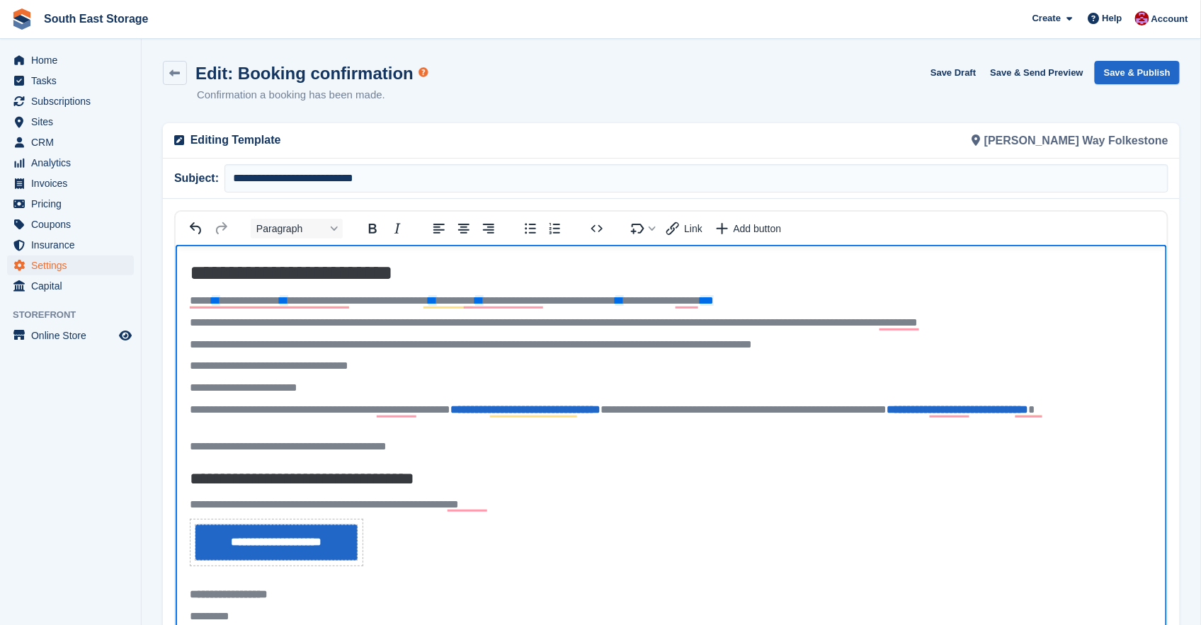
click at [193, 364] on p "**********" at bounding box center [667, 365] width 957 height 15
click at [206, 368] on p "**********" at bounding box center [667, 365] width 957 height 15
click at [216, 366] on p "**********" at bounding box center [667, 365] width 957 height 15
drag, startPoint x: 667, startPoint y: 366, endPoint x: 502, endPoint y: 359, distance: 165.9
click at [502, 359] on p "**********" at bounding box center [667, 365] width 957 height 15
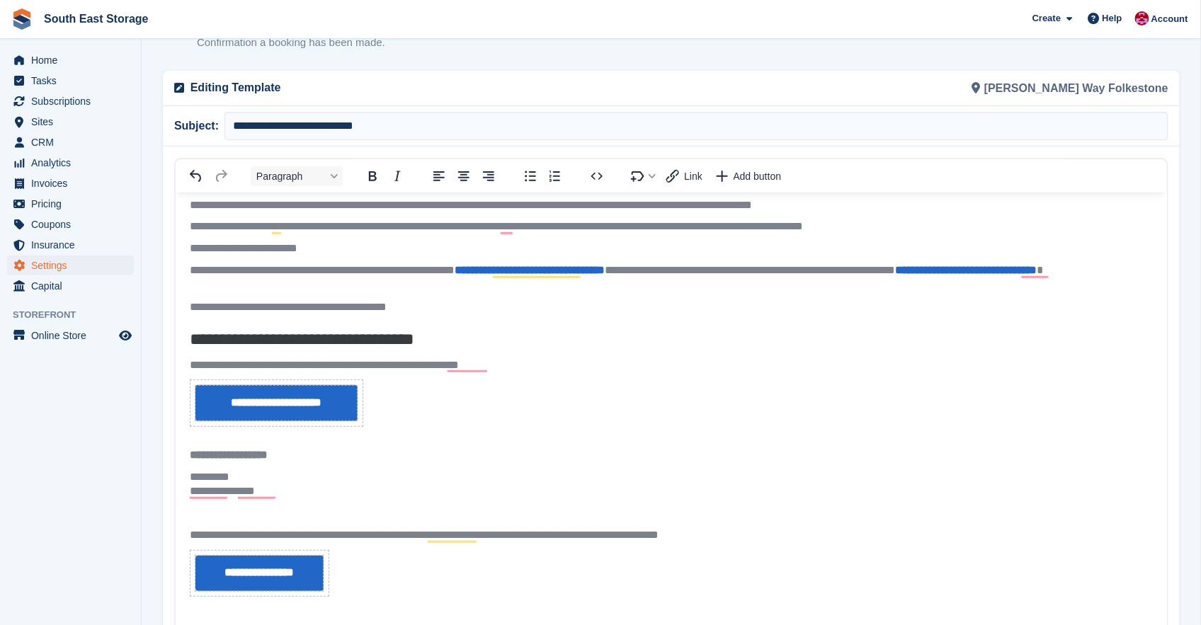
scroll to position [53, 0]
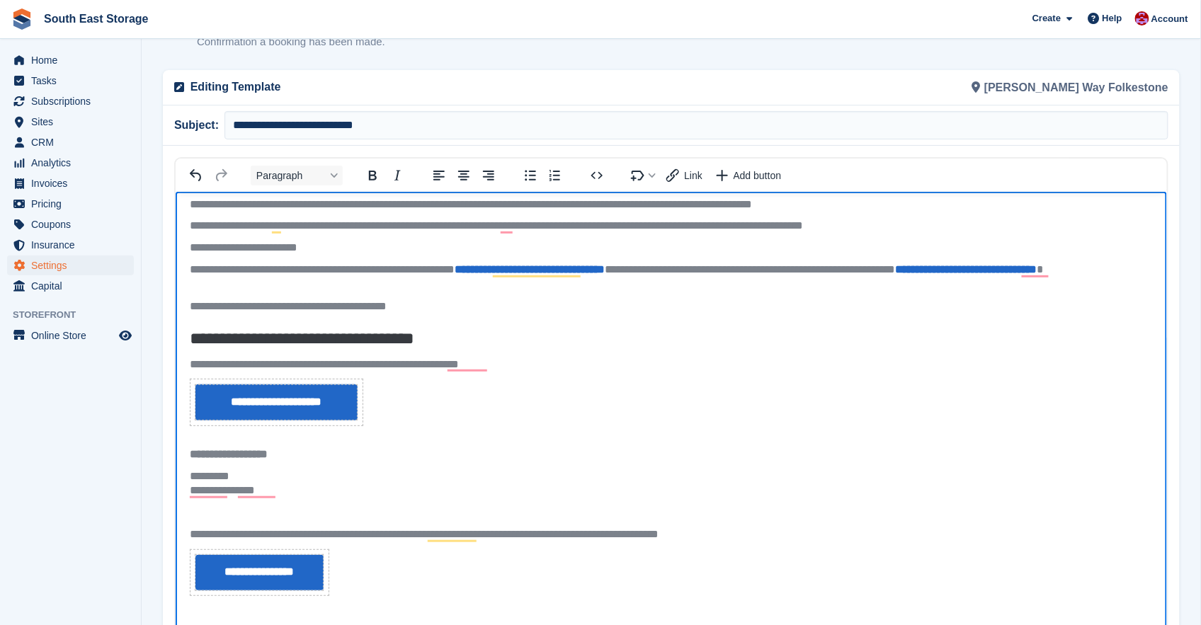
click at [196, 512] on p "To enrich screen reader interactions, please activate Accessibility in Grammarl…" at bounding box center [670, 512] width 963 height 15
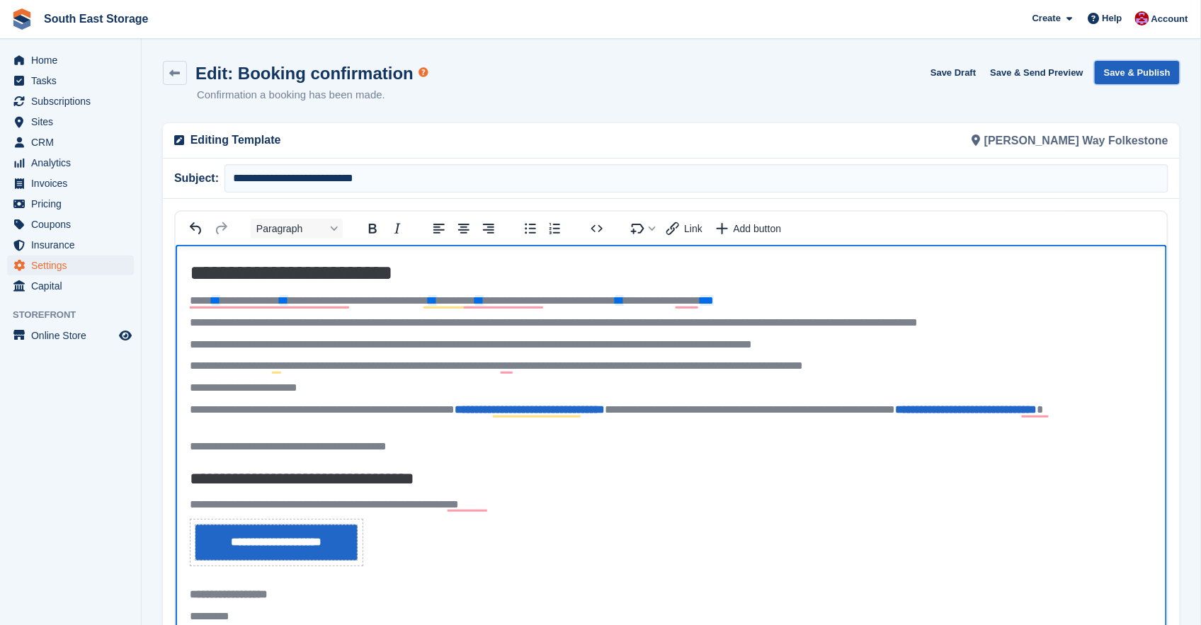
click at [1134, 69] on button "Save & Publish" at bounding box center [1137, 72] width 85 height 23
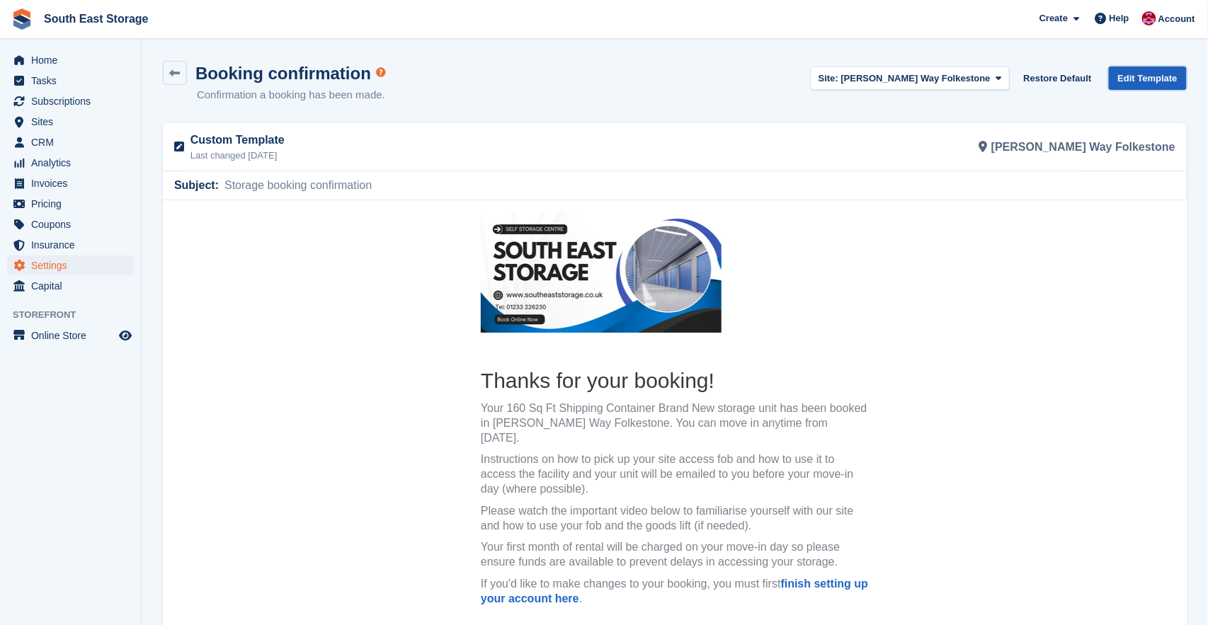
click at [1129, 77] on link "Edit Template" at bounding box center [1148, 78] width 78 height 23
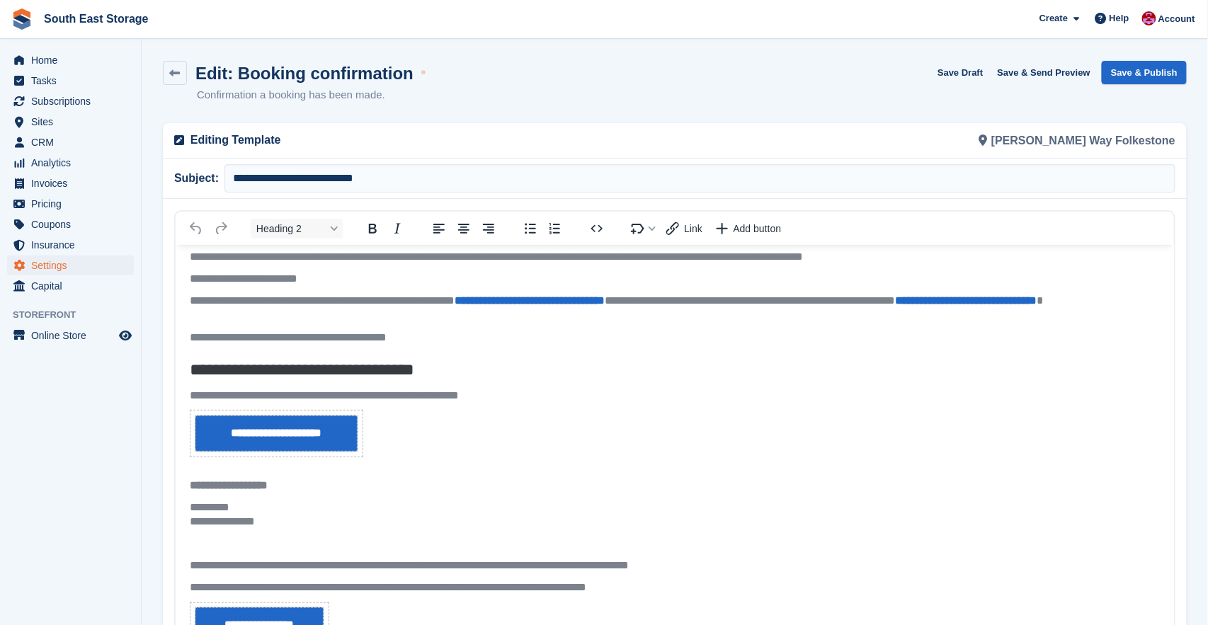
scroll to position [191, 0]
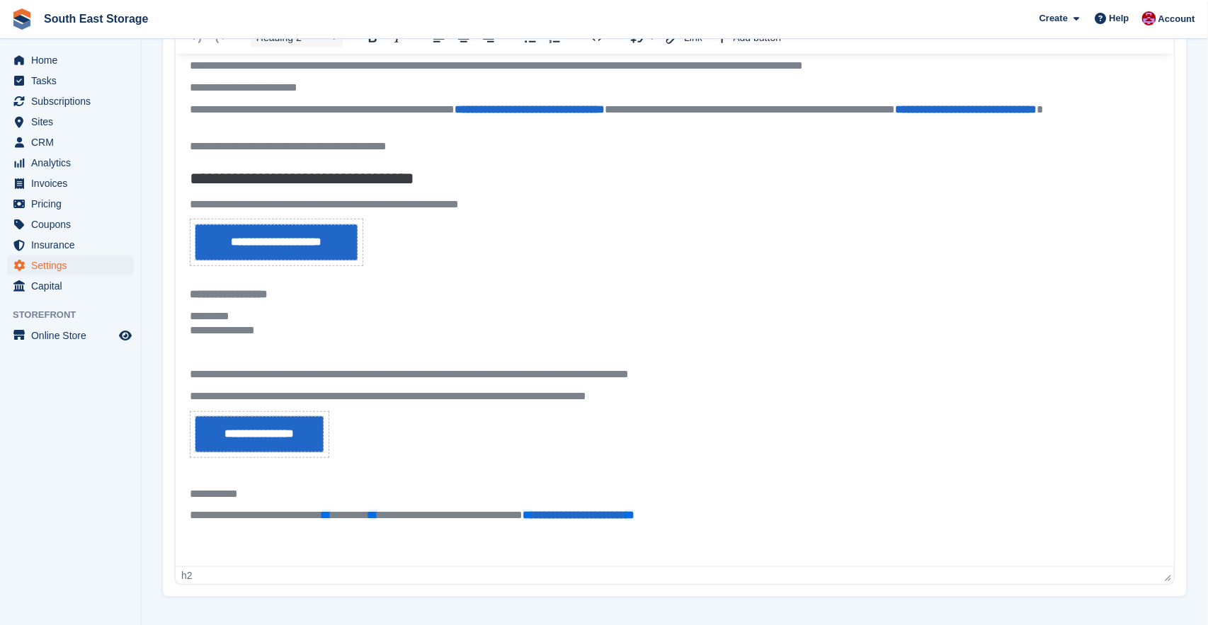
click at [205, 474] on p "Rich Text Area" at bounding box center [674, 472] width 971 height 15
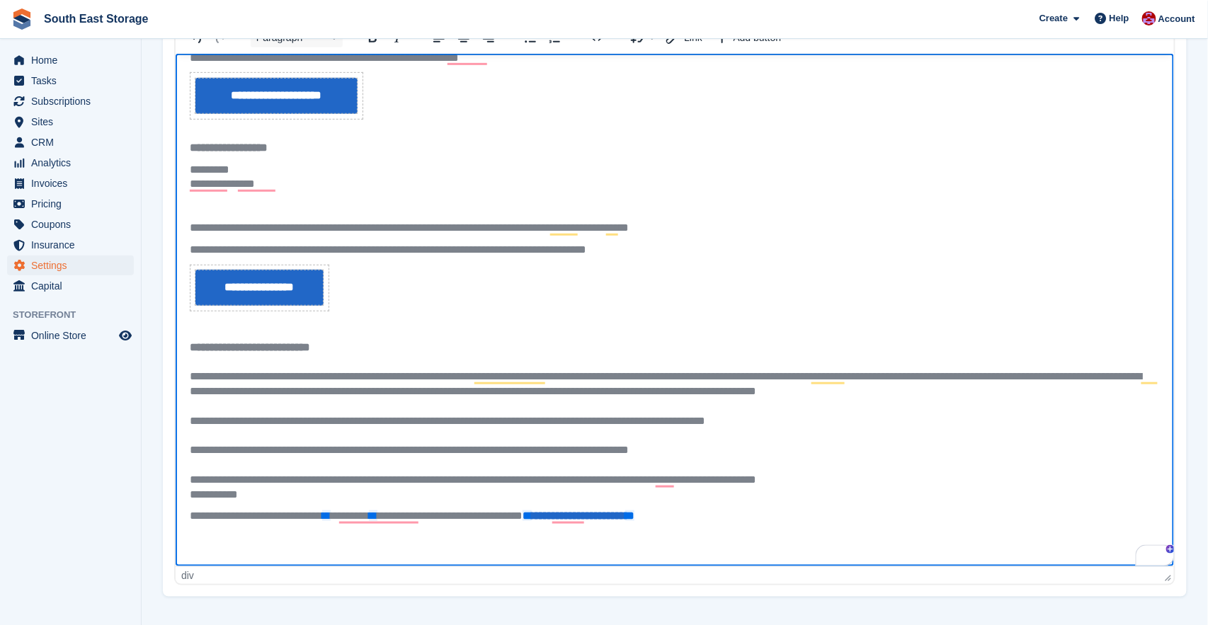
scroll to position [256, 0]
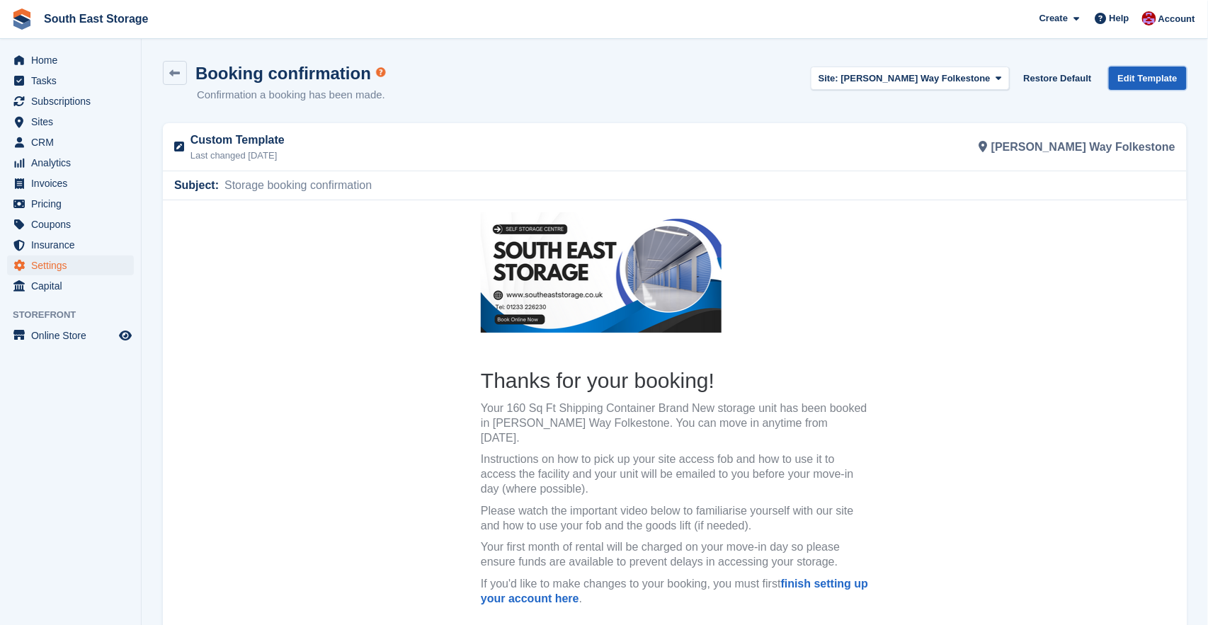
click at [1140, 75] on link "Edit Template" at bounding box center [1148, 78] width 78 height 23
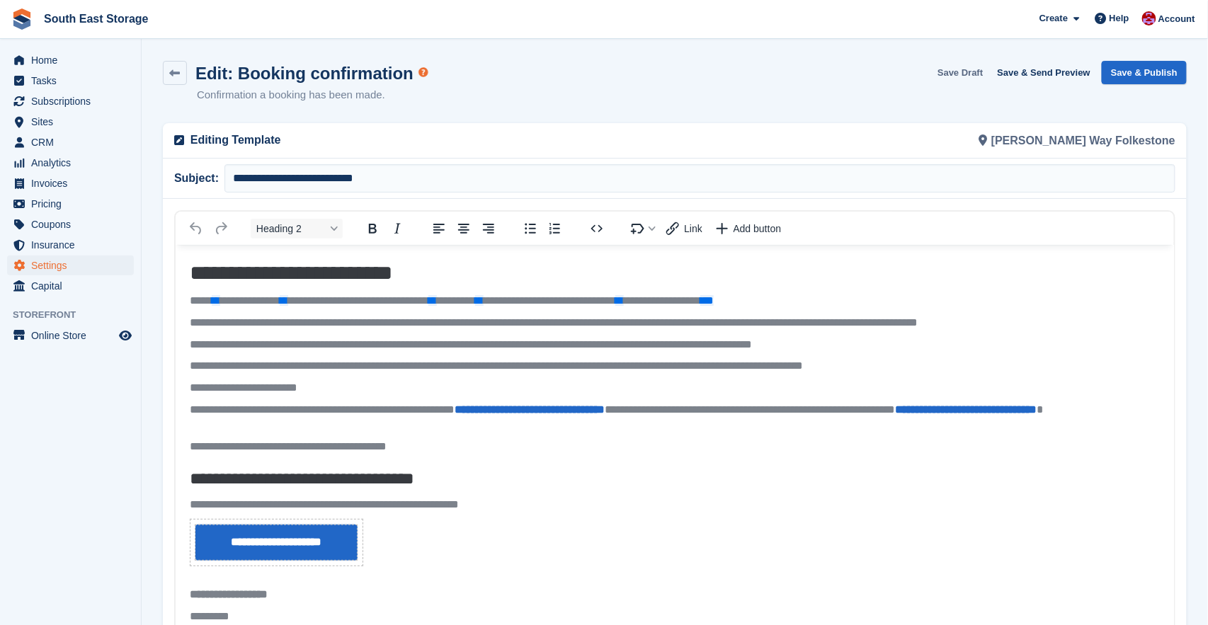
click at [974, 71] on button "Save Draft" at bounding box center [960, 72] width 57 height 23
click at [187, 137] on span at bounding box center [179, 140] width 17 height 17
click at [241, 137] on p "Editing Template" at bounding box center [429, 140] width 476 height 17
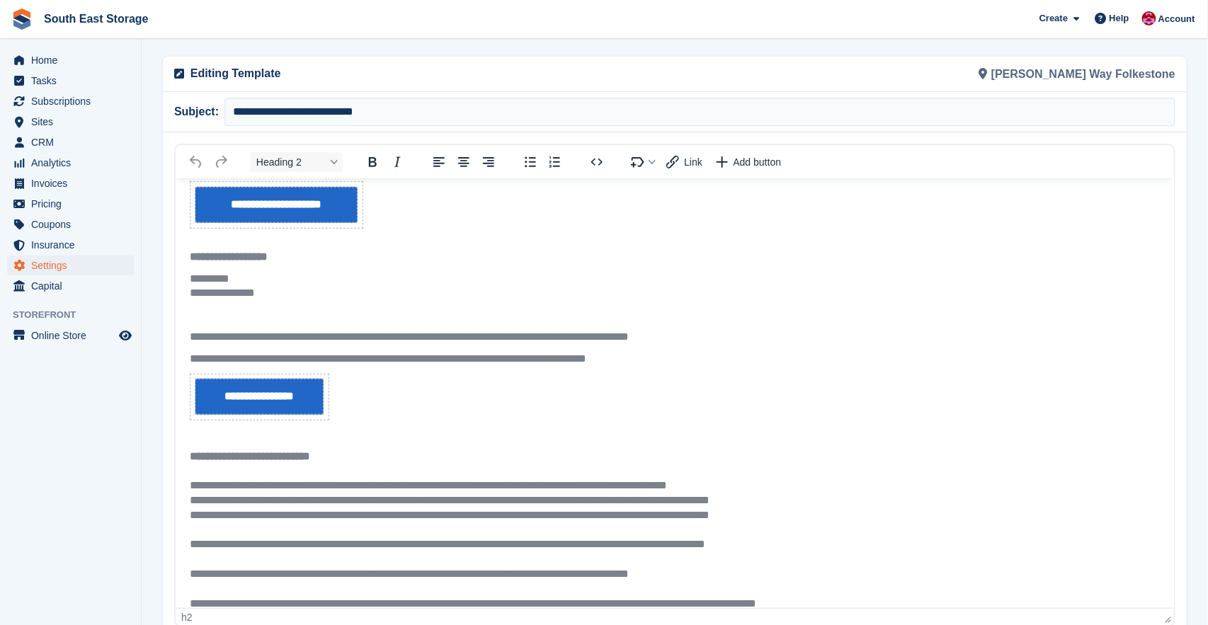
scroll to position [64, 0]
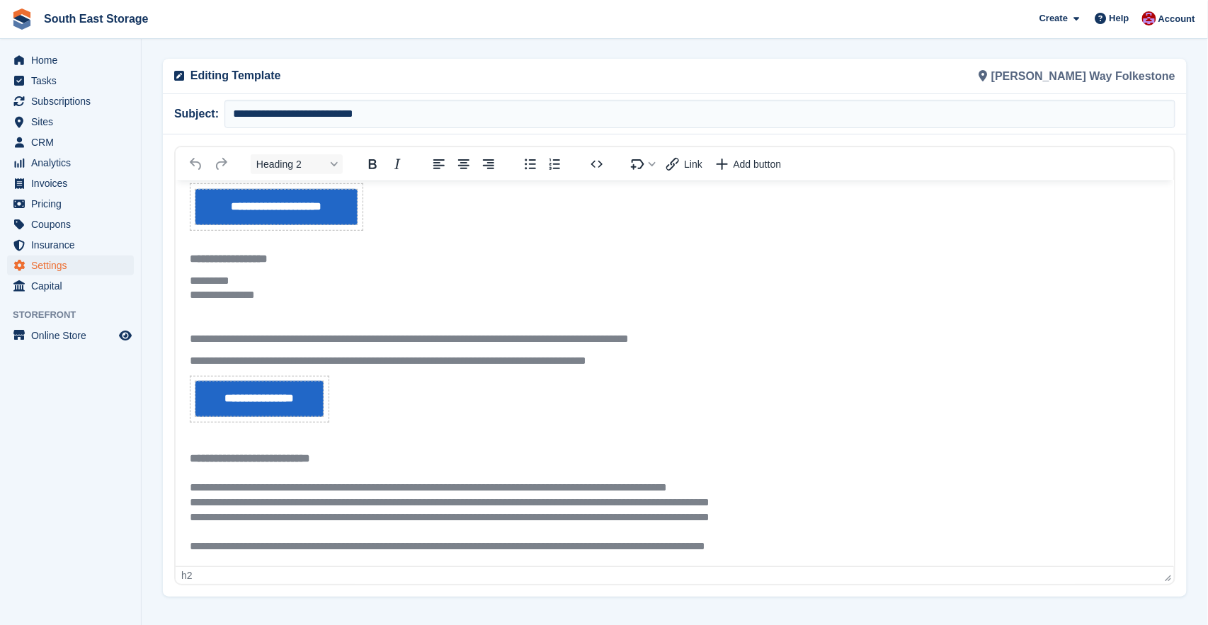
drag, startPoint x: 1169, startPoint y: 579, endPoint x: 1053, endPoint y: 452, distance: 172.4
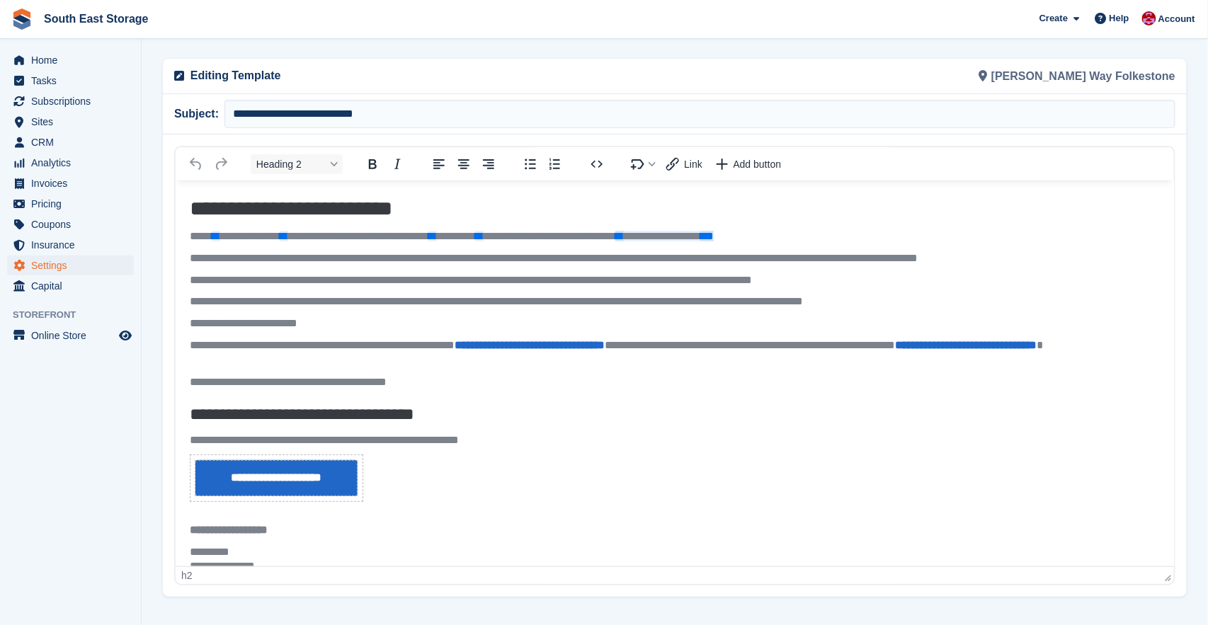
scroll to position [0, 0]
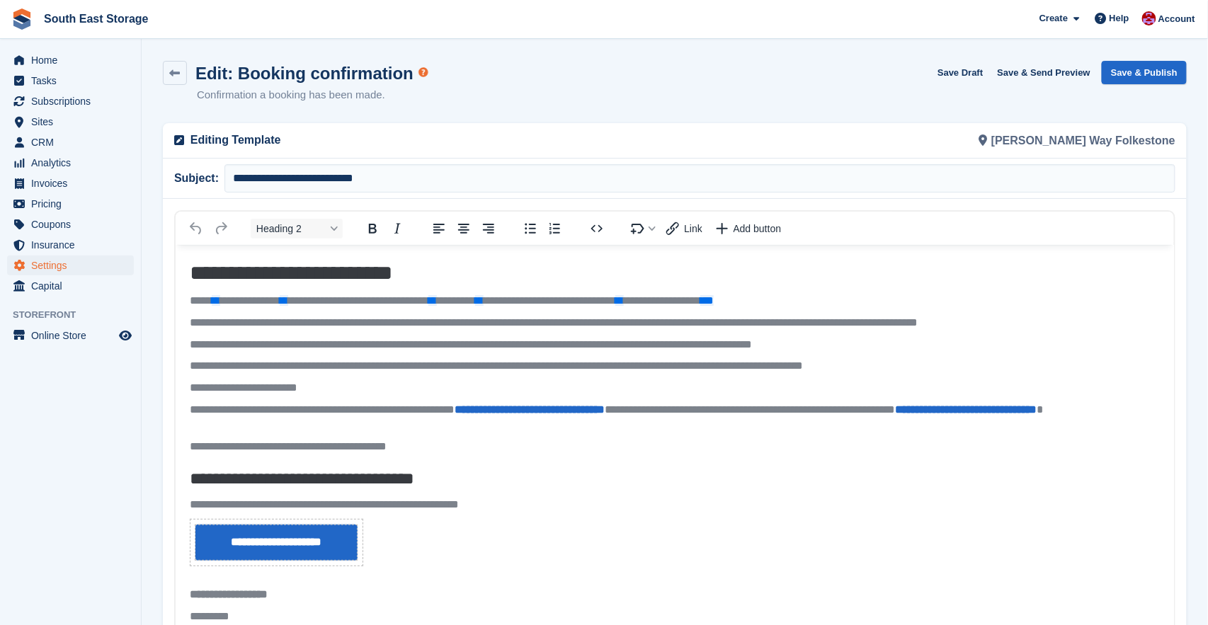
click at [173, 137] on span at bounding box center [179, 140] width 17 height 17
click at [208, 145] on p "Editing Template" at bounding box center [429, 140] width 476 height 17
click at [173, 68] on icon at bounding box center [175, 73] width 11 height 11
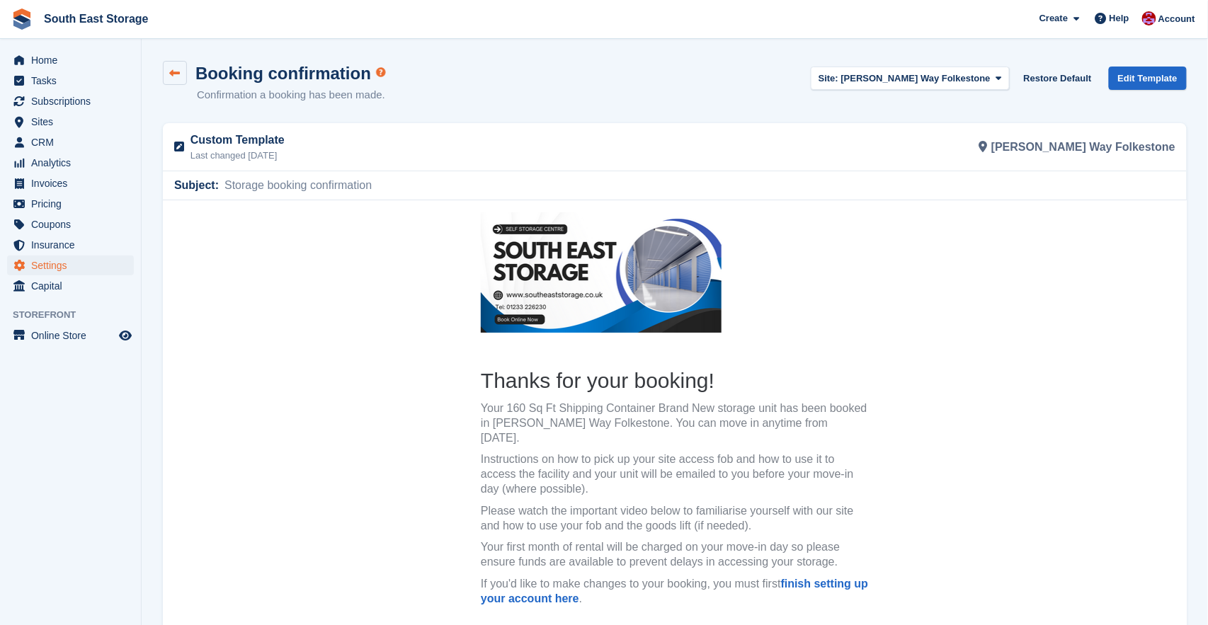
click at [176, 69] on icon at bounding box center [175, 73] width 11 height 11
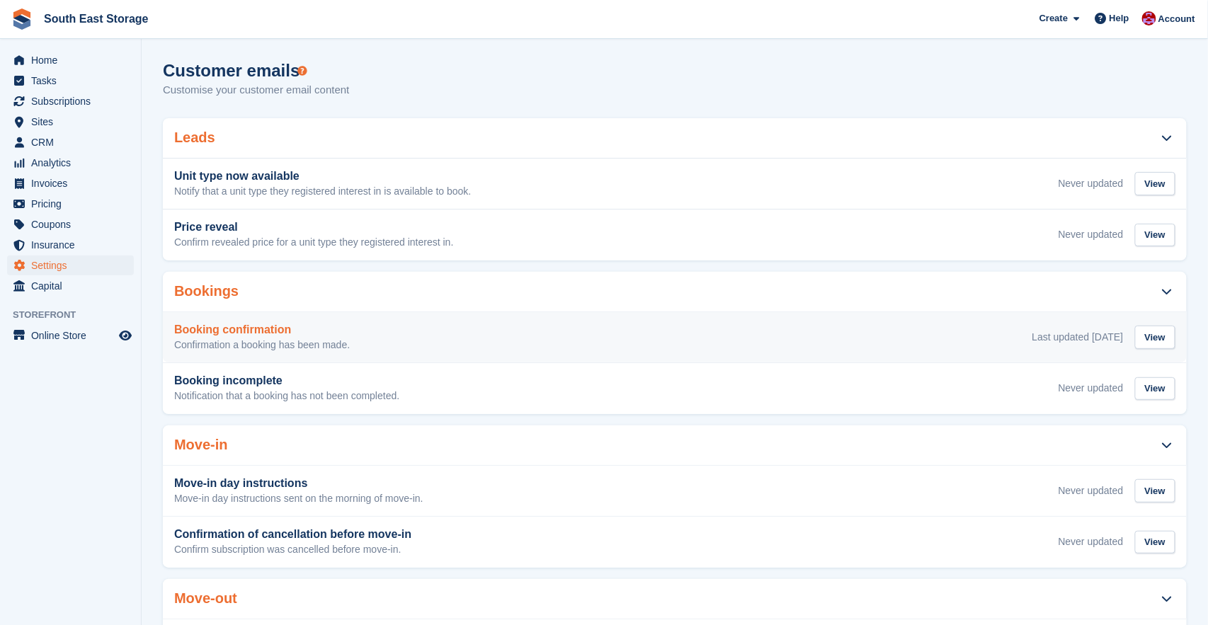
click at [267, 326] on h3 "Booking confirmation" at bounding box center [262, 330] width 176 height 13
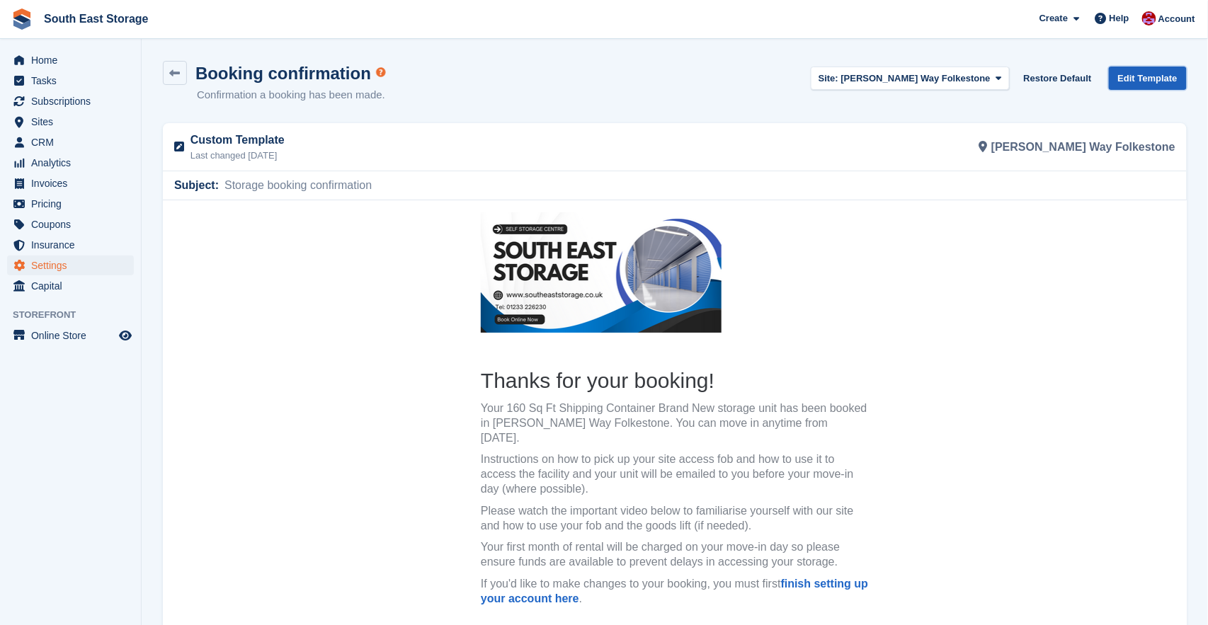
click at [1148, 78] on link "Edit Template" at bounding box center [1148, 78] width 78 height 23
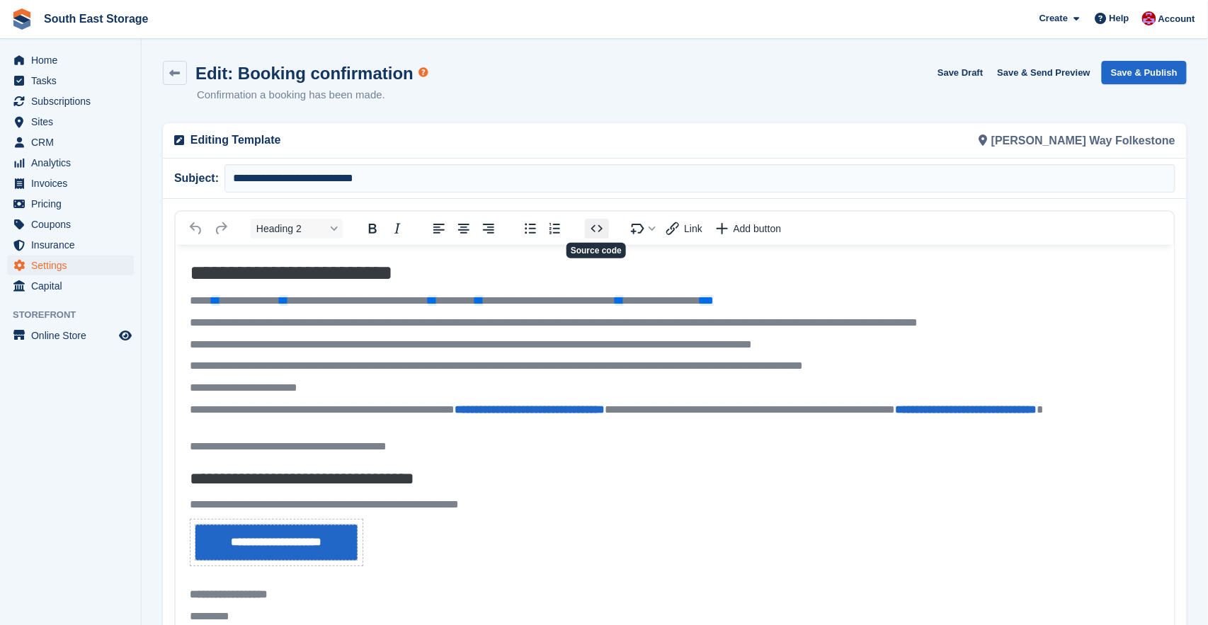
click at [601, 226] on icon "Source code" at bounding box center [596, 228] width 11 height 7
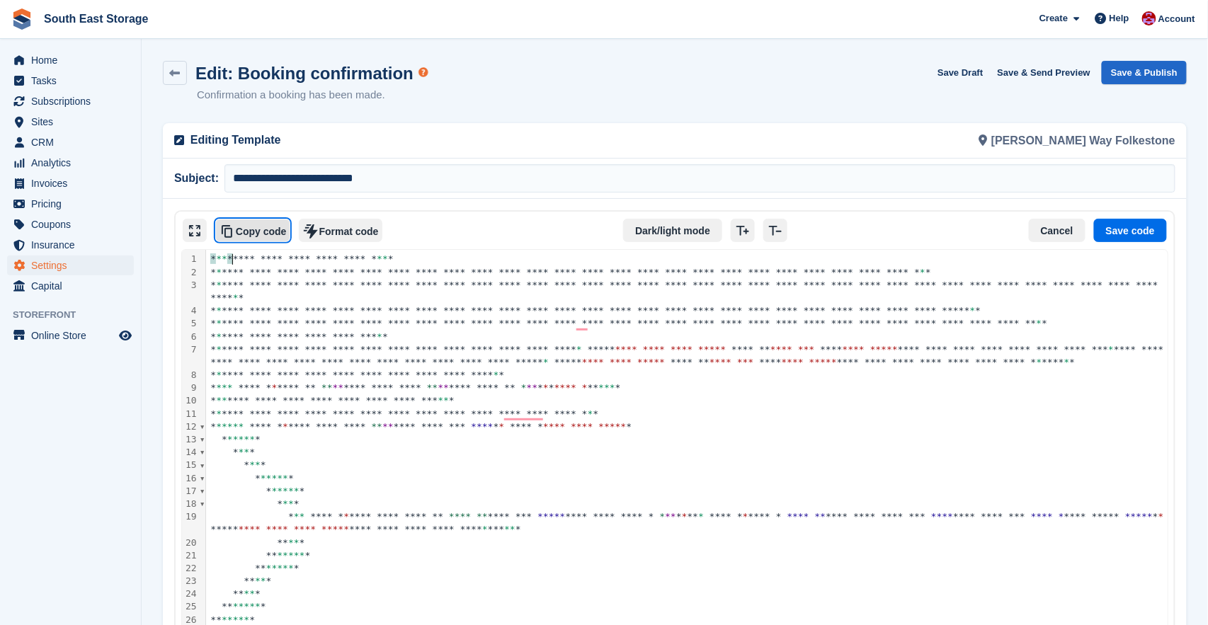
click at [244, 232] on button "Copy code" at bounding box center [252, 231] width 75 height 24
click at [254, 222] on button "Copy code" at bounding box center [252, 231] width 75 height 24
click at [259, 235] on button "Copy code" at bounding box center [252, 231] width 75 height 24
click at [254, 225] on button "Copy code" at bounding box center [252, 231] width 75 height 24
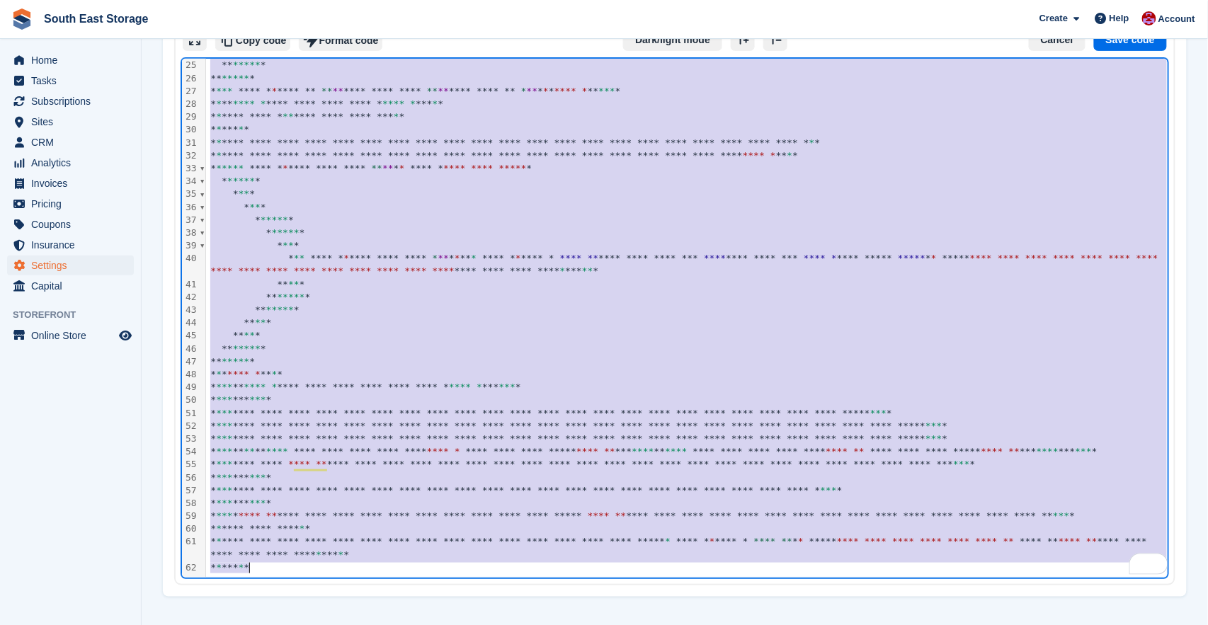
scroll to position [351, 0]
drag, startPoint x: 596, startPoint y: 511, endPoint x: 584, endPoint y: 584, distance: 73.9
click at [584, 584] on div "Loading email editor... This may take a few moments Error loading editor Headin…" at bounding box center [675, 302] width 1024 height 589
click at [548, 337] on div "** ** *" at bounding box center [690, 335] width 968 height 13
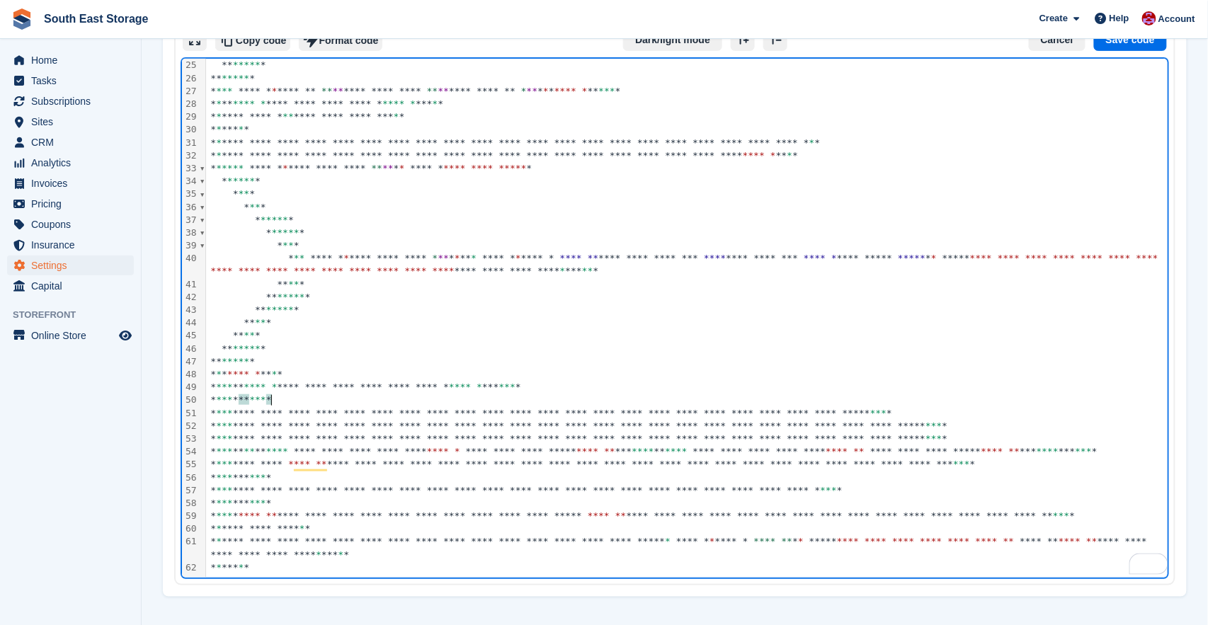
click at [299, 400] on div "* *** * ** *** *" at bounding box center [690, 400] width 968 height 13
click at [298, 400] on div "* *** * ** *** *" at bounding box center [690, 400] width 968 height 13
click at [289, 400] on div "* *** * ** *** *" at bounding box center [690, 400] width 968 height 13
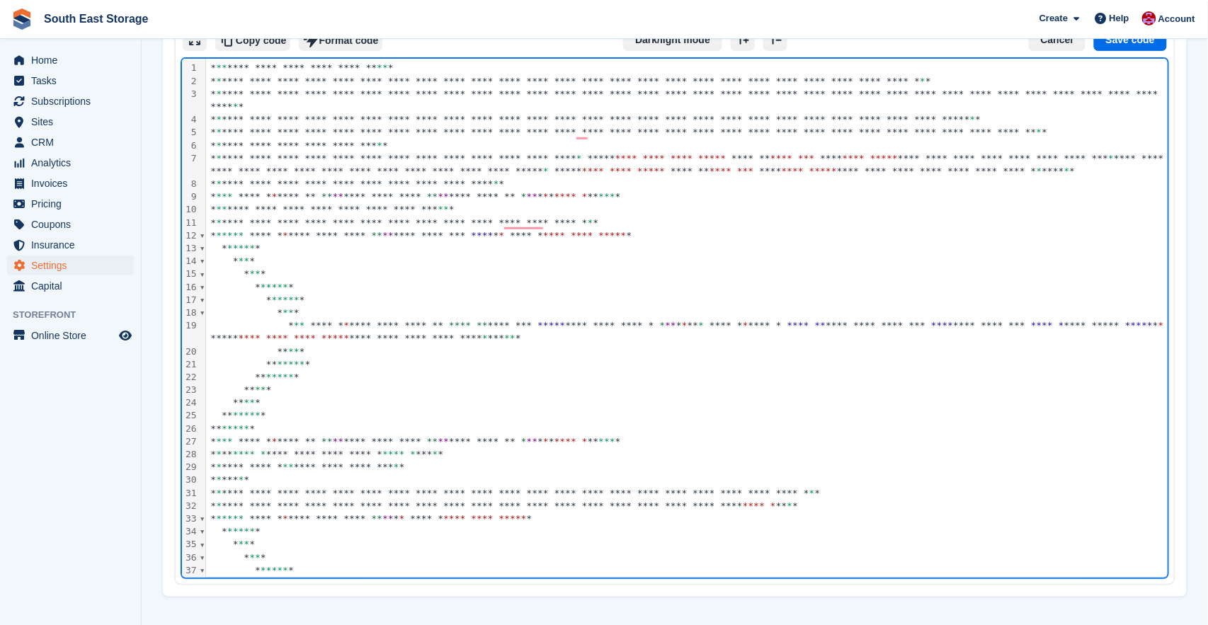
scroll to position [0, 0]
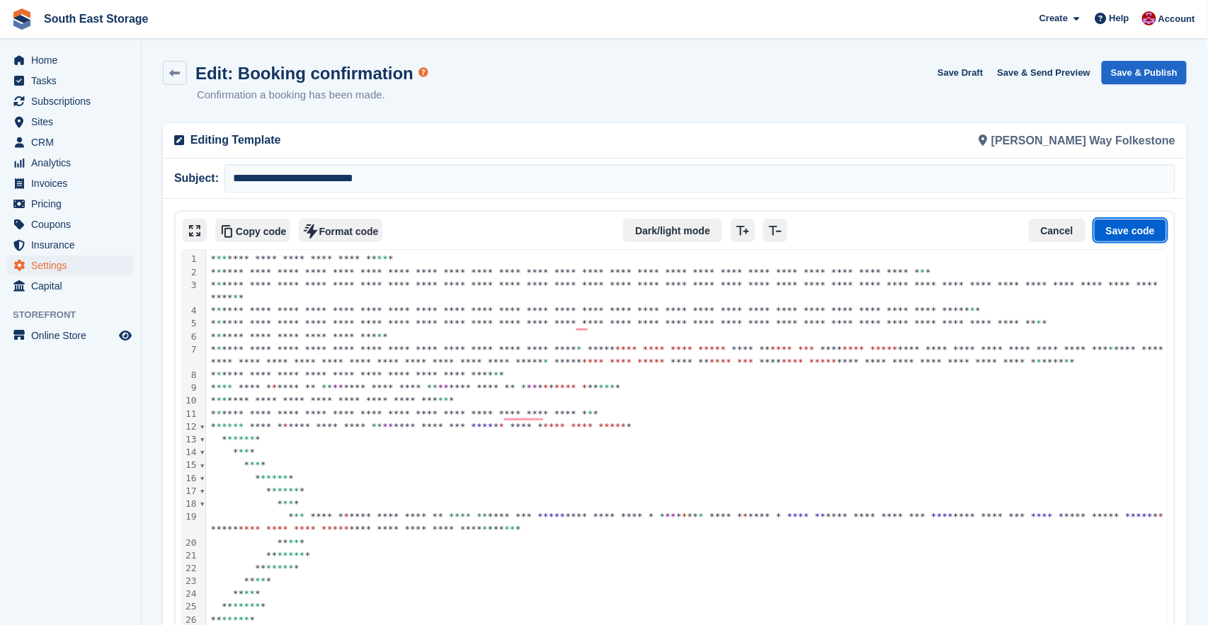
click at [1127, 228] on button "Save code" at bounding box center [1130, 231] width 73 height 24
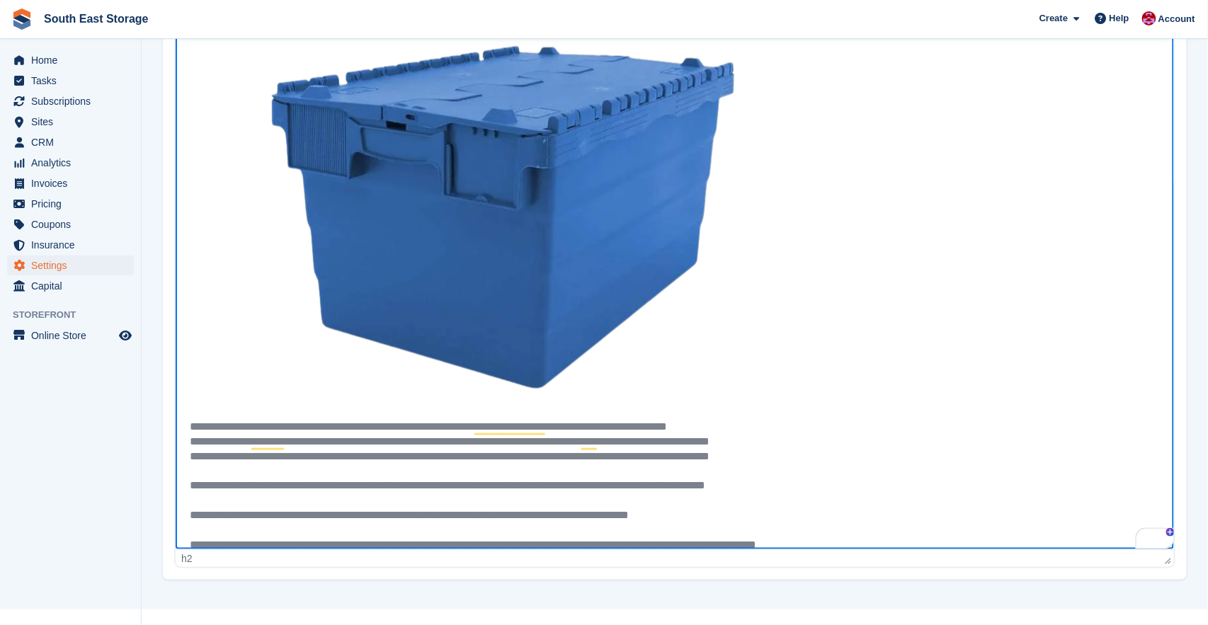
scroll to position [709, 0]
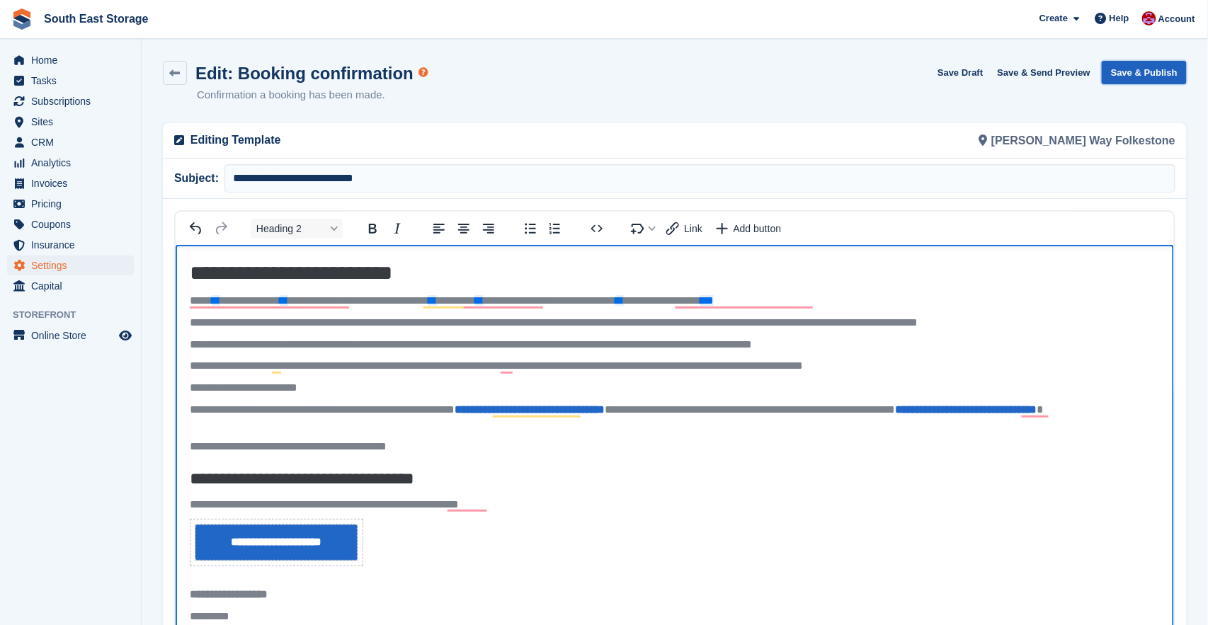
click at [1128, 70] on button "Save & Publish" at bounding box center [1144, 72] width 85 height 23
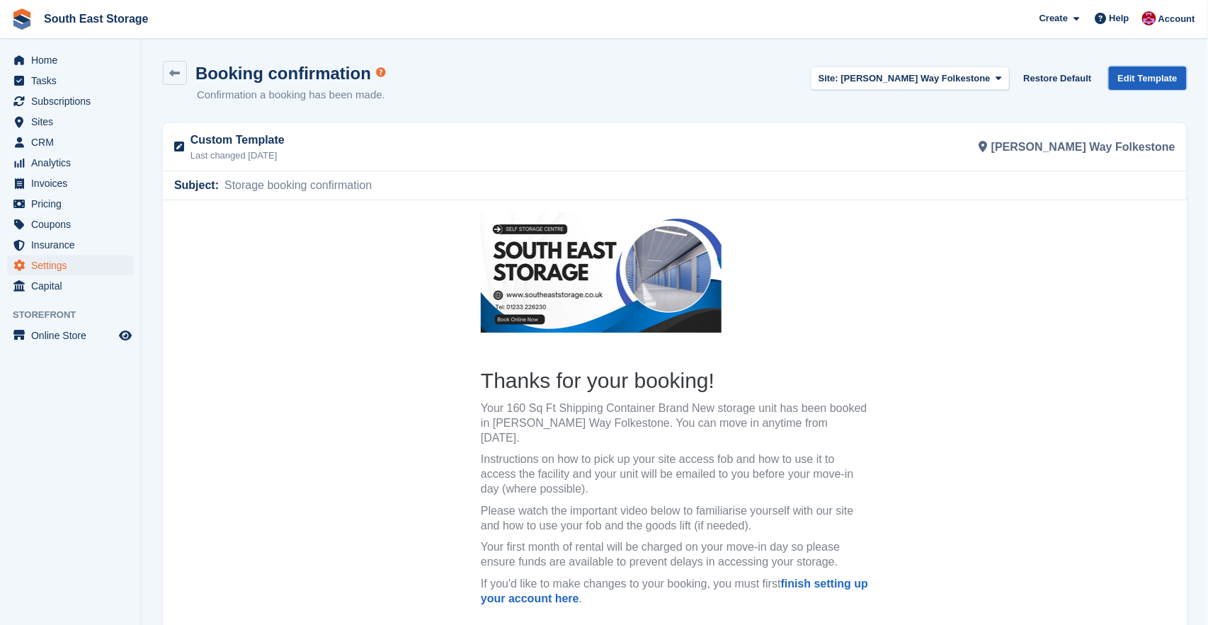
click at [1154, 74] on link "Edit Template" at bounding box center [1148, 78] width 78 height 23
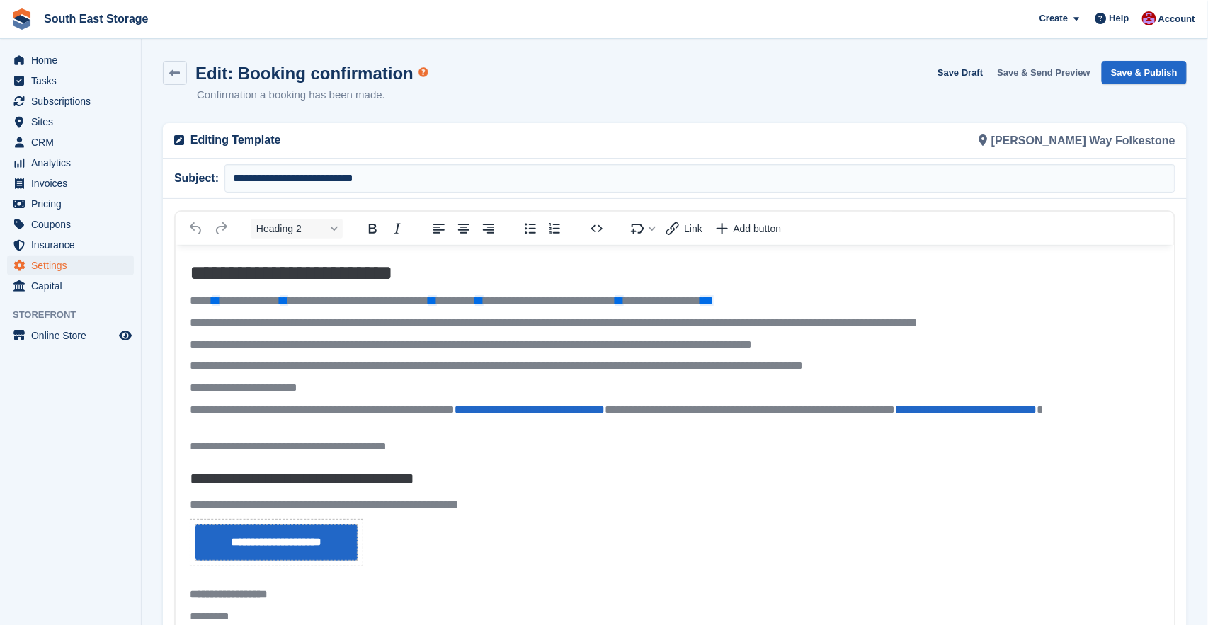
click at [1038, 69] on button "Save & Send Preview" at bounding box center [1044, 72] width 105 height 23
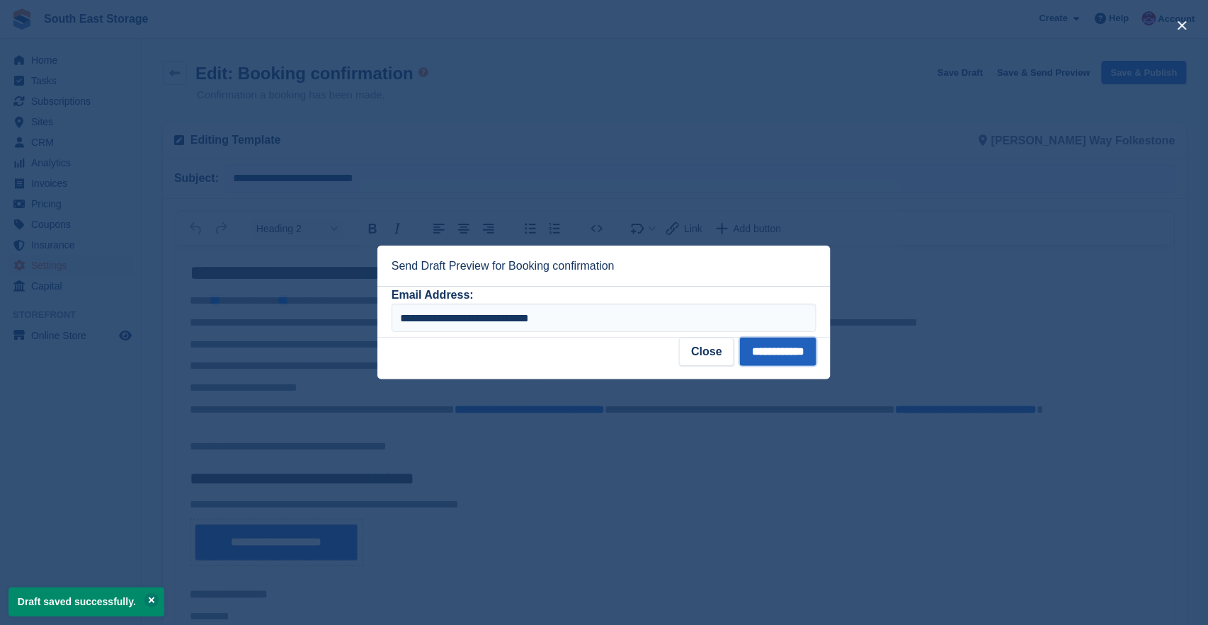
click at [759, 349] on input "**********" at bounding box center [778, 352] width 77 height 28
